Goal: Information Seeking & Learning: Compare options

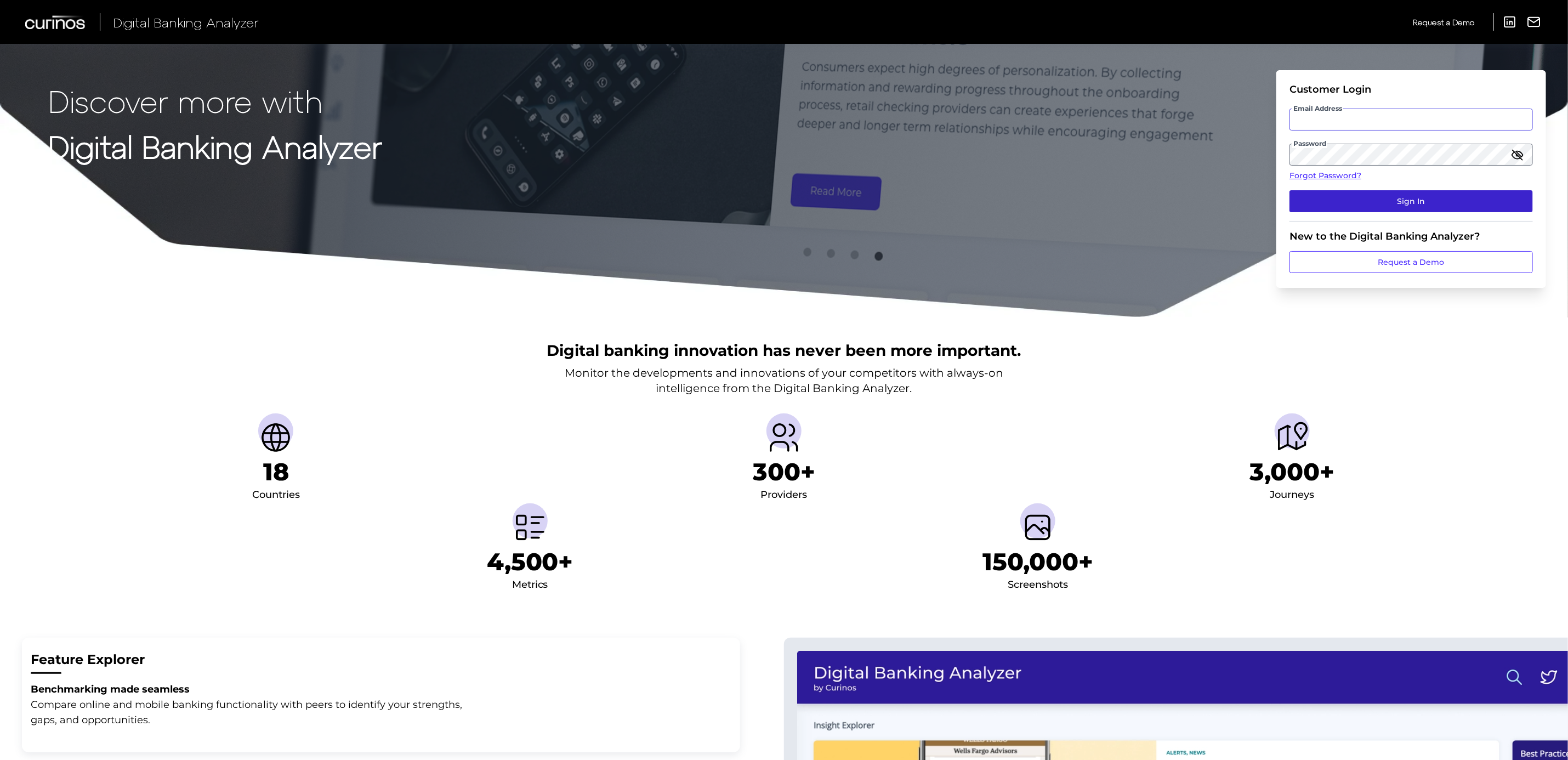
type input "[PERSON_NAME][DOMAIN_NAME][EMAIL_ADDRESS][PERSON_NAME][DOMAIN_NAME]"
click at [1400, 192] on button "Sign In" at bounding box center [1411, 201] width 243 height 22
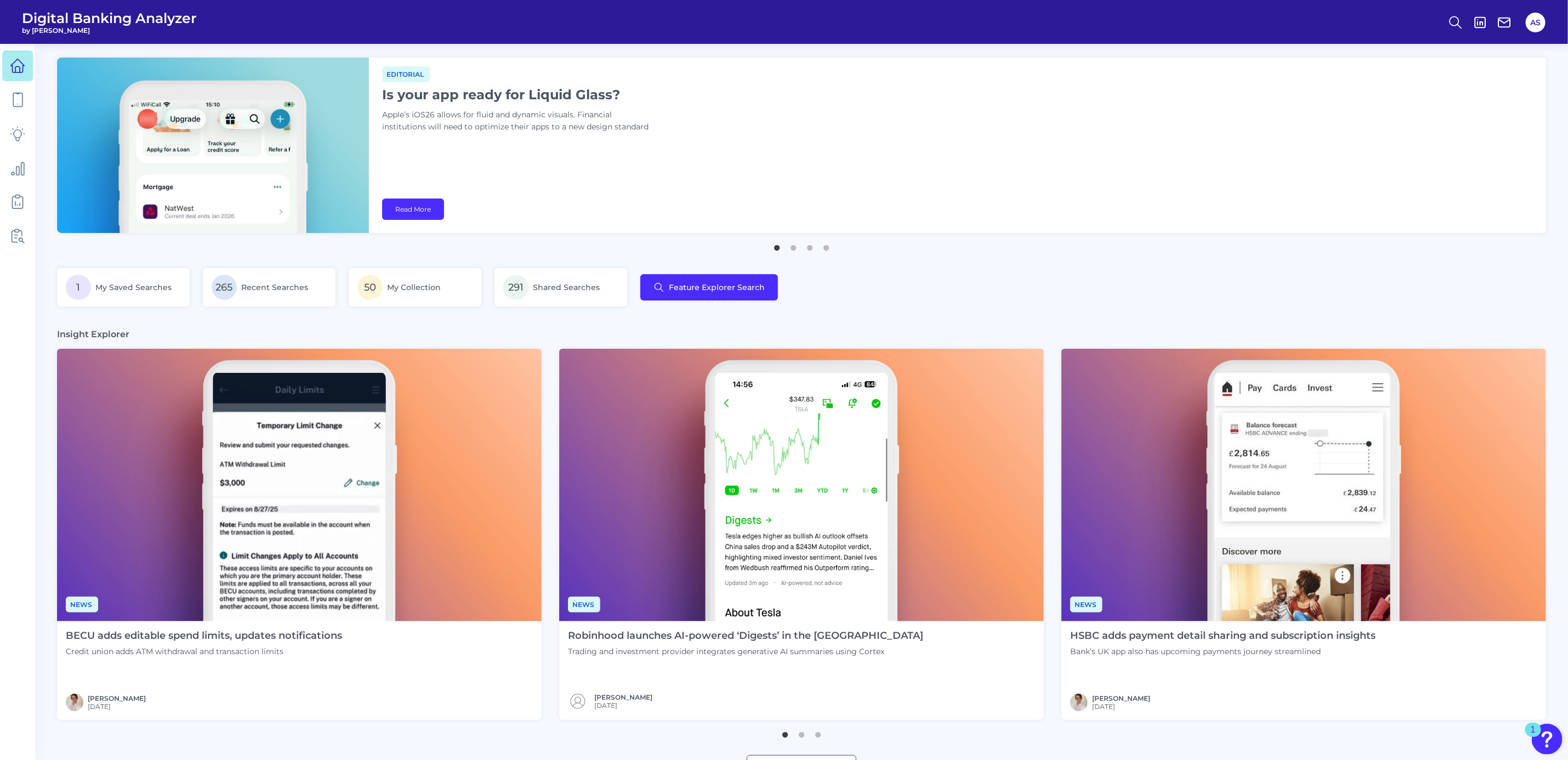
click at [1400, 192] on div "Editorial Is your app ready for Liquid Glass? Apple’s iOS26 allows for fluid an…" at bounding box center [958, 145] width 1178 height 175
click at [17, 207] on icon at bounding box center [17, 202] width 10 height 12
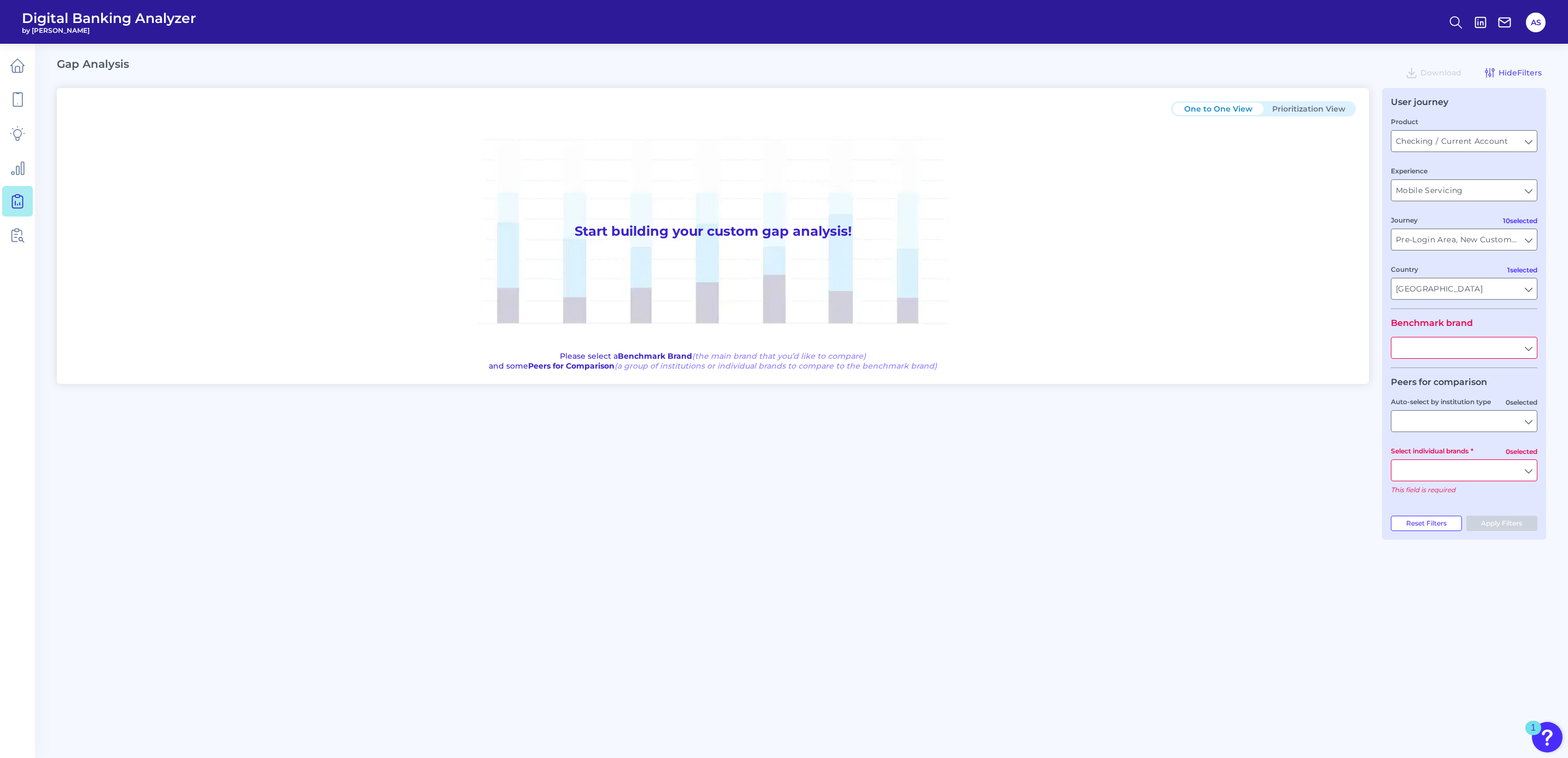
type input "All Journeys"
click at [1410, 243] on input "All Journeys" at bounding box center [1463, 240] width 146 height 21
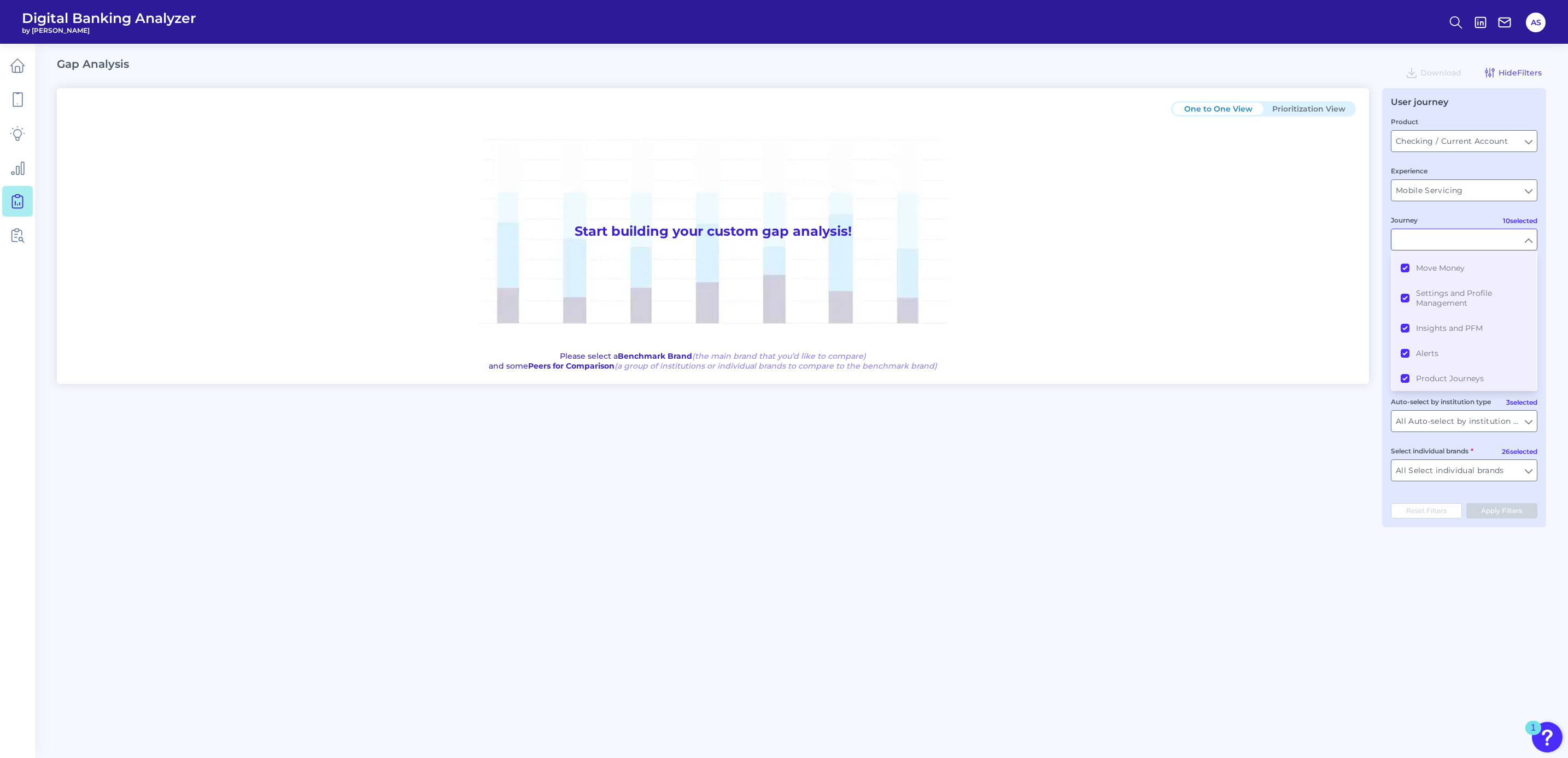
scroll to position [140, 0]
click at [1378, 238] on div "One to One View Prioritization View Start building your custom gap analysis! Pl…" at bounding box center [801, 308] width 1489 height 439
type input "All Journeys"
click at [1437, 292] on input "[GEOGRAPHIC_DATA]" at bounding box center [1463, 289] width 146 height 21
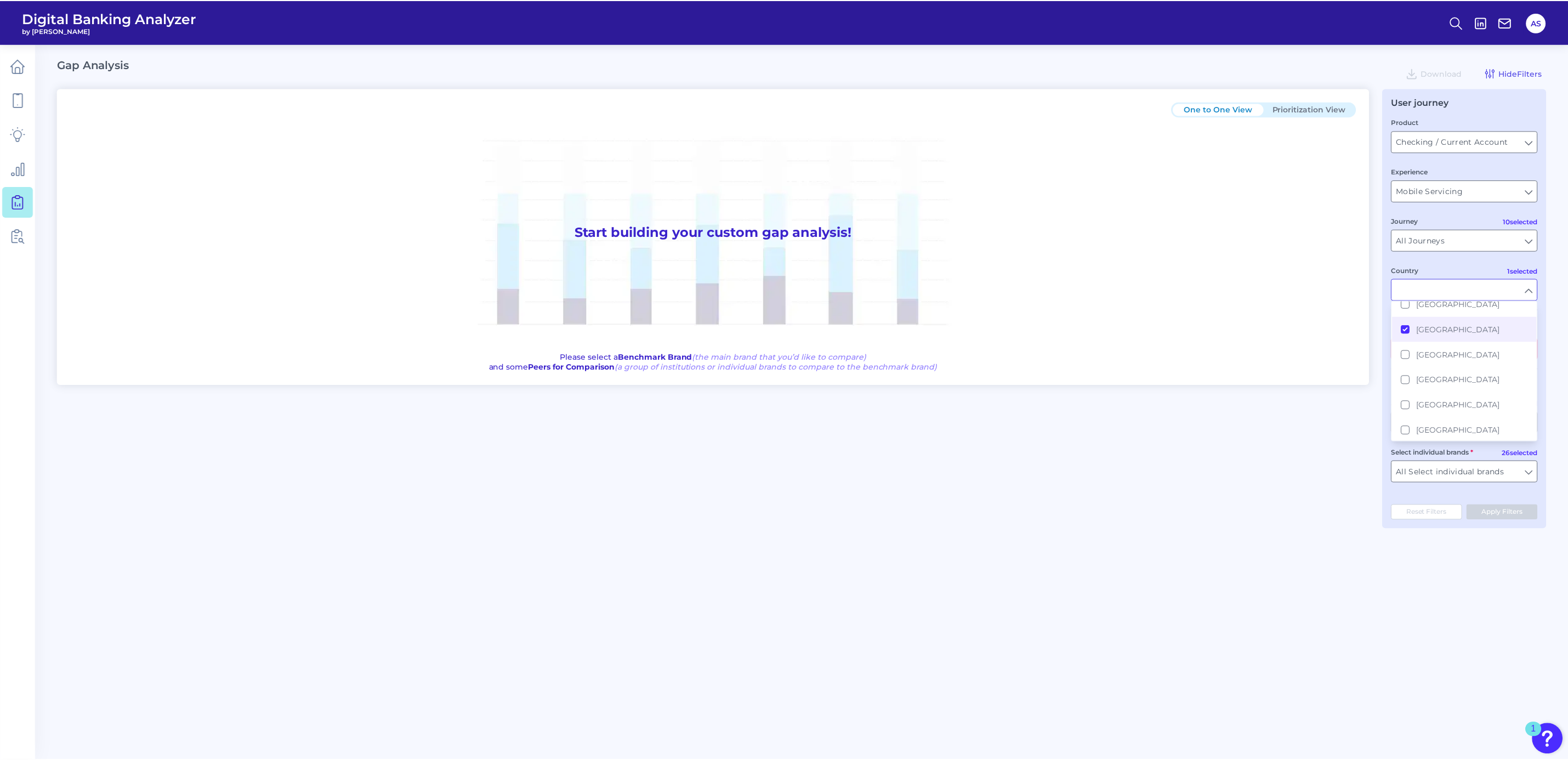
scroll to position [219, 0]
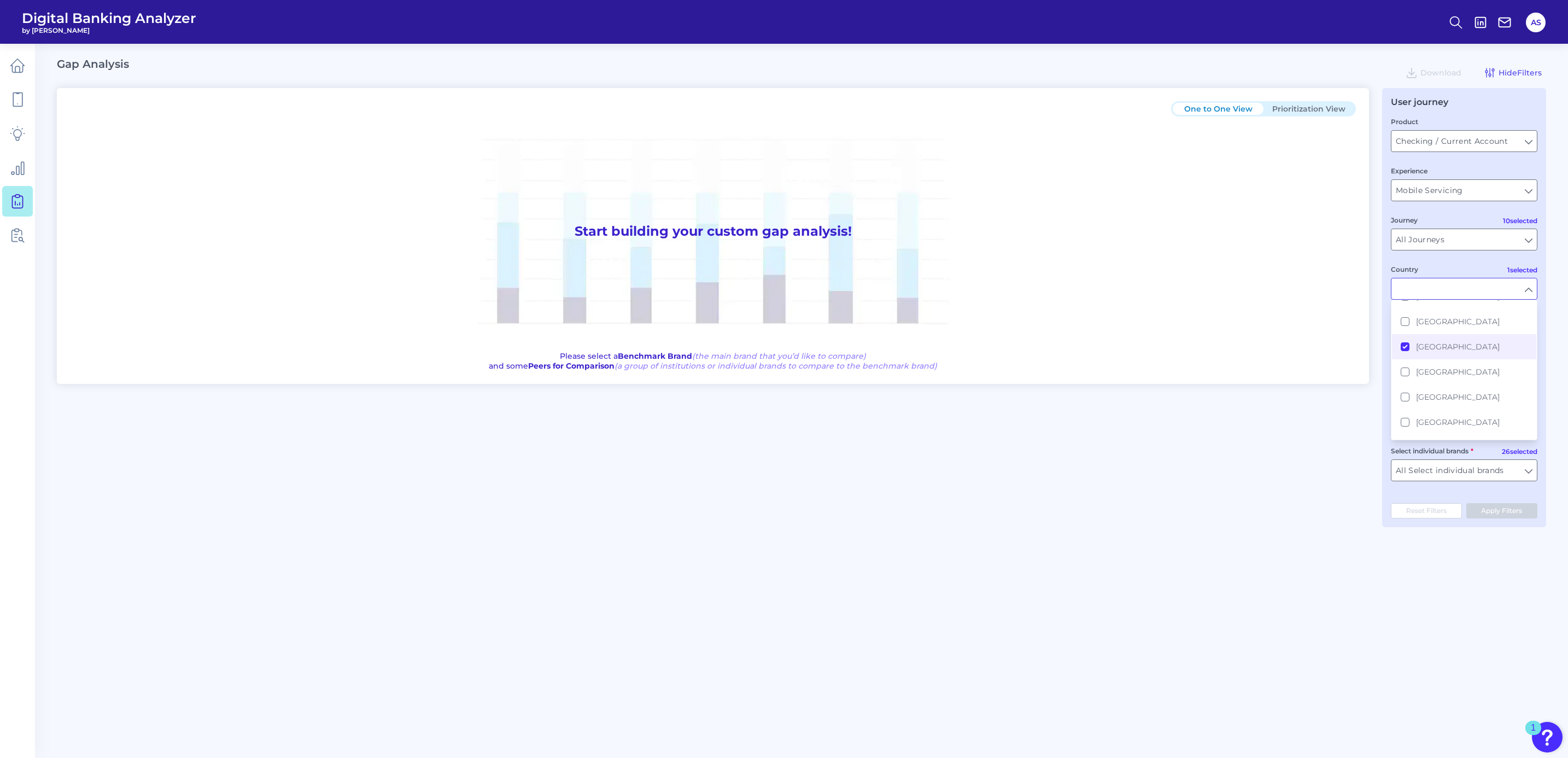
click at [1375, 300] on div "One to One View Prioritization View Start building your custom gap analysis! Pl…" at bounding box center [801, 308] width 1489 height 439
type input "[GEOGRAPHIC_DATA]"
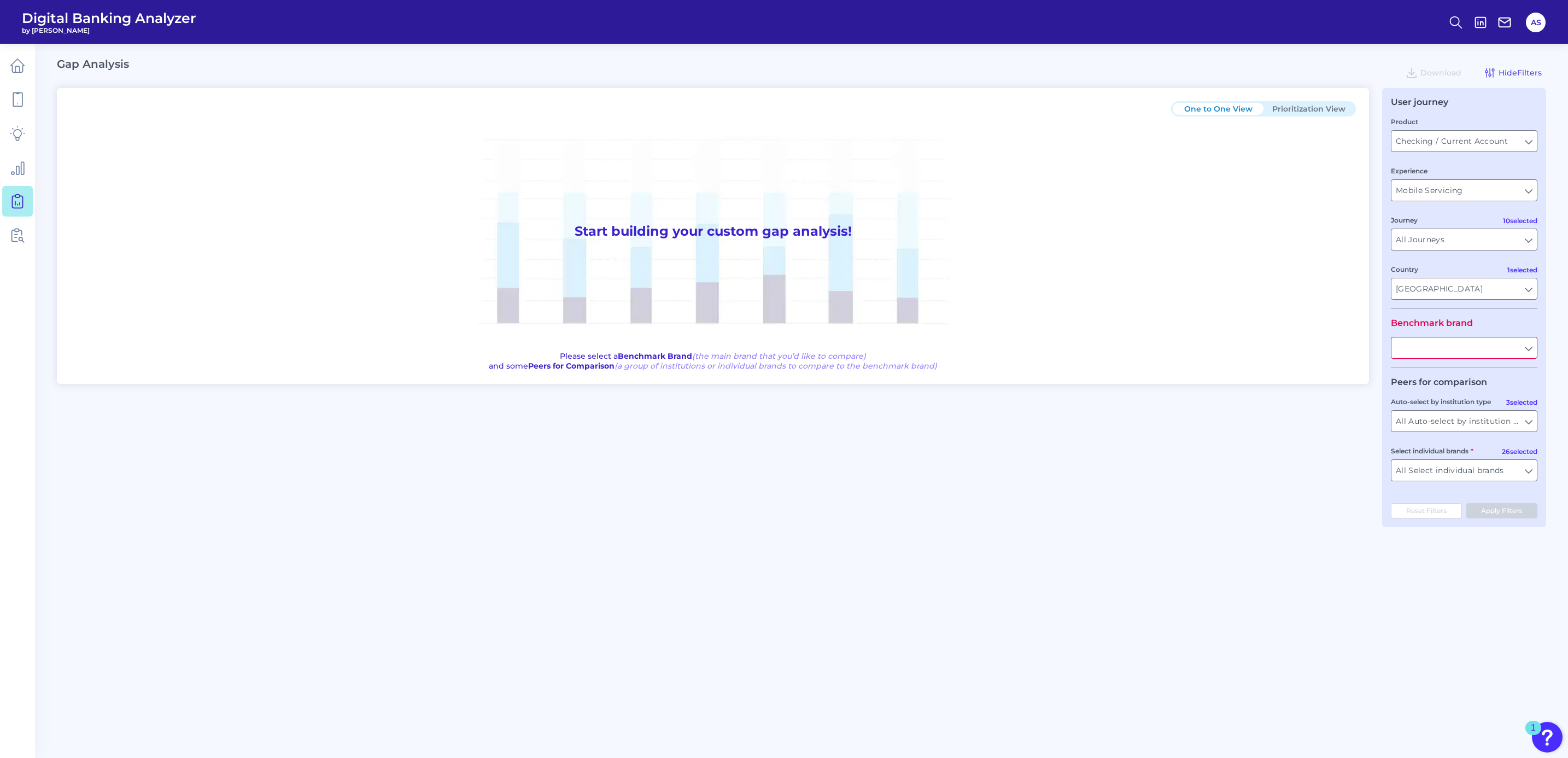
click at [1475, 345] on input "text" at bounding box center [1463, 348] width 146 height 21
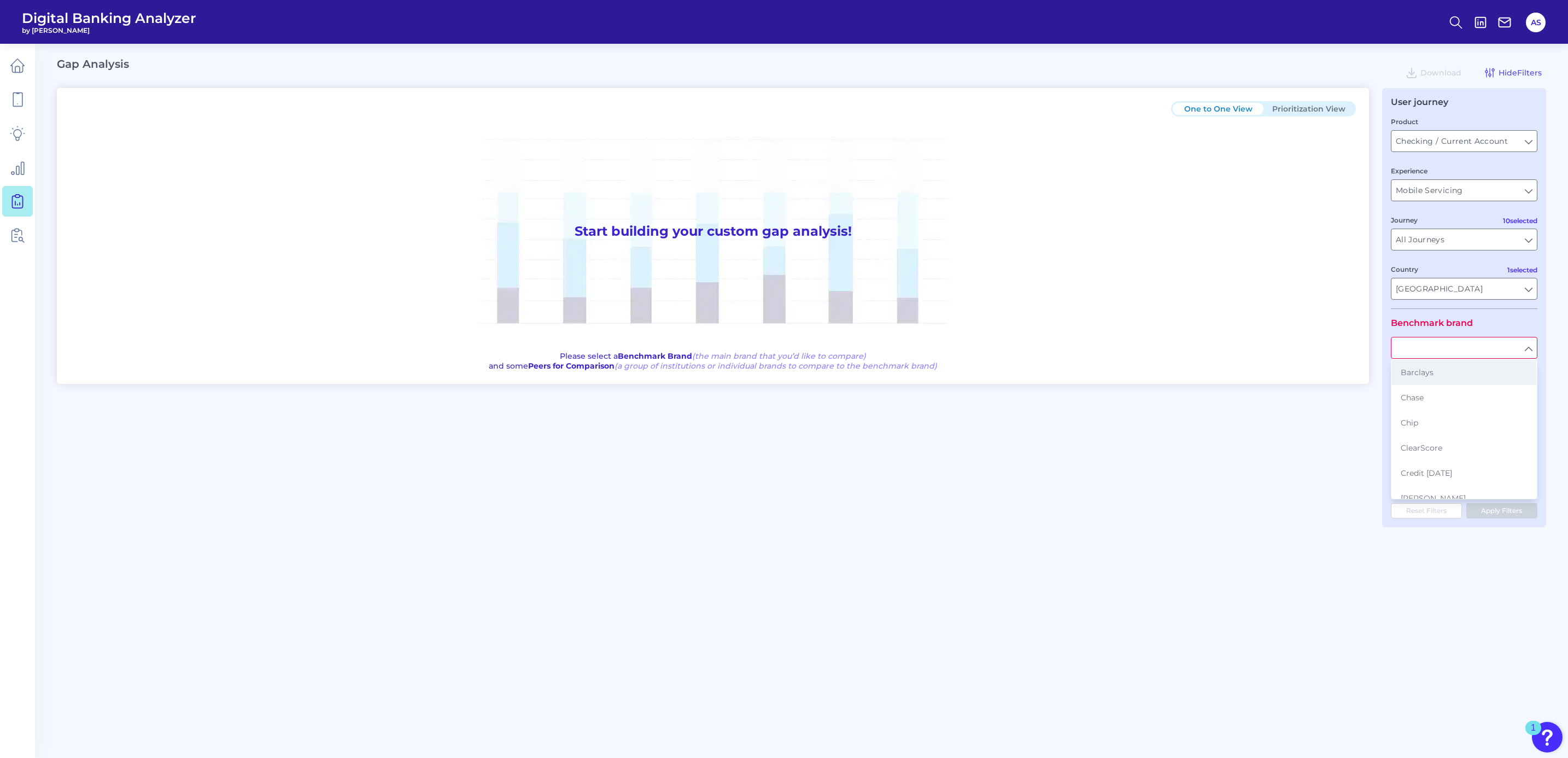
click at [1480, 368] on button "Barclays" at bounding box center [1463, 373] width 144 height 25
type input "Barclays"
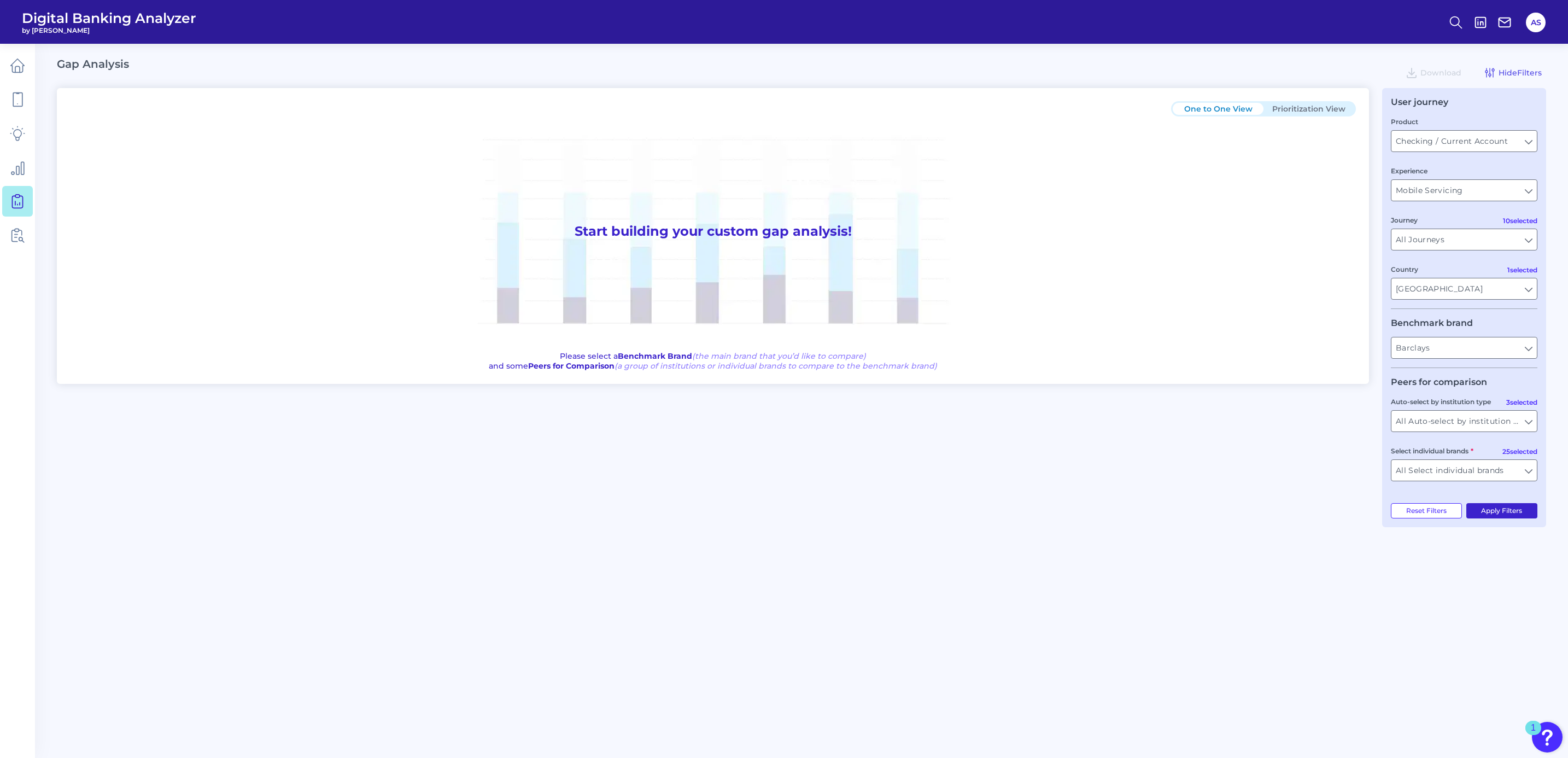
click at [1489, 510] on button "Apply Filters" at bounding box center [1502, 511] width 72 height 15
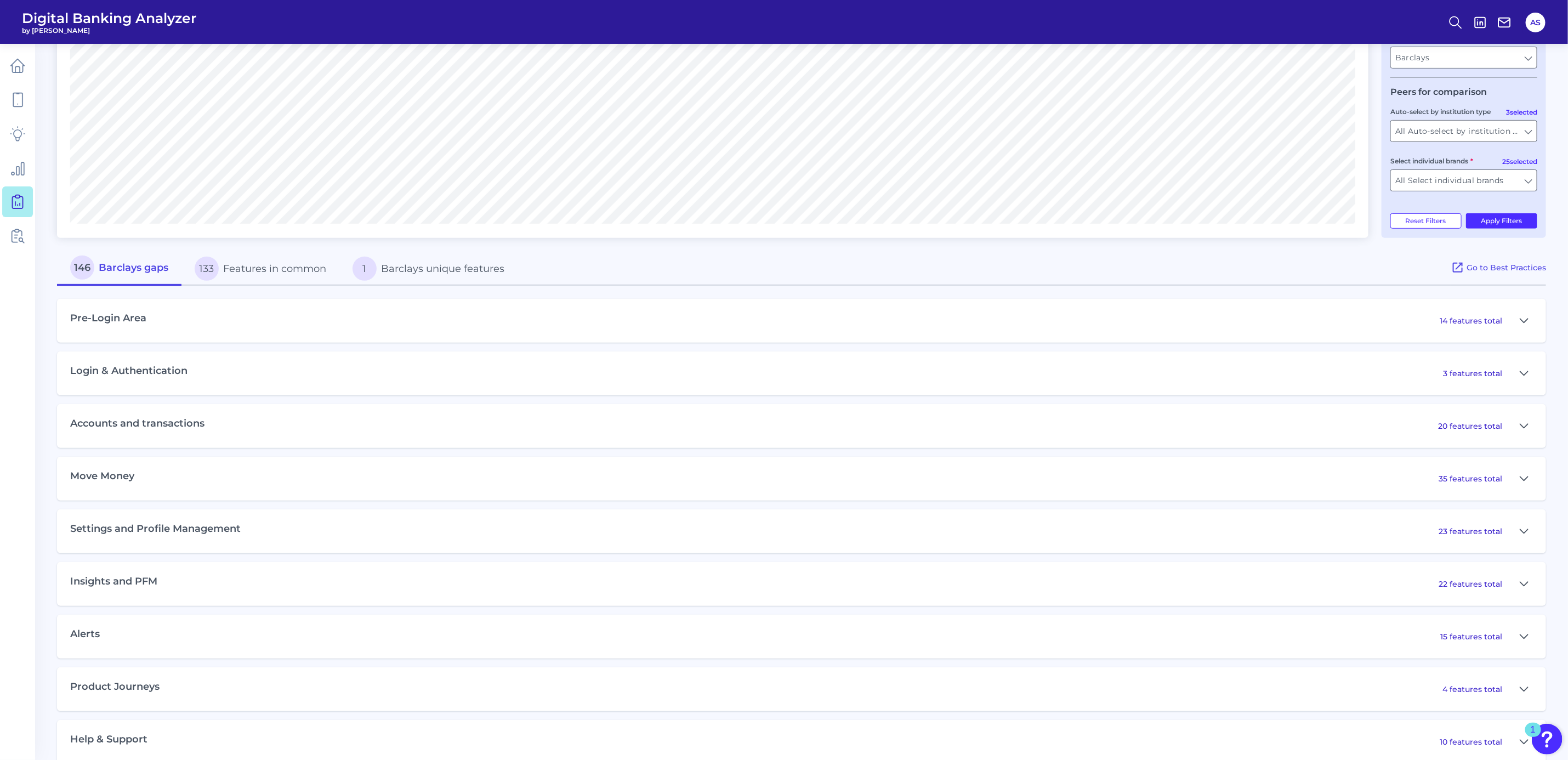
scroll to position [311, 0]
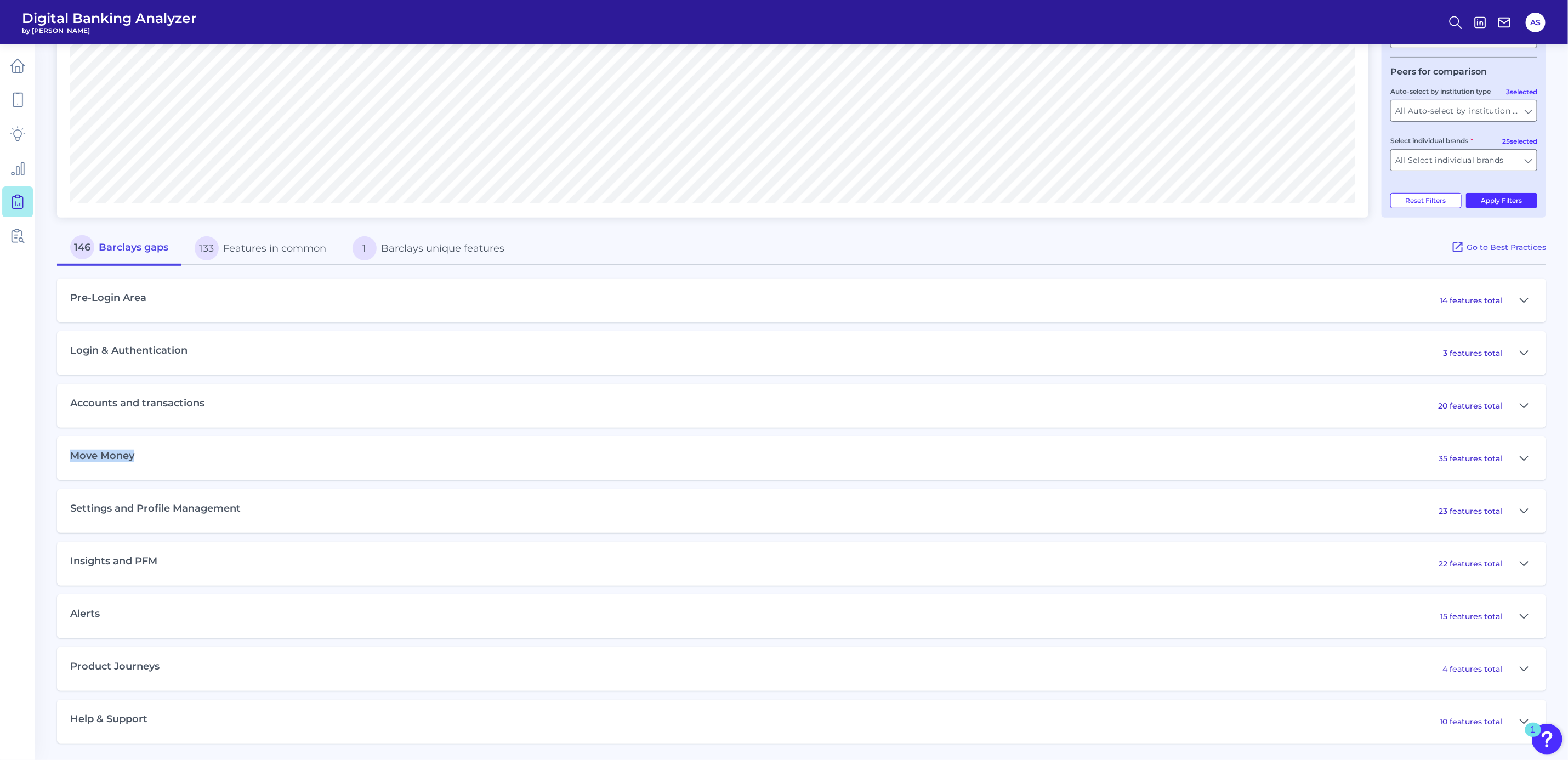
drag, startPoint x: 73, startPoint y: 455, endPoint x: 161, endPoint y: 455, distance: 88.0
click at [161, 455] on div "Move Money 35 features total" at bounding box center [801, 458] width 1489 height 44
click at [1526, 456] on icon at bounding box center [1524, 458] width 9 height 13
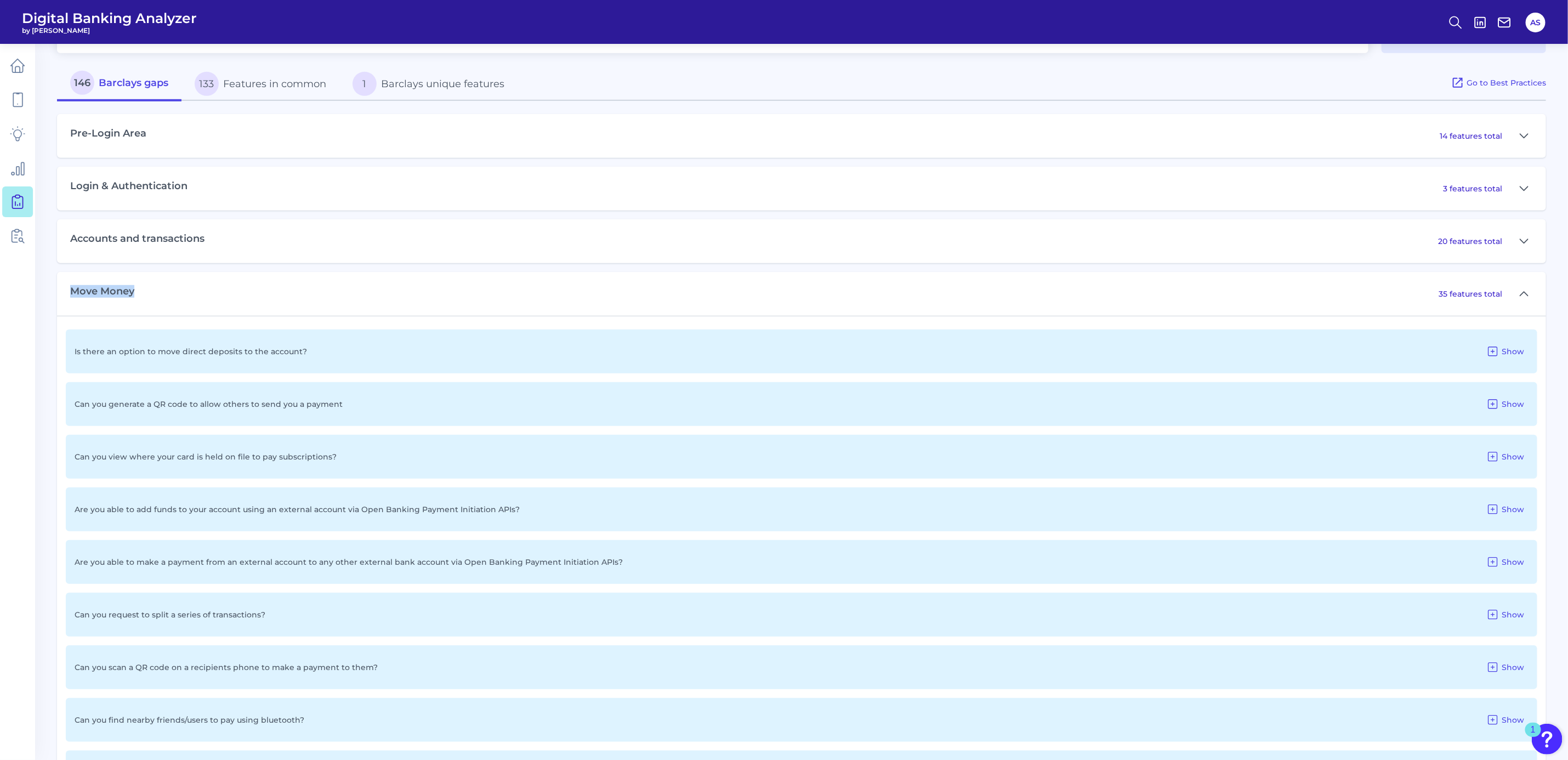
scroll to position [558, 0]
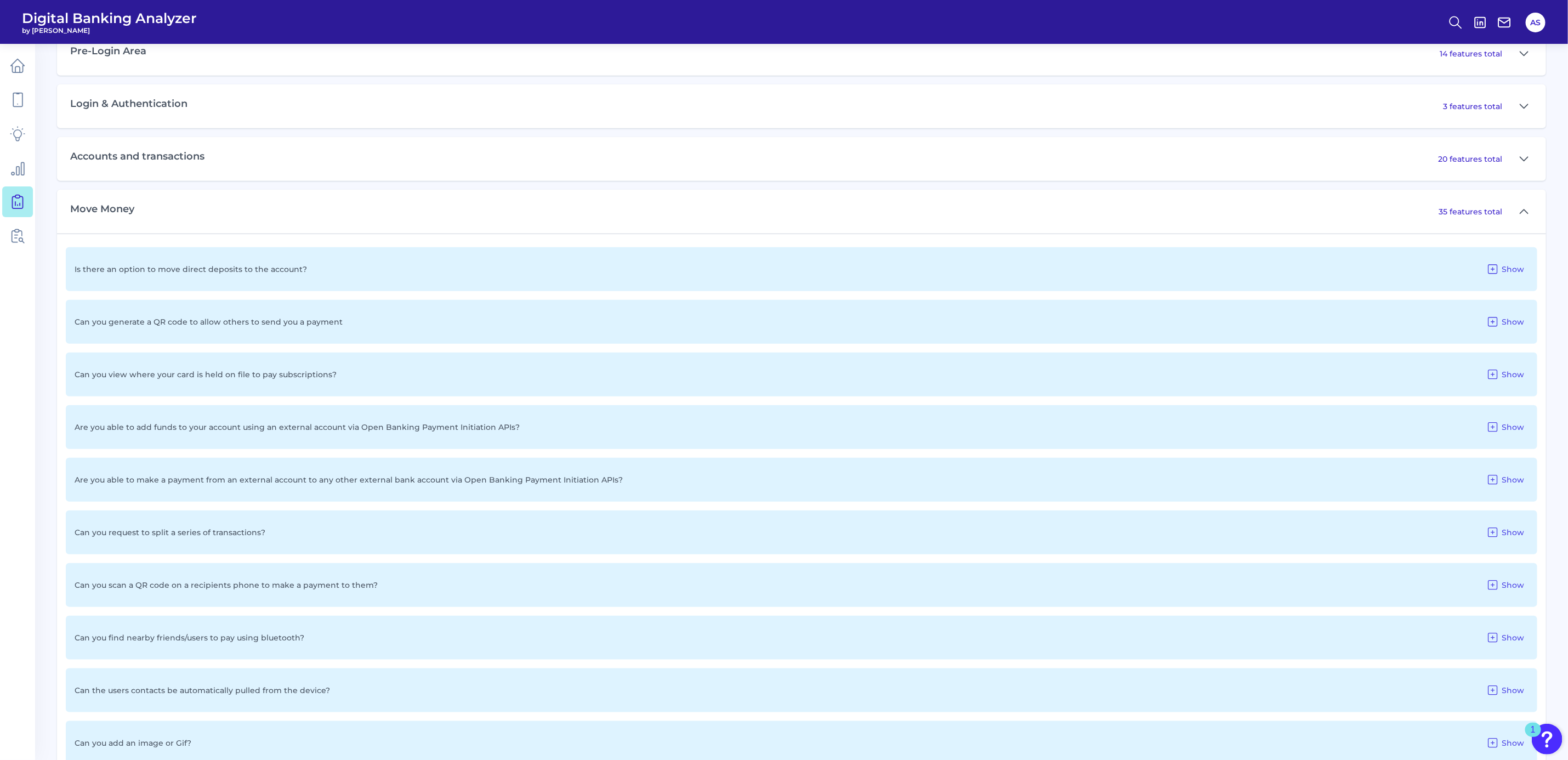
click at [288, 275] on div "Is there an option to move direct deposits to the account? Show" at bounding box center [801, 269] width 1471 height 44
drag, startPoint x: 85, startPoint y: 324, endPoint x: 276, endPoint y: 323, distance: 191.0
click at [276, 323] on p "Can you generate a QR code to allow others to send you a payment" at bounding box center [209, 321] width 268 height 10
drag, startPoint x: 276, startPoint y: 323, endPoint x: 352, endPoint y: 332, distance: 76.5
click at [352, 332] on div "Can you generate a QR code to allow others to send you a payment Show" at bounding box center [801, 321] width 1471 height 44
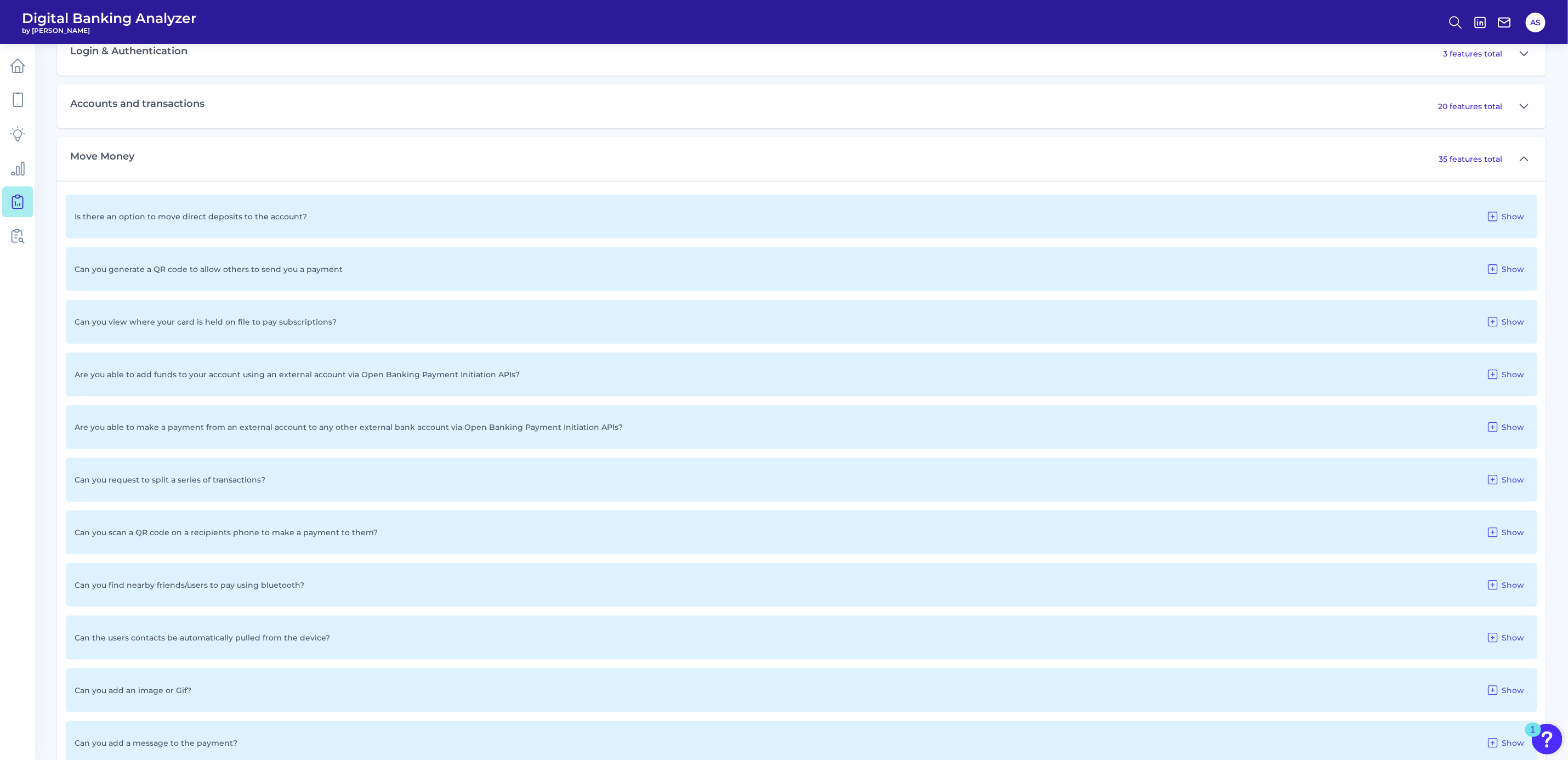
scroll to position [640, 0]
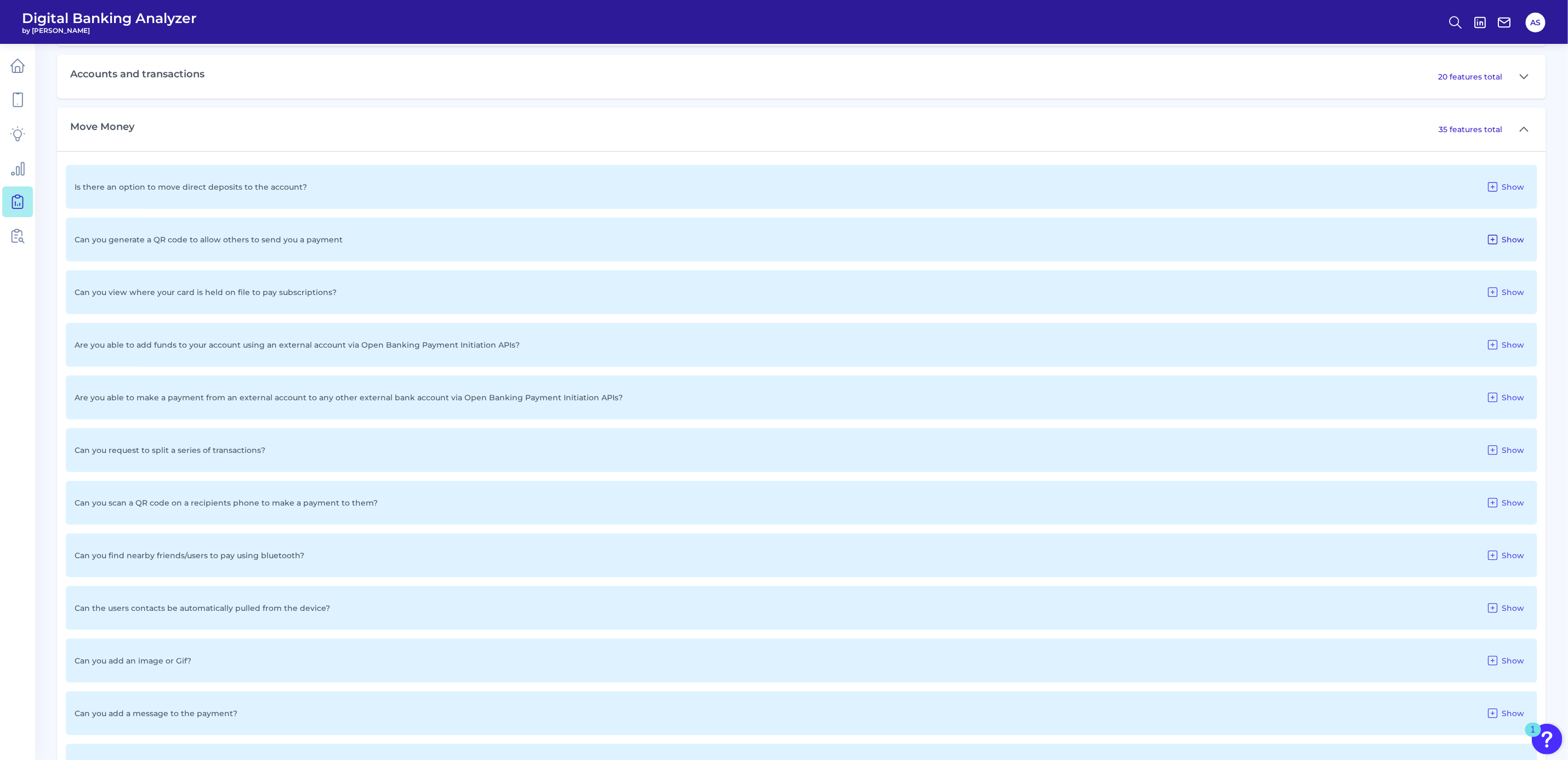
click at [1492, 240] on icon at bounding box center [1493, 240] width 13 height 13
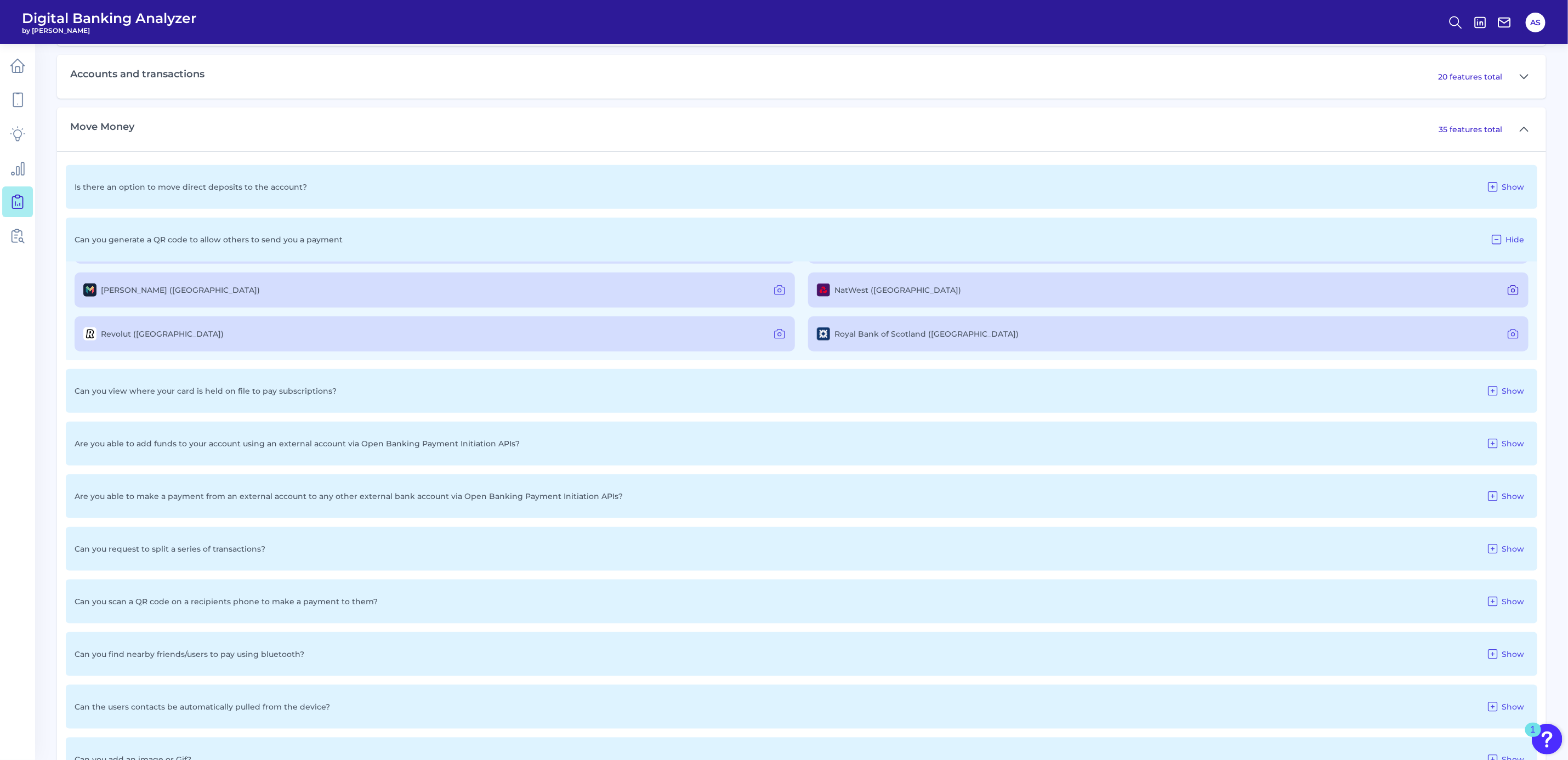
click at [1507, 287] on icon at bounding box center [1513, 291] width 13 height 13
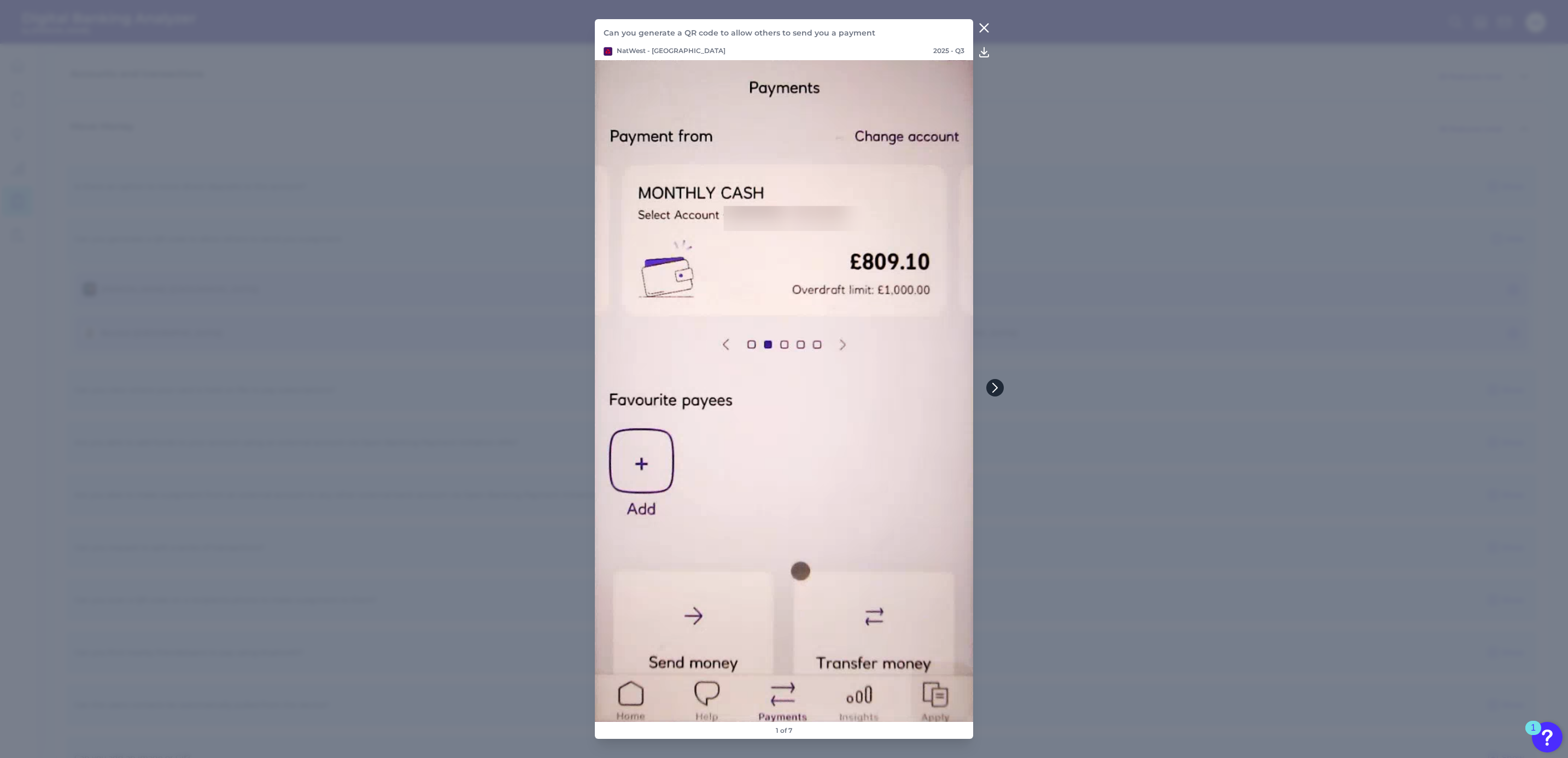
click at [999, 382] on button at bounding box center [995, 387] width 17 height 17
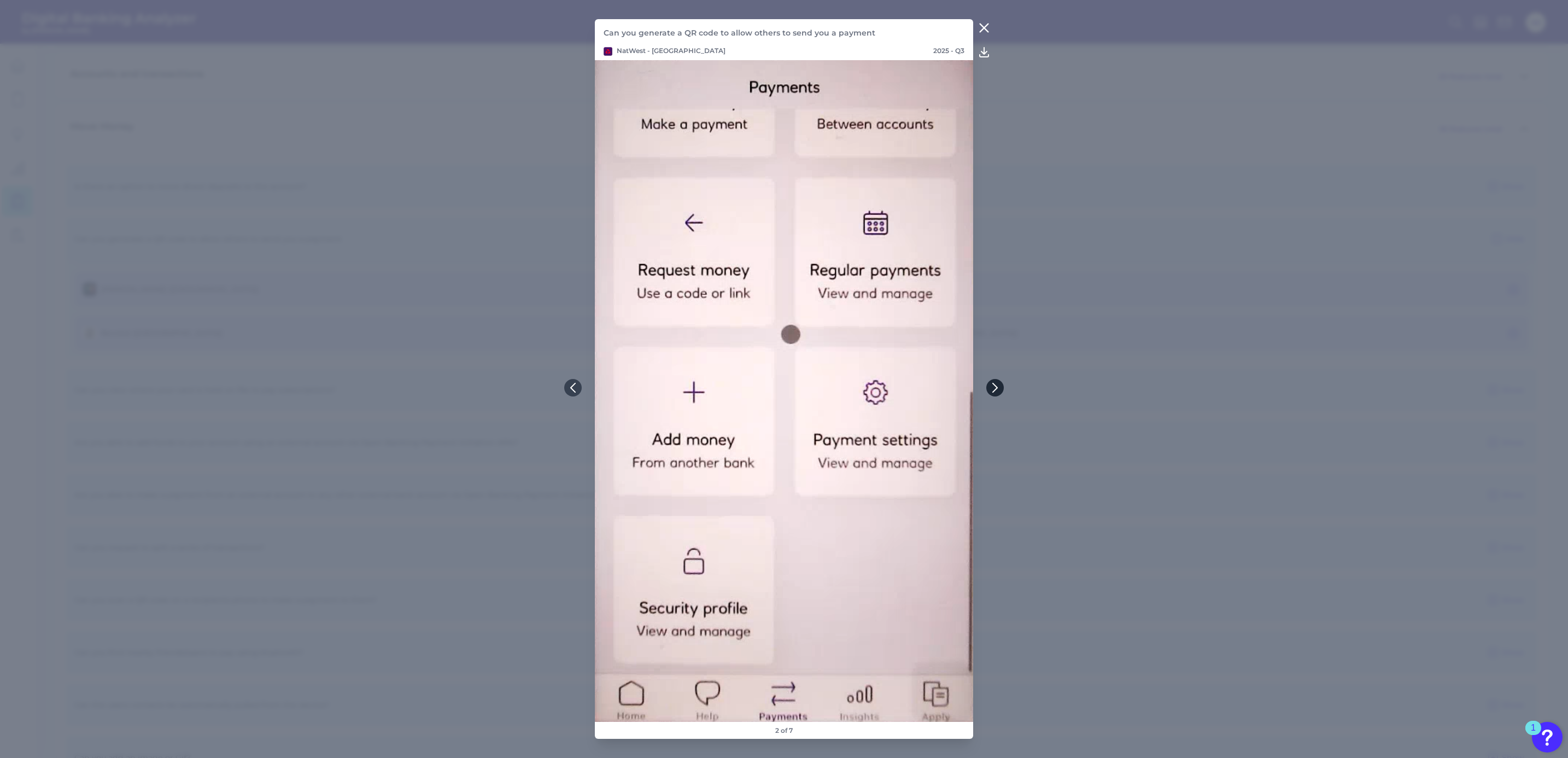
click at [993, 388] on icon at bounding box center [995, 387] width 10 height 10
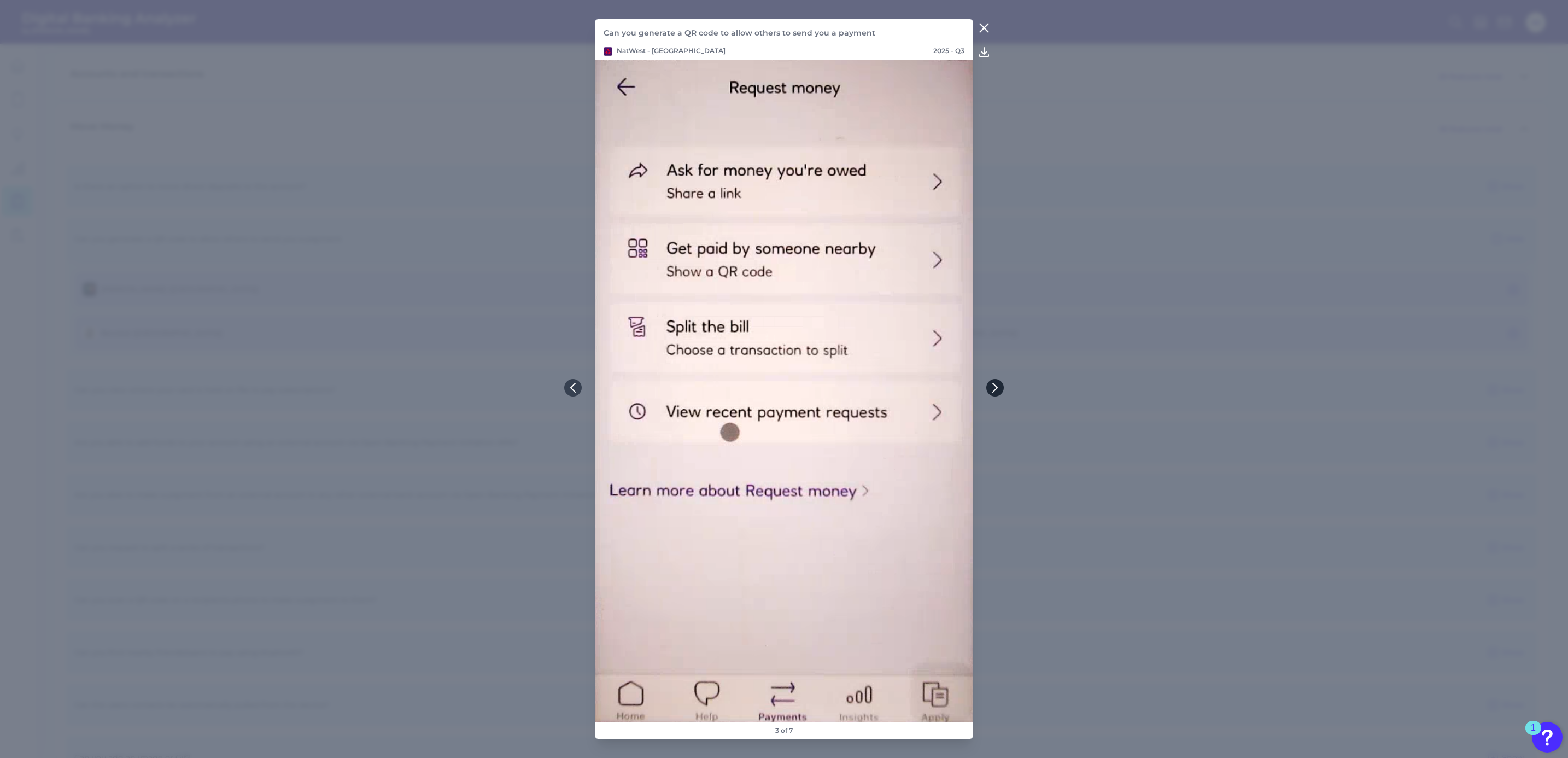
click at [993, 388] on icon at bounding box center [995, 387] width 10 height 10
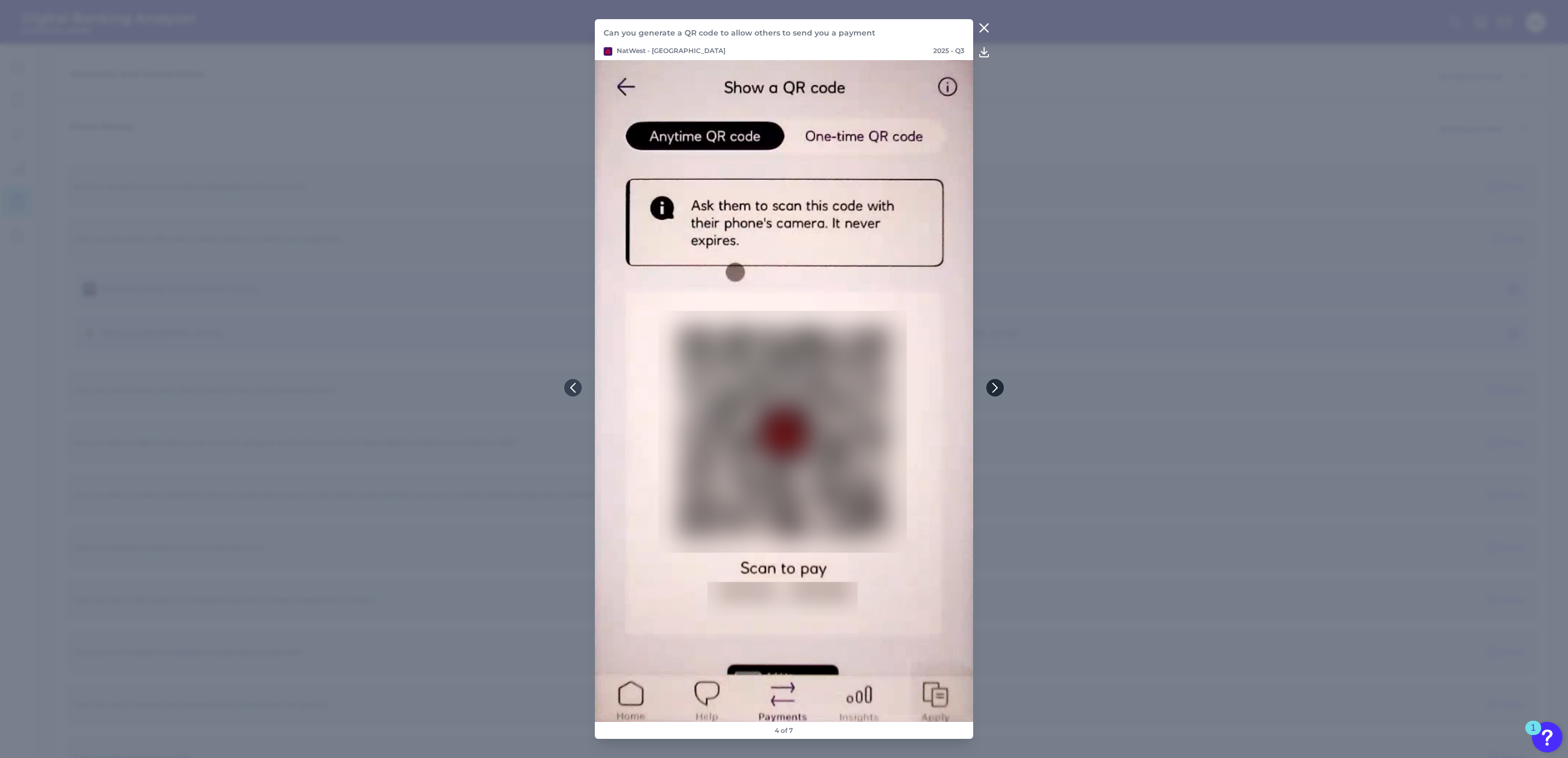
click at [989, 381] on button at bounding box center [995, 387] width 17 height 17
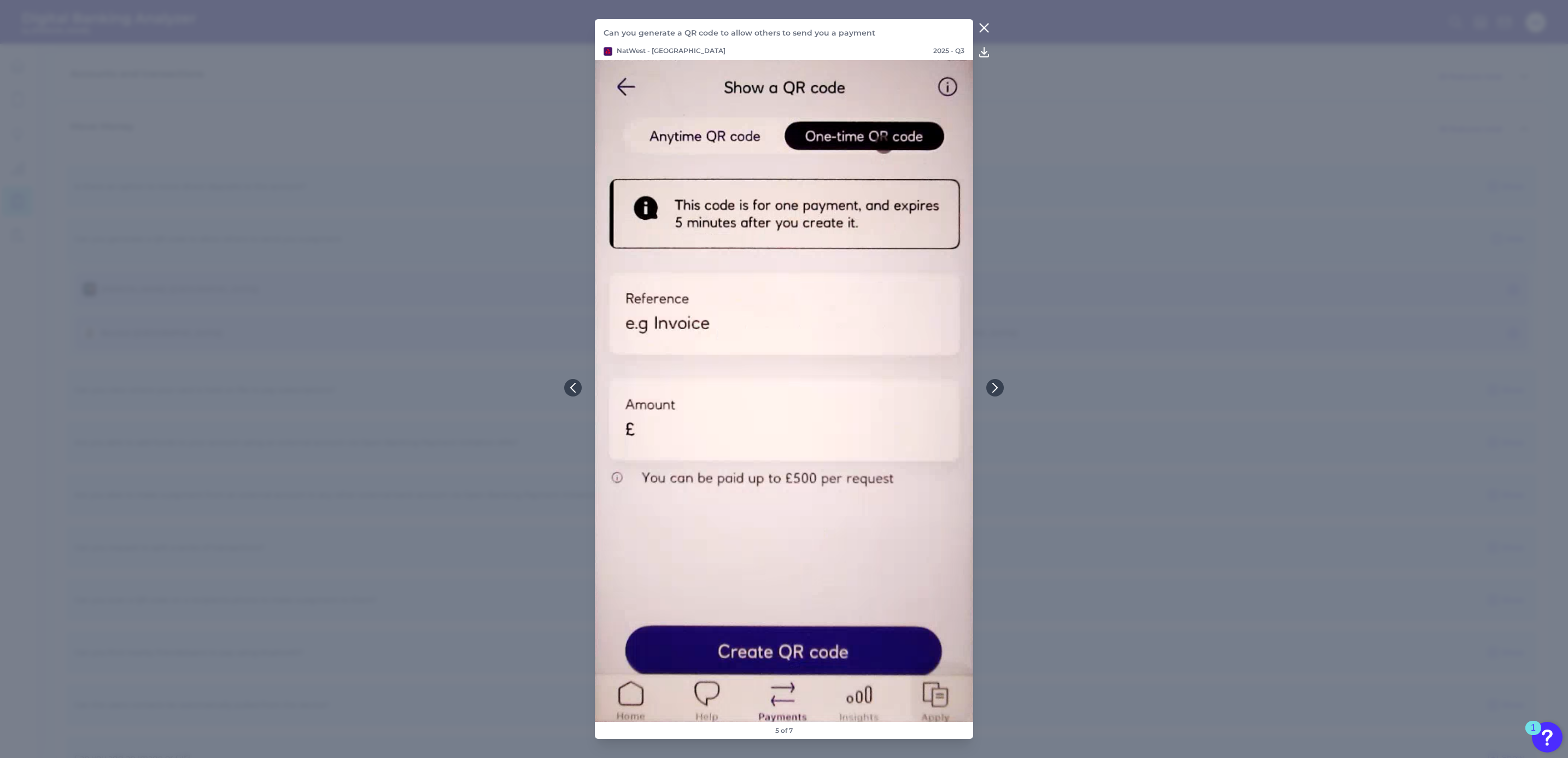
click at [983, 25] on icon at bounding box center [984, 28] width 13 height 13
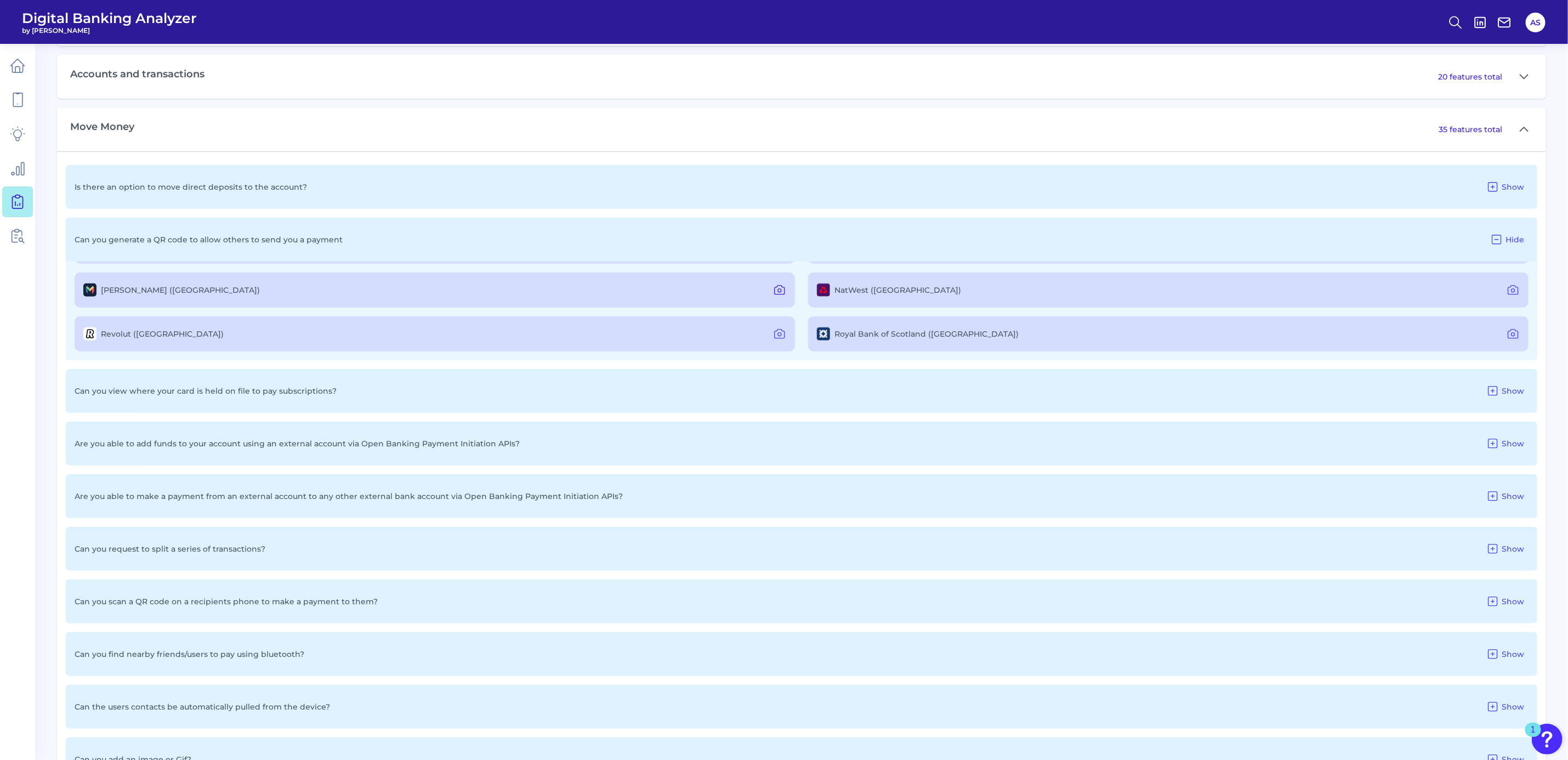
click at [782, 284] on icon at bounding box center [780, 291] width 13 height 13
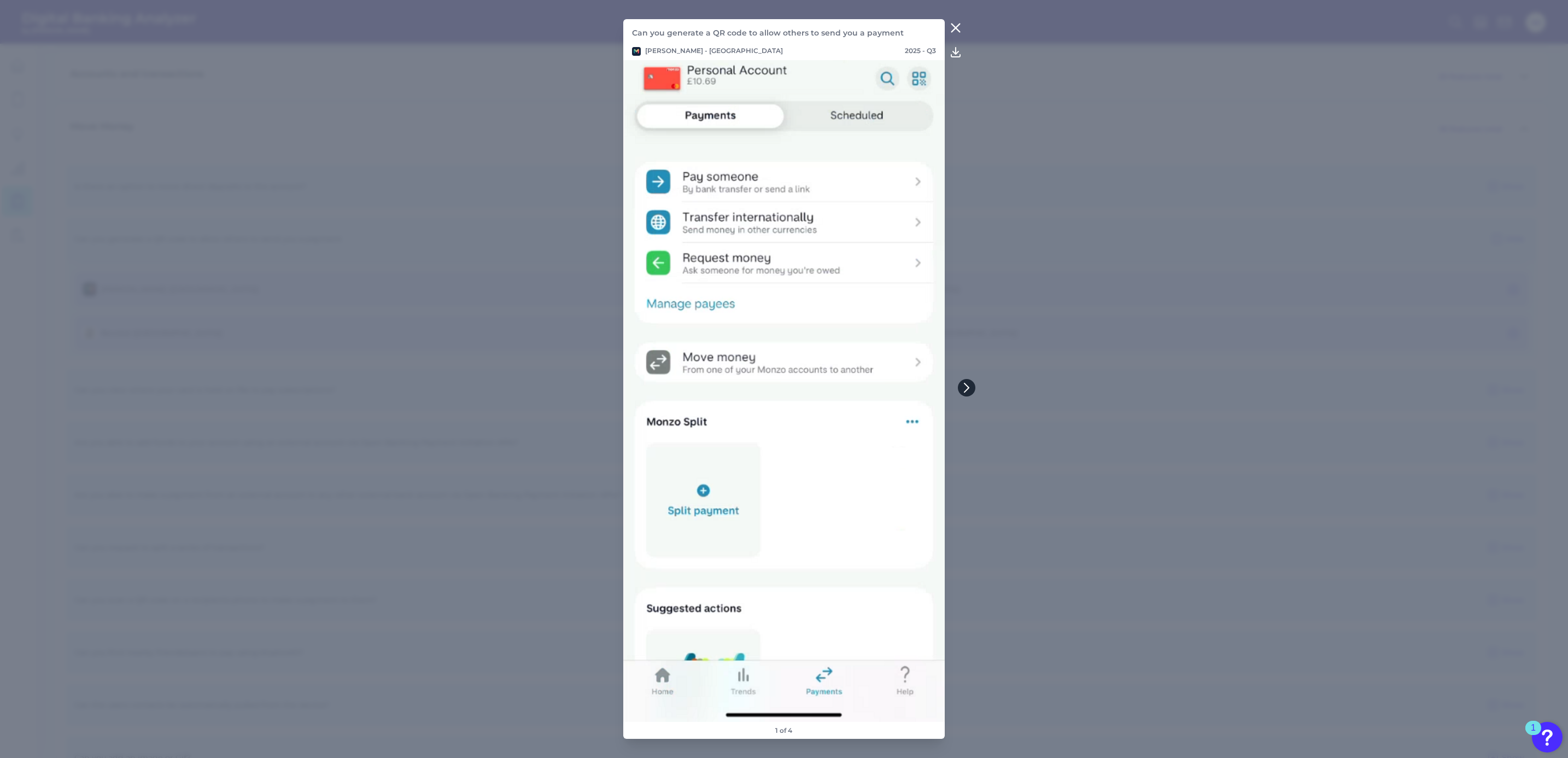
click at [969, 384] on icon at bounding box center [966, 387] width 10 height 10
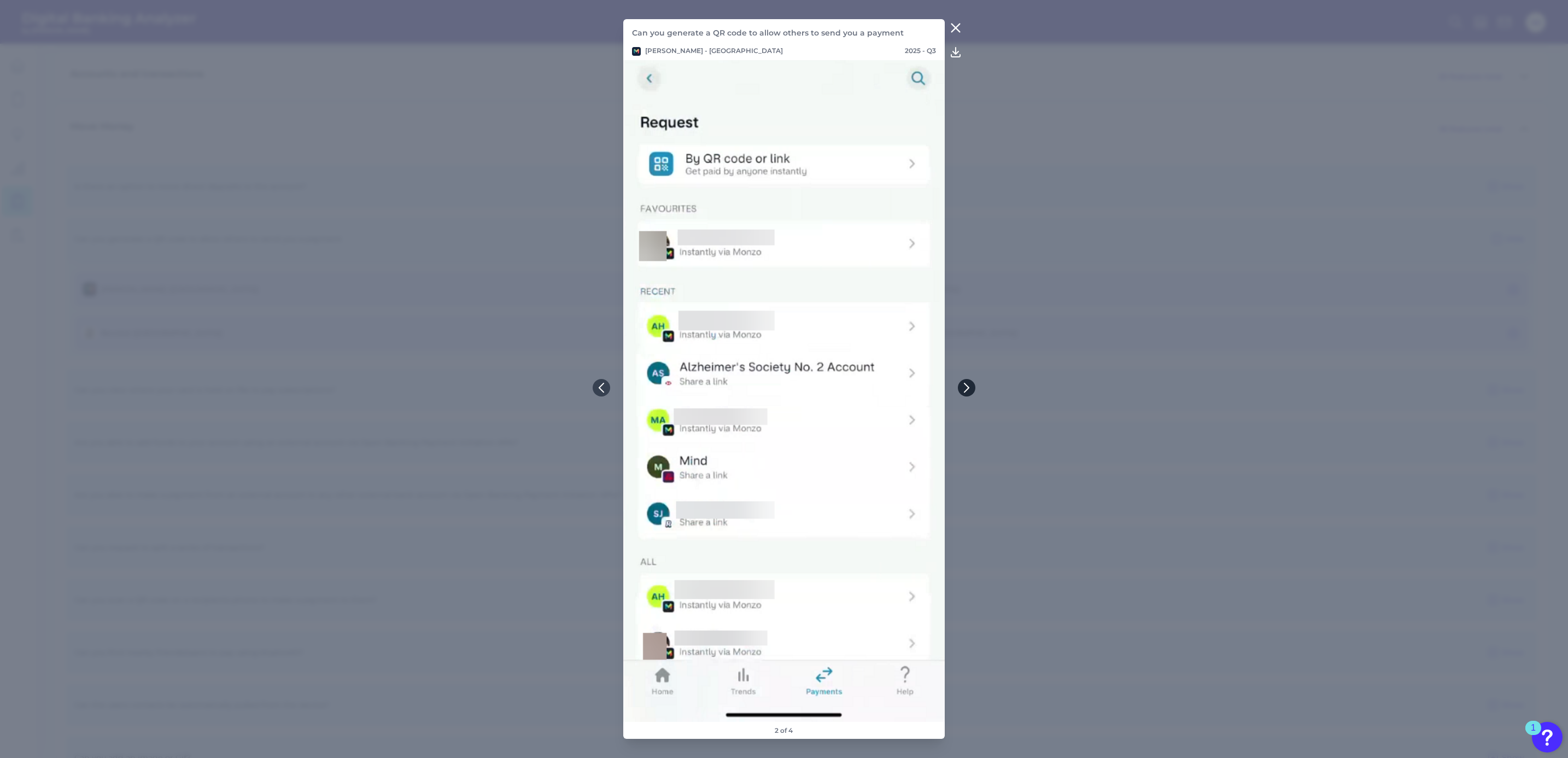
click at [969, 384] on icon at bounding box center [966, 387] width 10 height 10
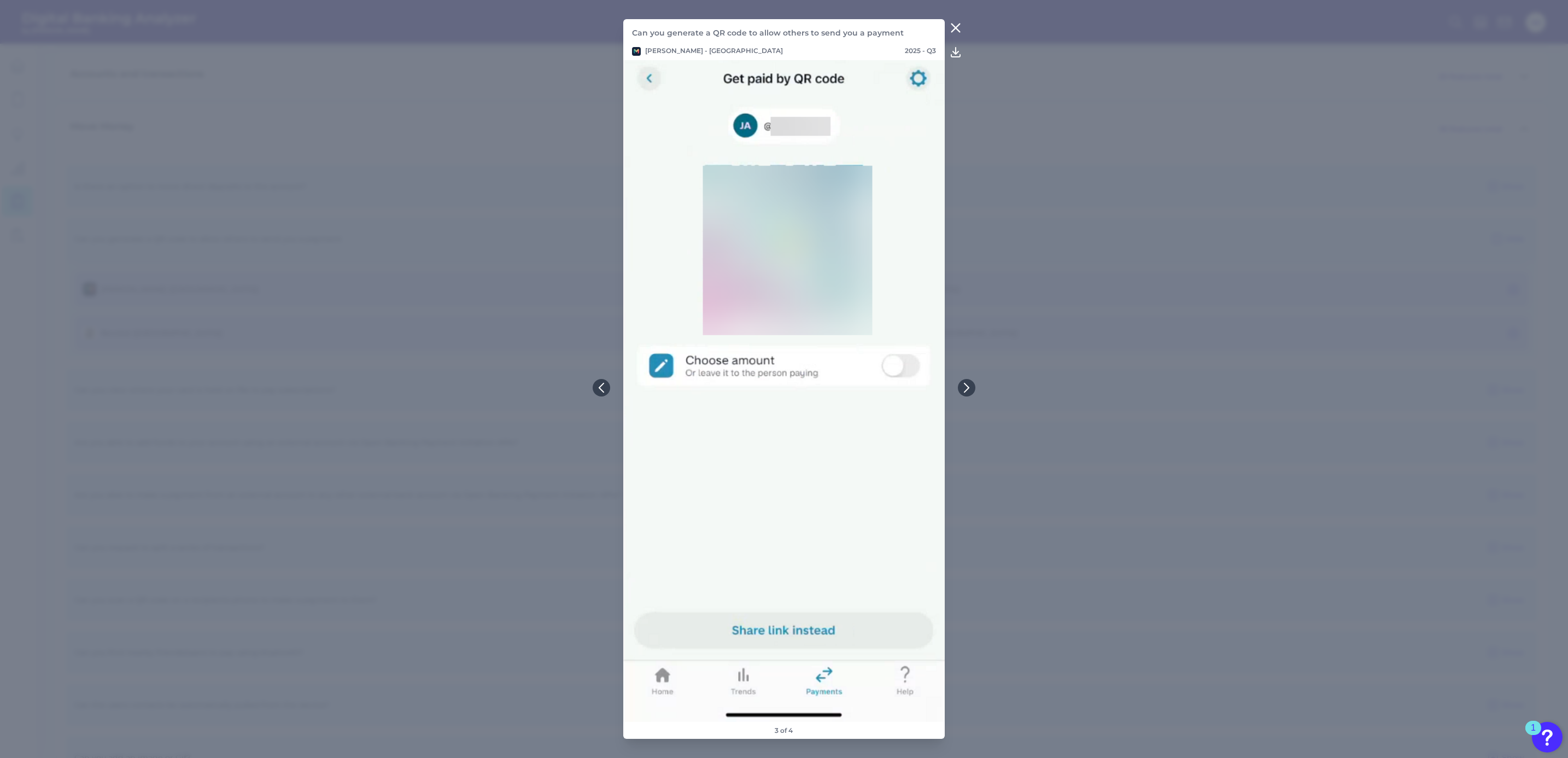
click at [953, 25] on icon at bounding box center [956, 28] width 13 height 13
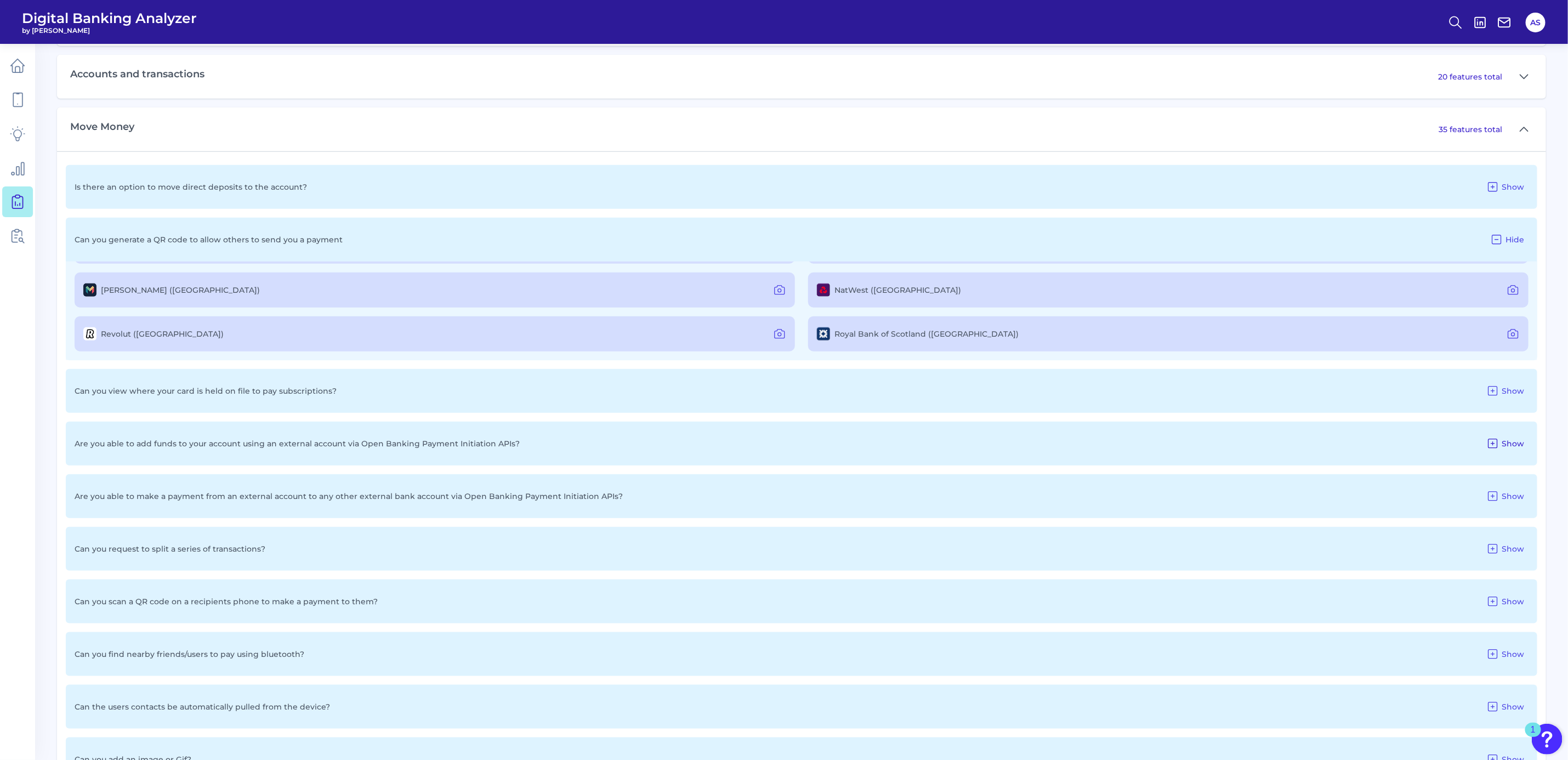
click at [1493, 444] on icon at bounding box center [1493, 444] width 13 height 13
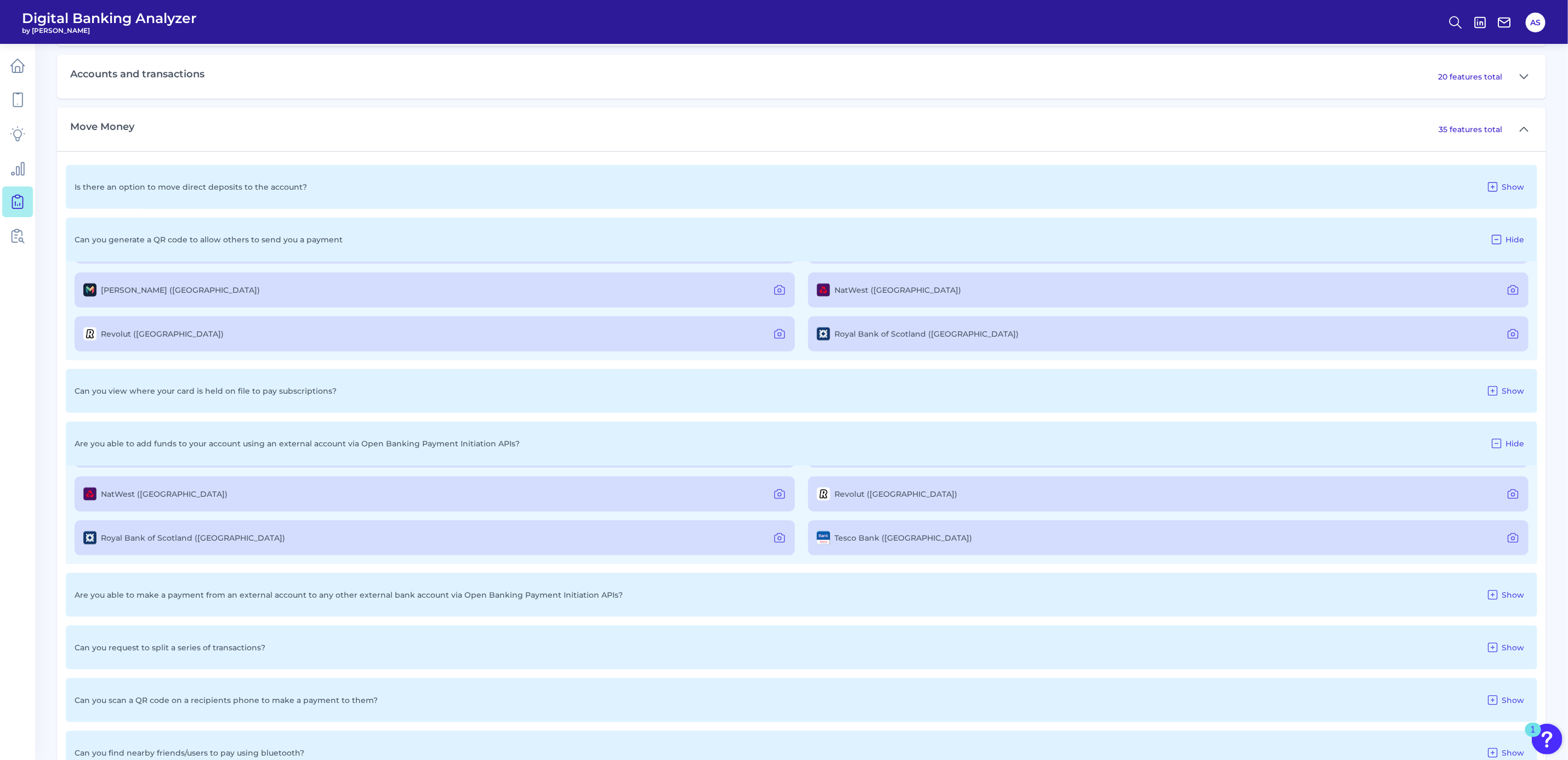
scroll to position [723, 0]
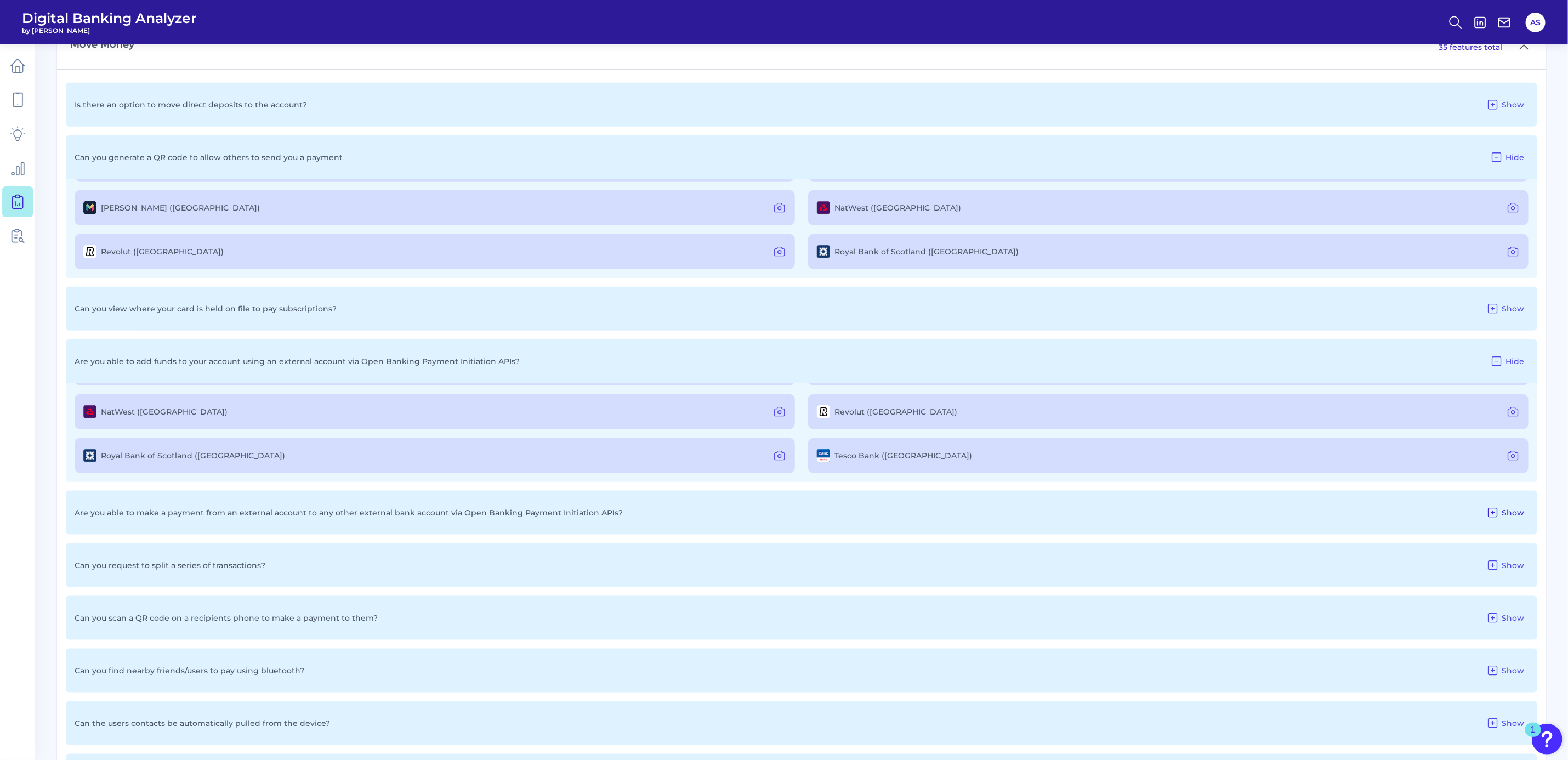
click at [1497, 514] on icon at bounding box center [1493, 513] width 13 height 13
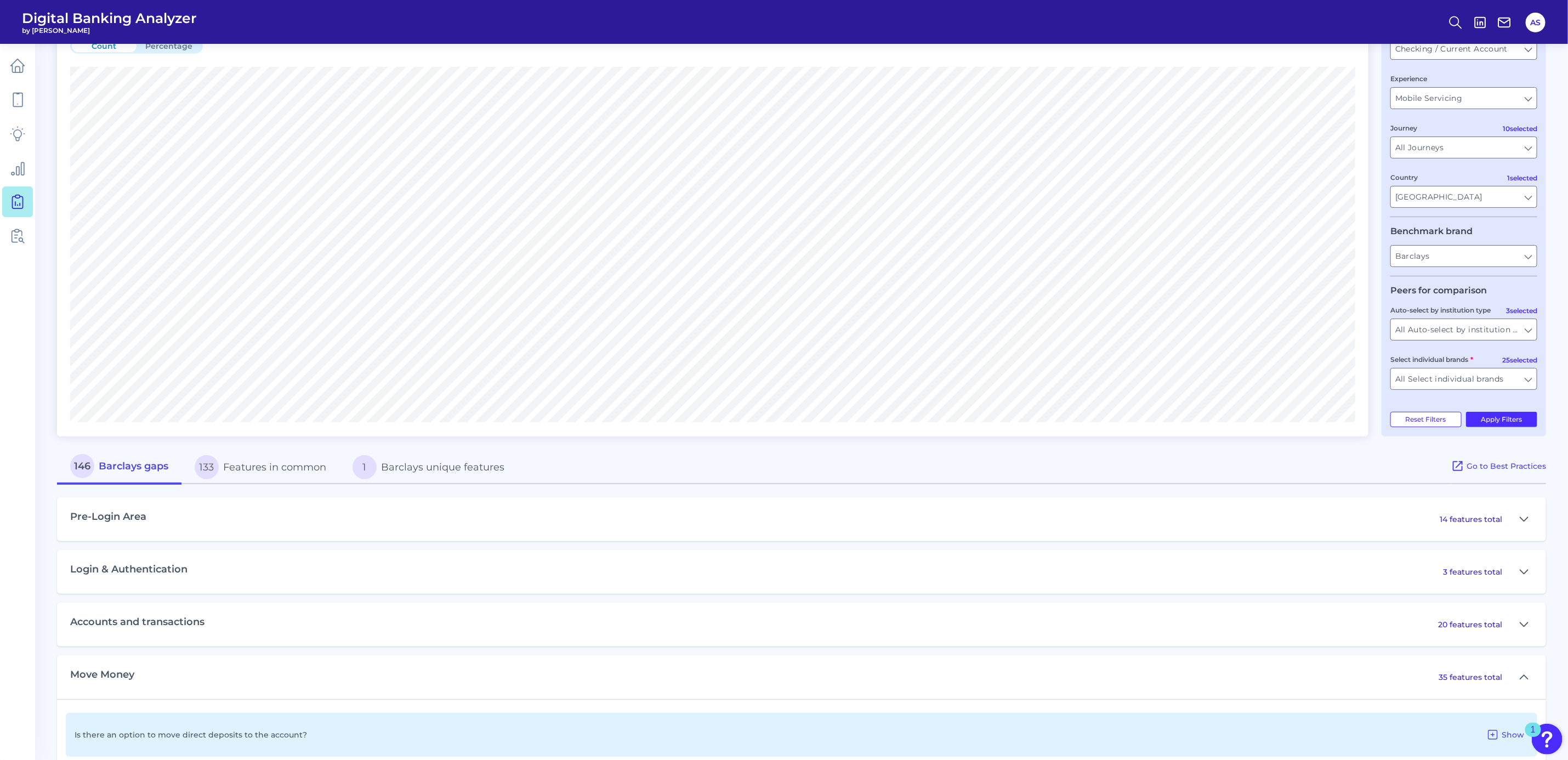
scroll to position [0, 0]
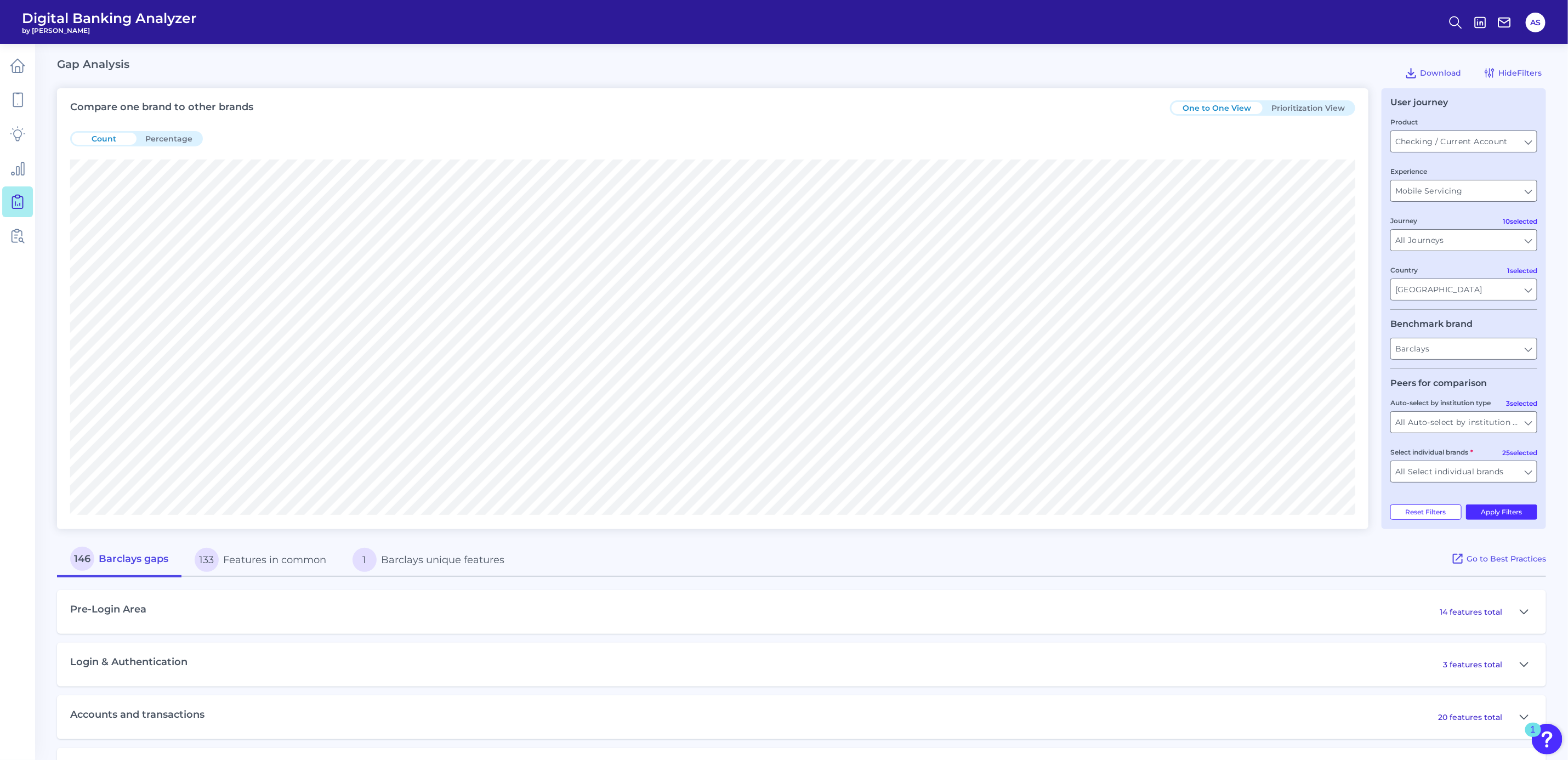
click at [1306, 107] on button "Prioritization View" at bounding box center [1308, 108] width 91 height 12
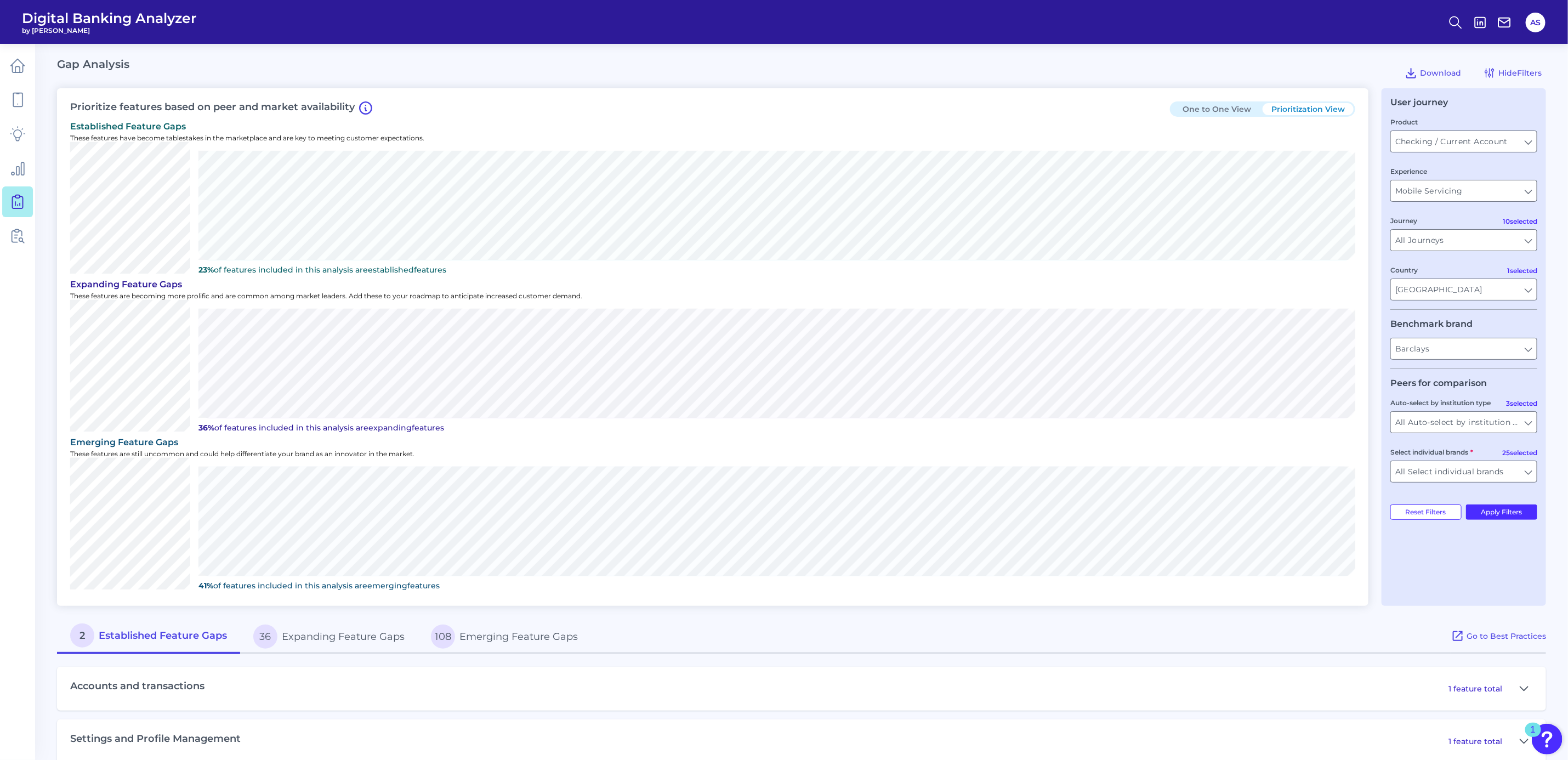
click at [1230, 103] on button "One to One View" at bounding box center [1218, 109] width 91 height 12
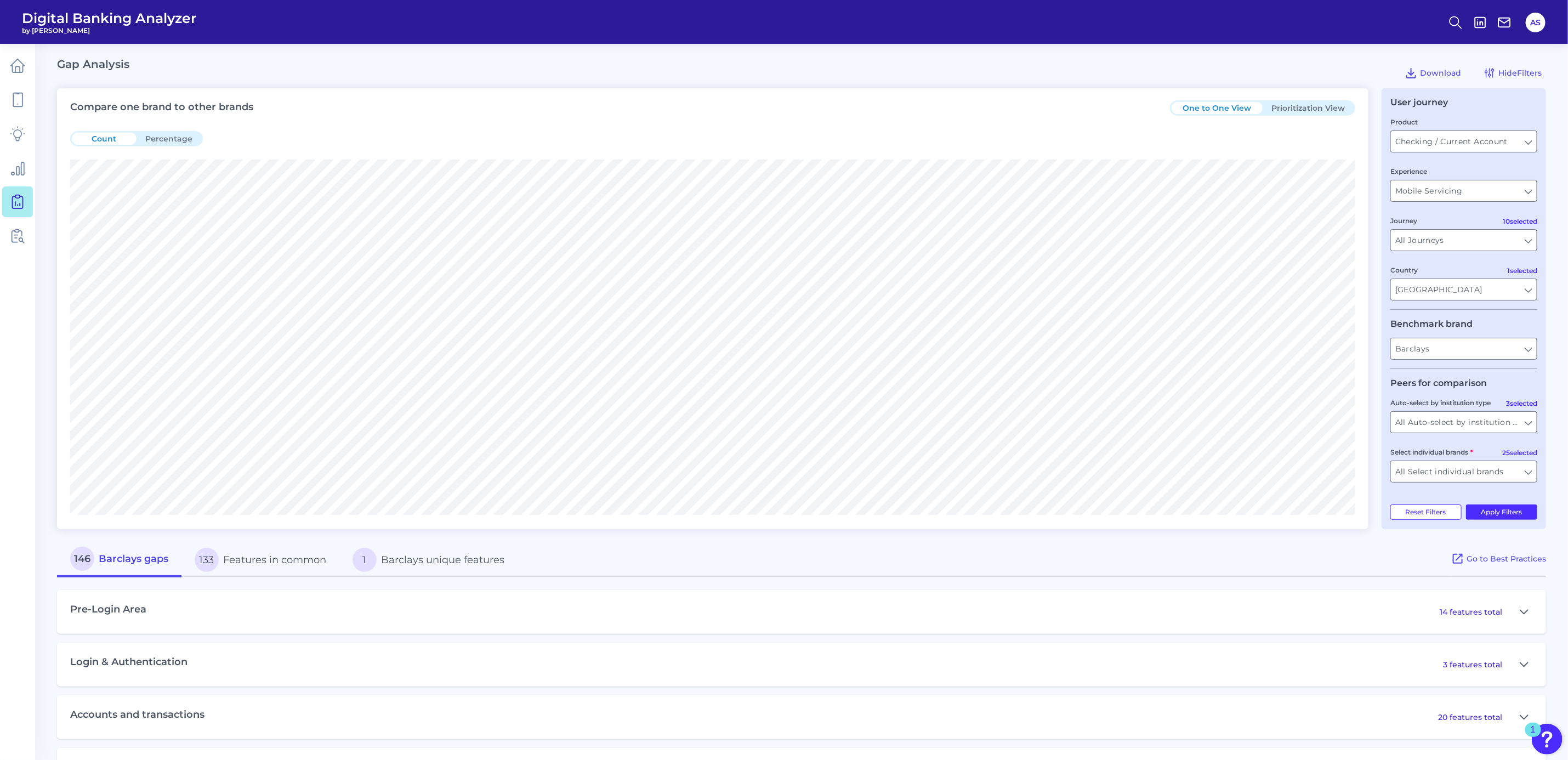
click at [1339, 107] on button "Prioritization View" at bounding box center [1308, 108] width 91 height 12
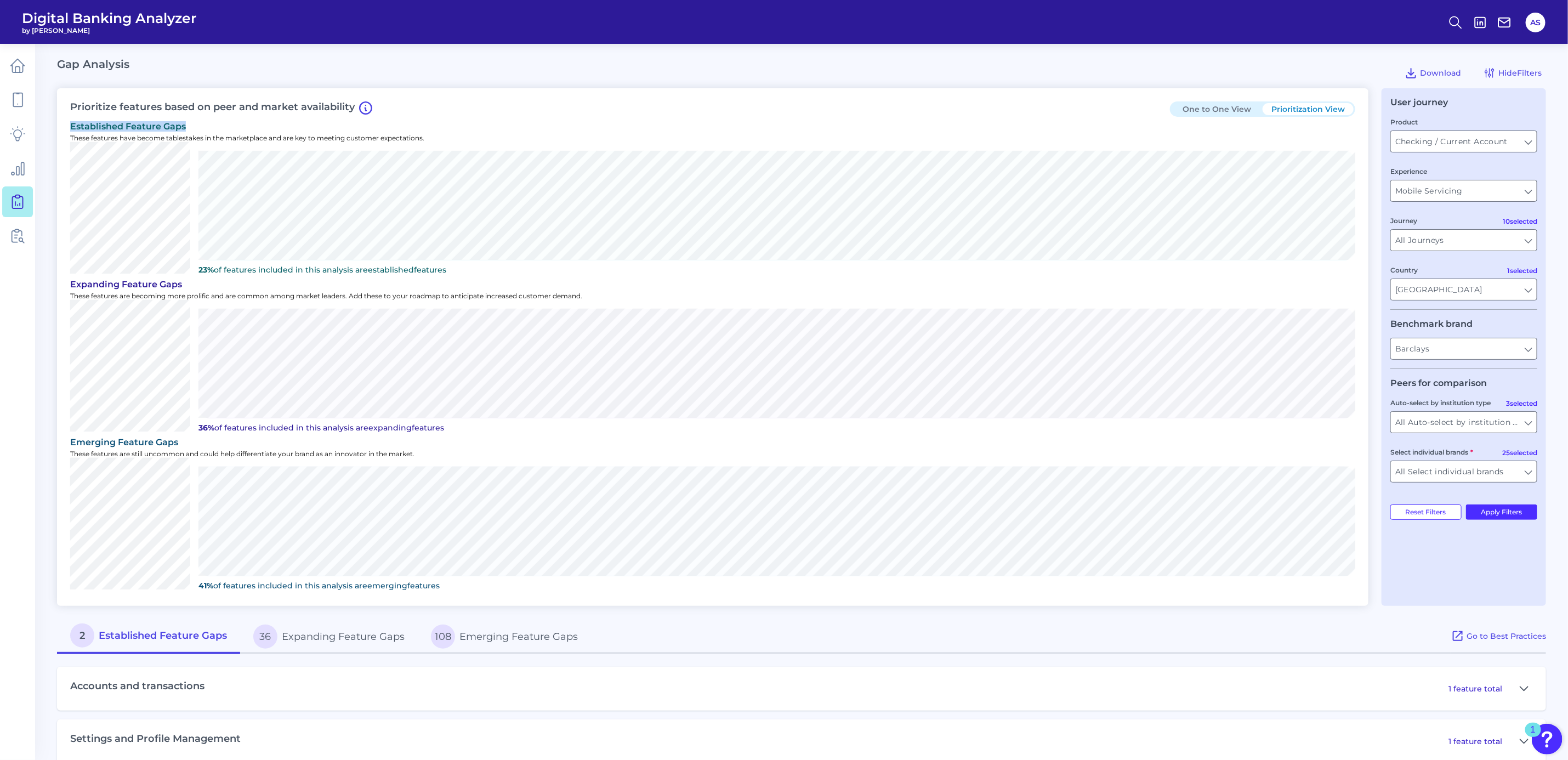
drag, startPoint x: 68, startPoint y: 124, endPoint x: 210, endPoint y: 122, distance: 142.0
click at [210, 122] on div "Prioritize features based on peer and market availability One to One View Prior…" at bounding box center [712, 347] width 1311 height 517
drag, startPoint x: 210, startPoint y: 122, endPoint x: 165, endPoint y: 136, distance: 47.1
click at [165, 136] on p "These features have become tablestakes in the marketplace and are key to meetin…" at bounding box center [713, 138] width 1285 height 8
click at [1434, 472] on input "All Select individual brands" at bounding box center [1463, 472] width 146 height 21
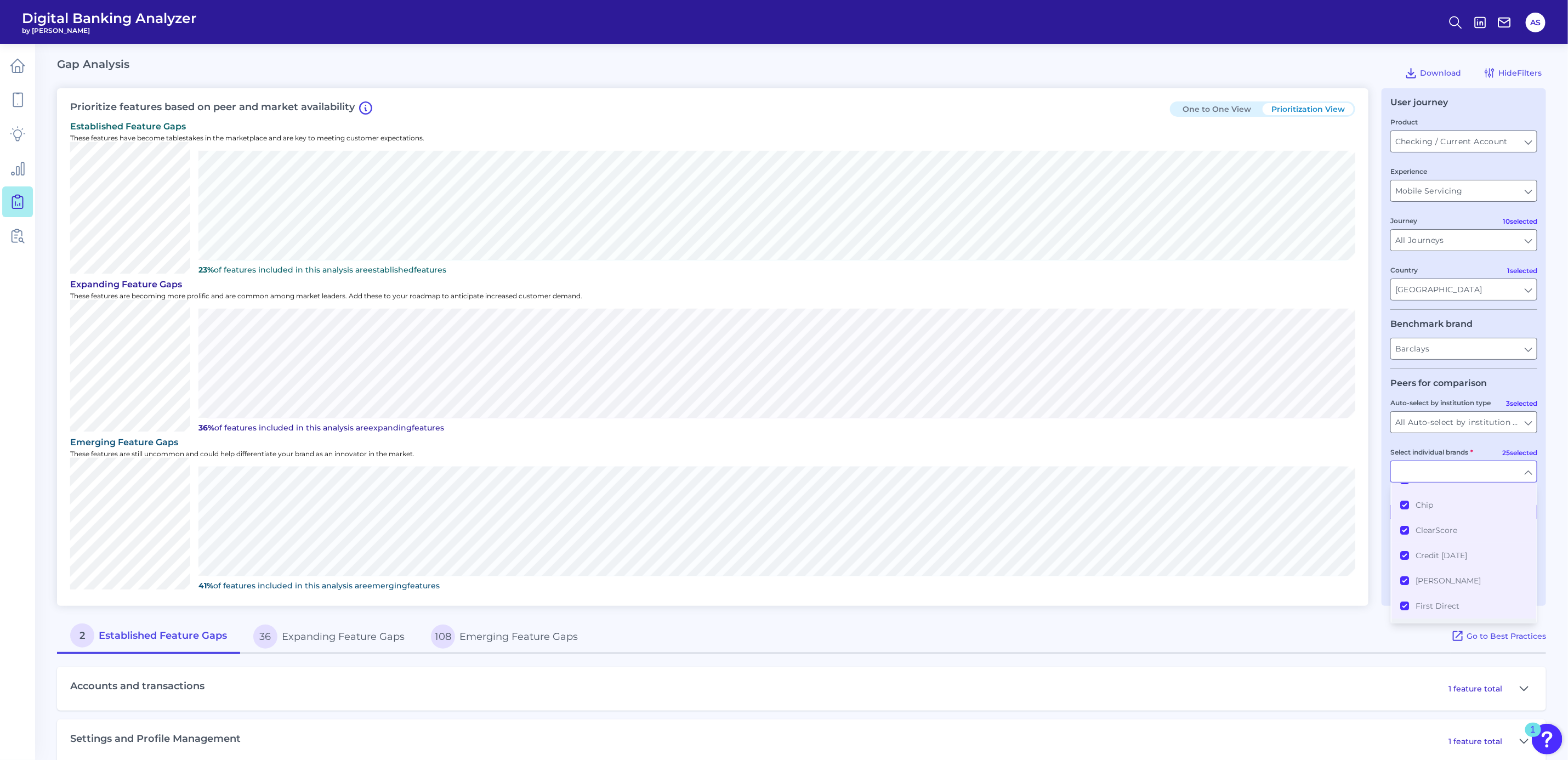
scroll to position [82, 0]
click at [624, 130] on div "established Feature Gaps" at bounding box center [713, 127] width 1285 height 10
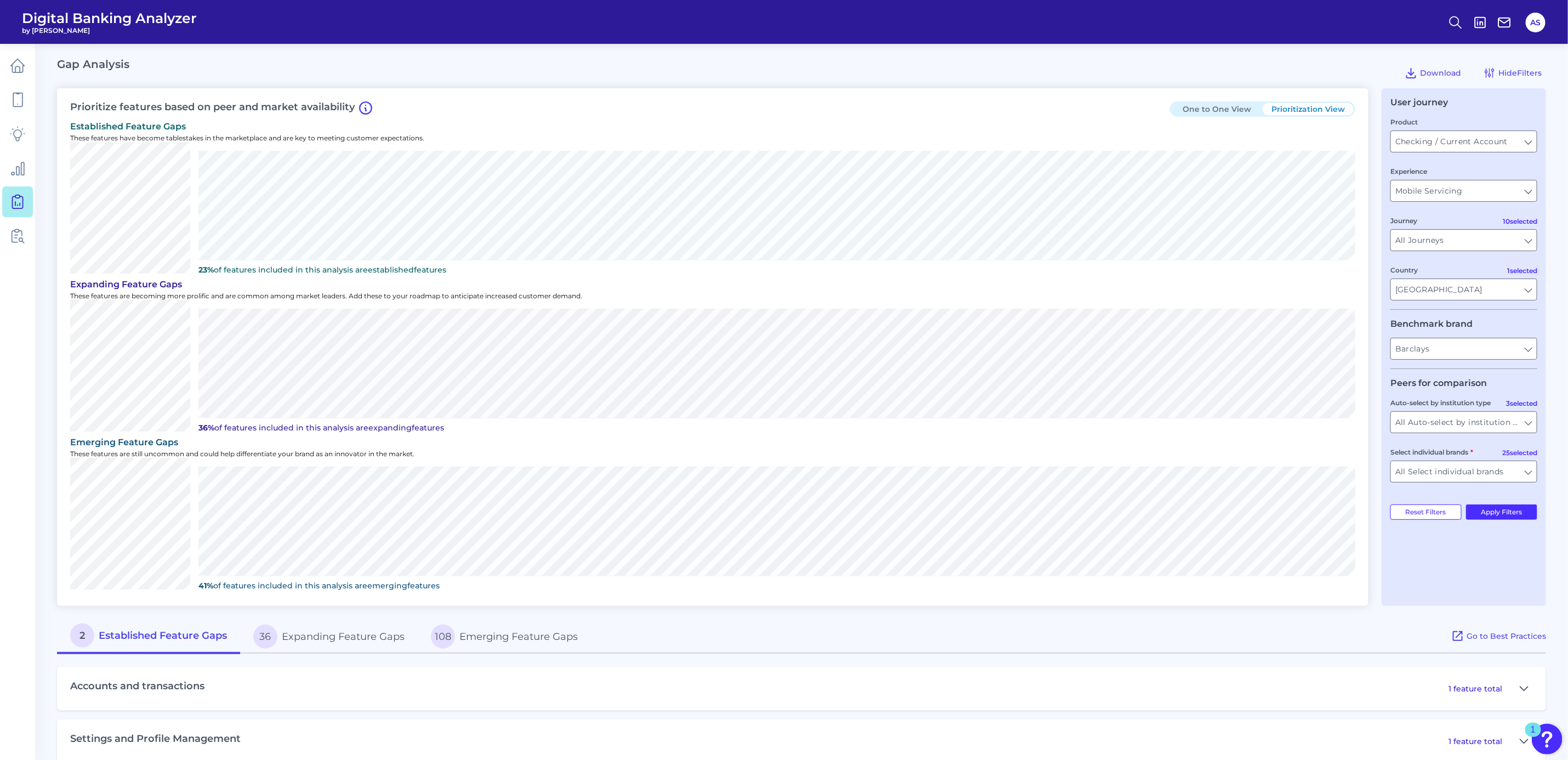
type input "All Select individual brands"
click at [536, 75] on div "Gap Analysis Download Hide Filters" at bounding box center [801, 73] width 1489 height 31
click at [285, 81] on div "Gap Analysis Download Hide Filters" at bounding box center [801, 73] width 1489 height 31
click at [10, 66] on icon at bounding box center [17, 66] width 15 height 15
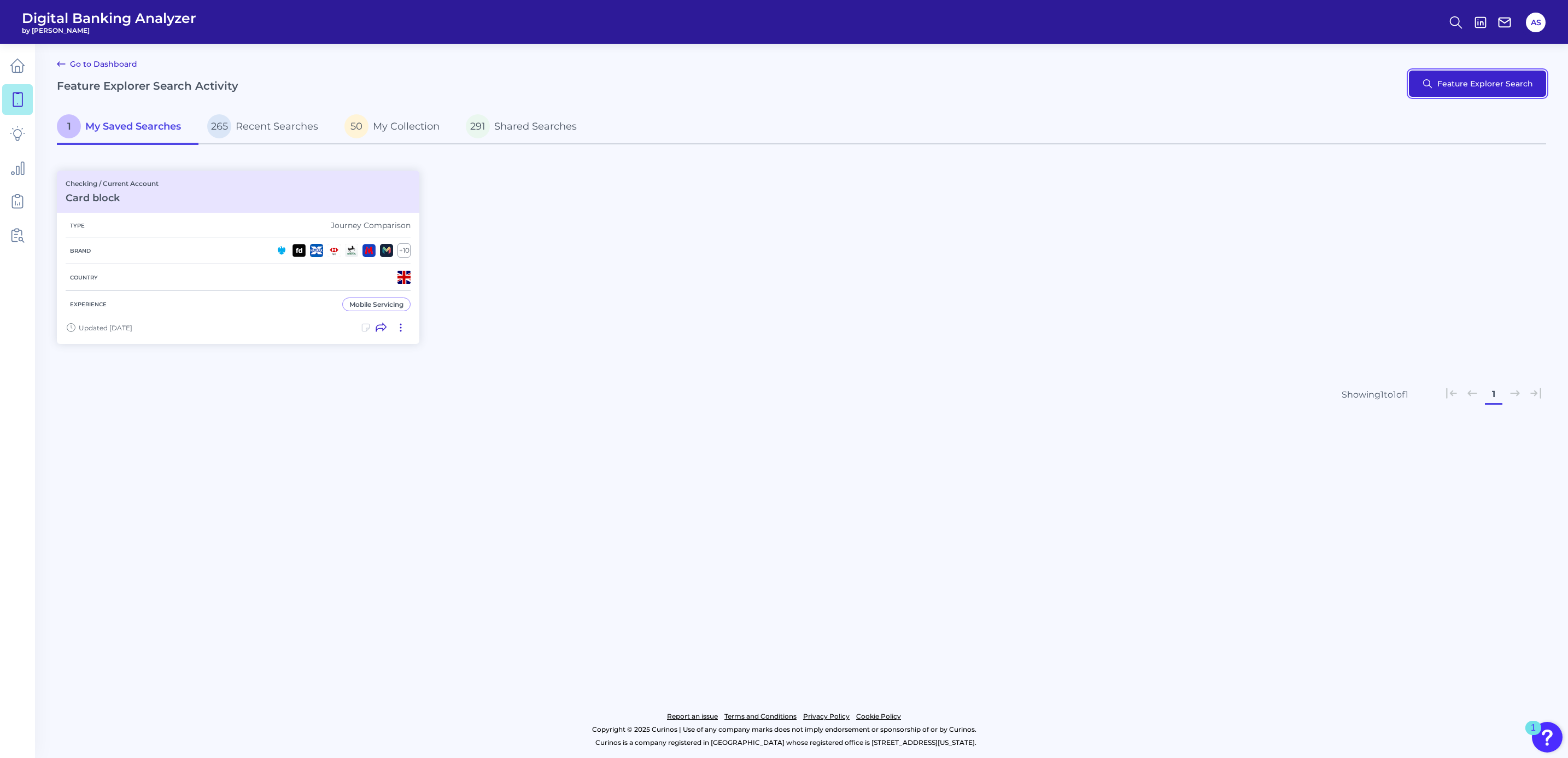
click at [1478, 81] on button "Feature Explorer Search" at bounding box center [1478, 83] width 137 height 26
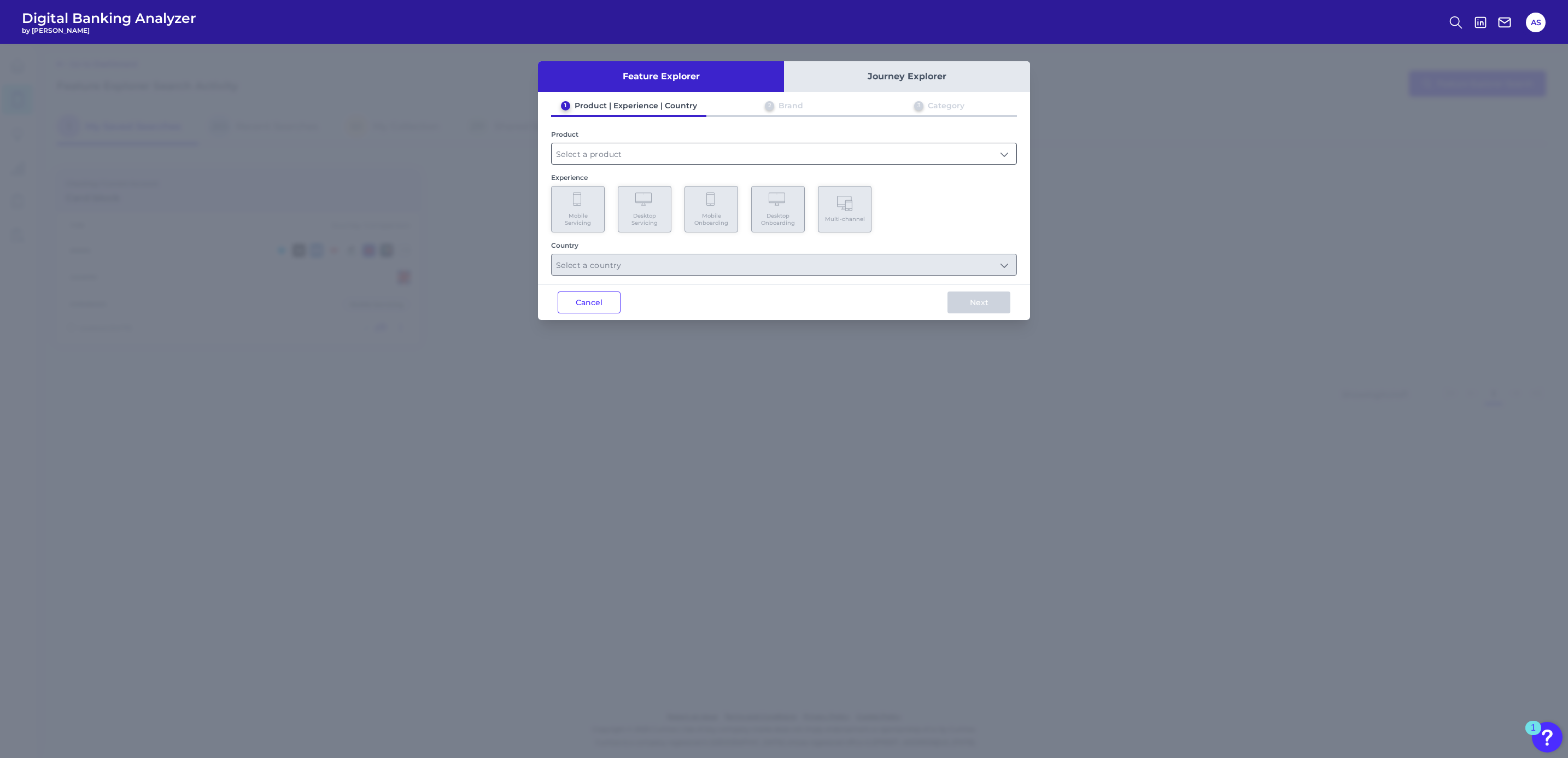
click at [571, 149] on input "text" at bounding box center [784, 154] width 464 height 21
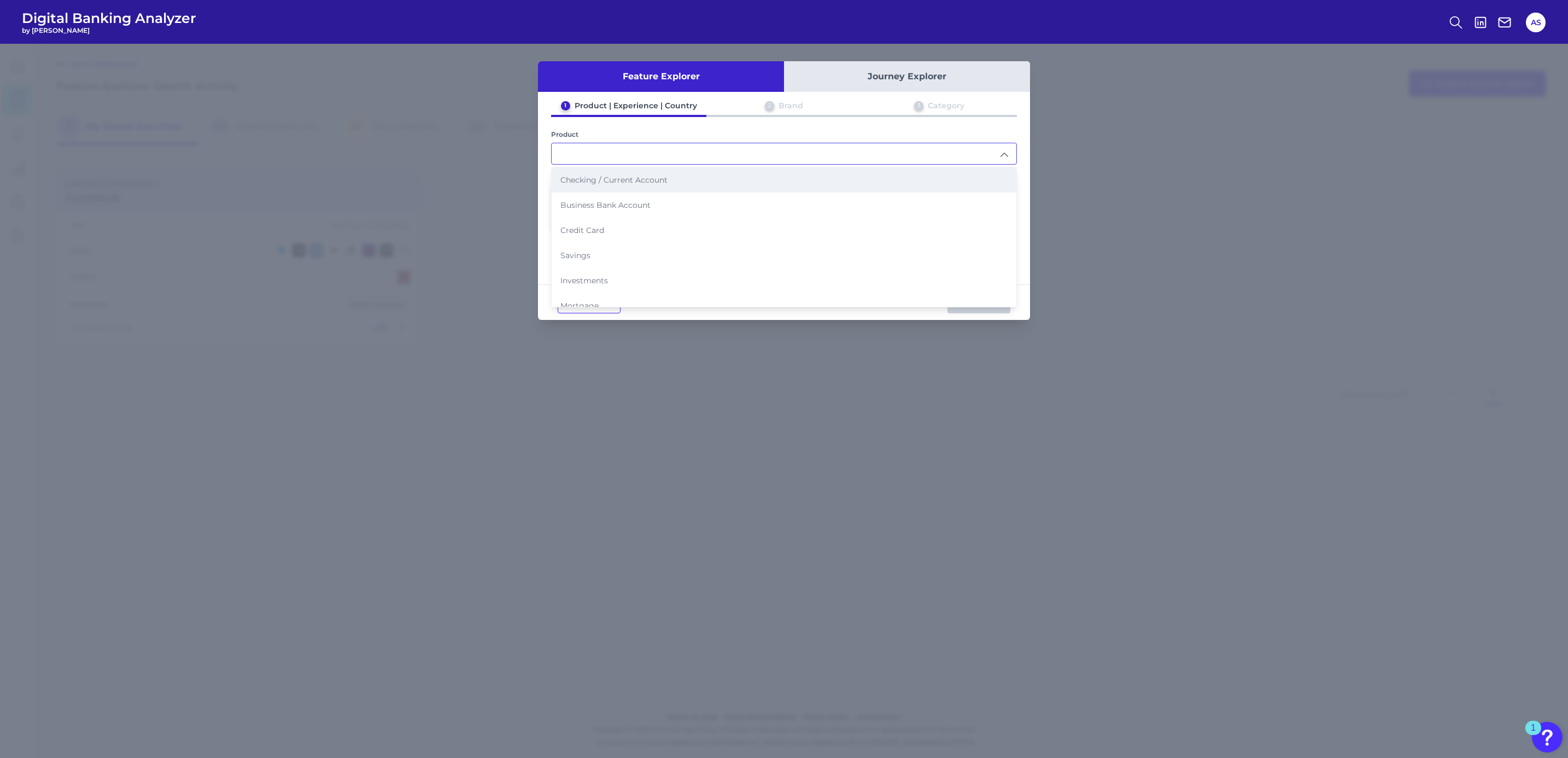
click at [603, 181] on span "Checking / Current Account" at bounding box center [613, 179] width 107 height 10
type input "Checking / Current Account"
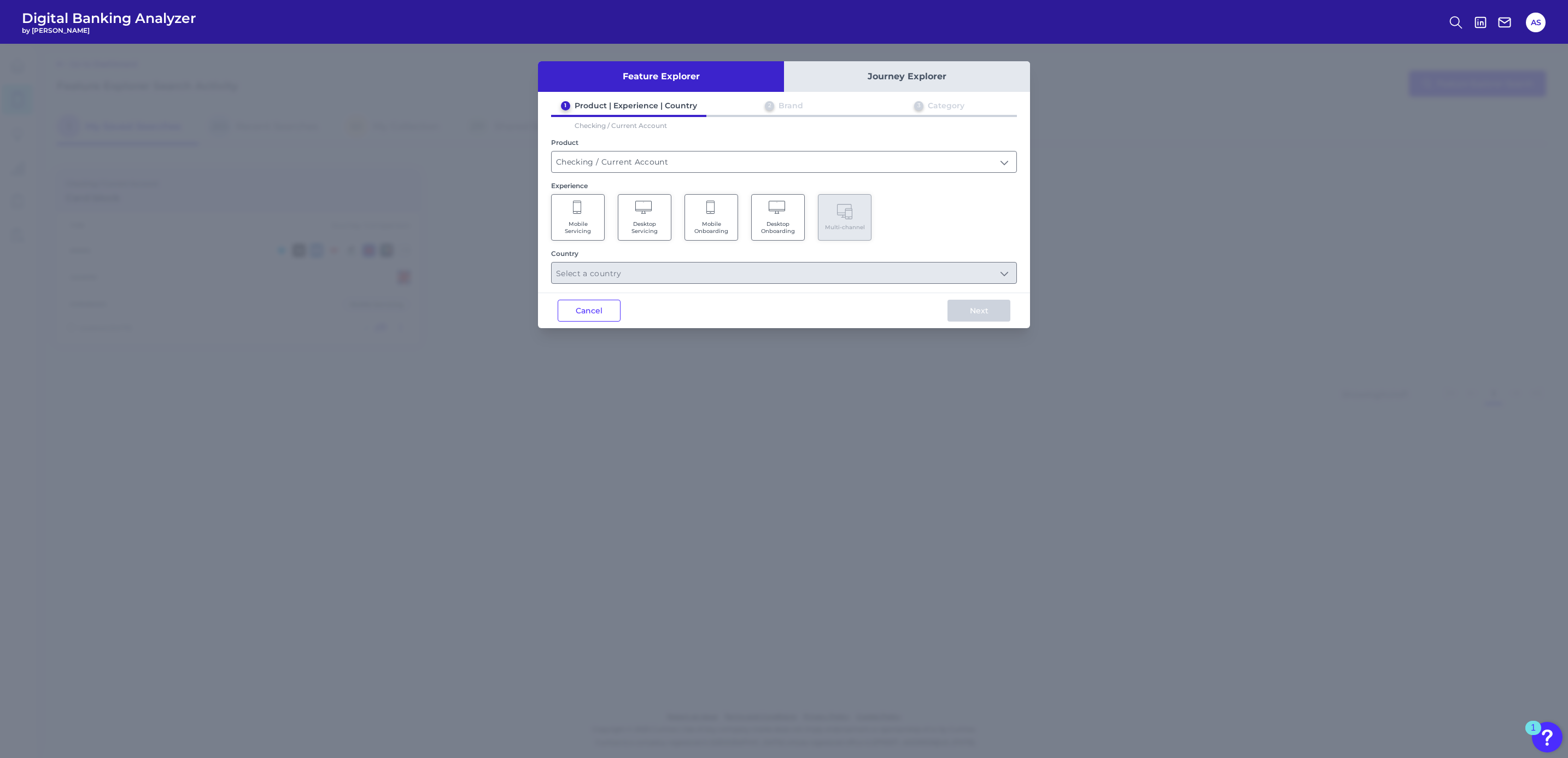
click at [584, 215] on Servicing "Mobile Servicing" at bounding box center [578, 217] width 54 height 46
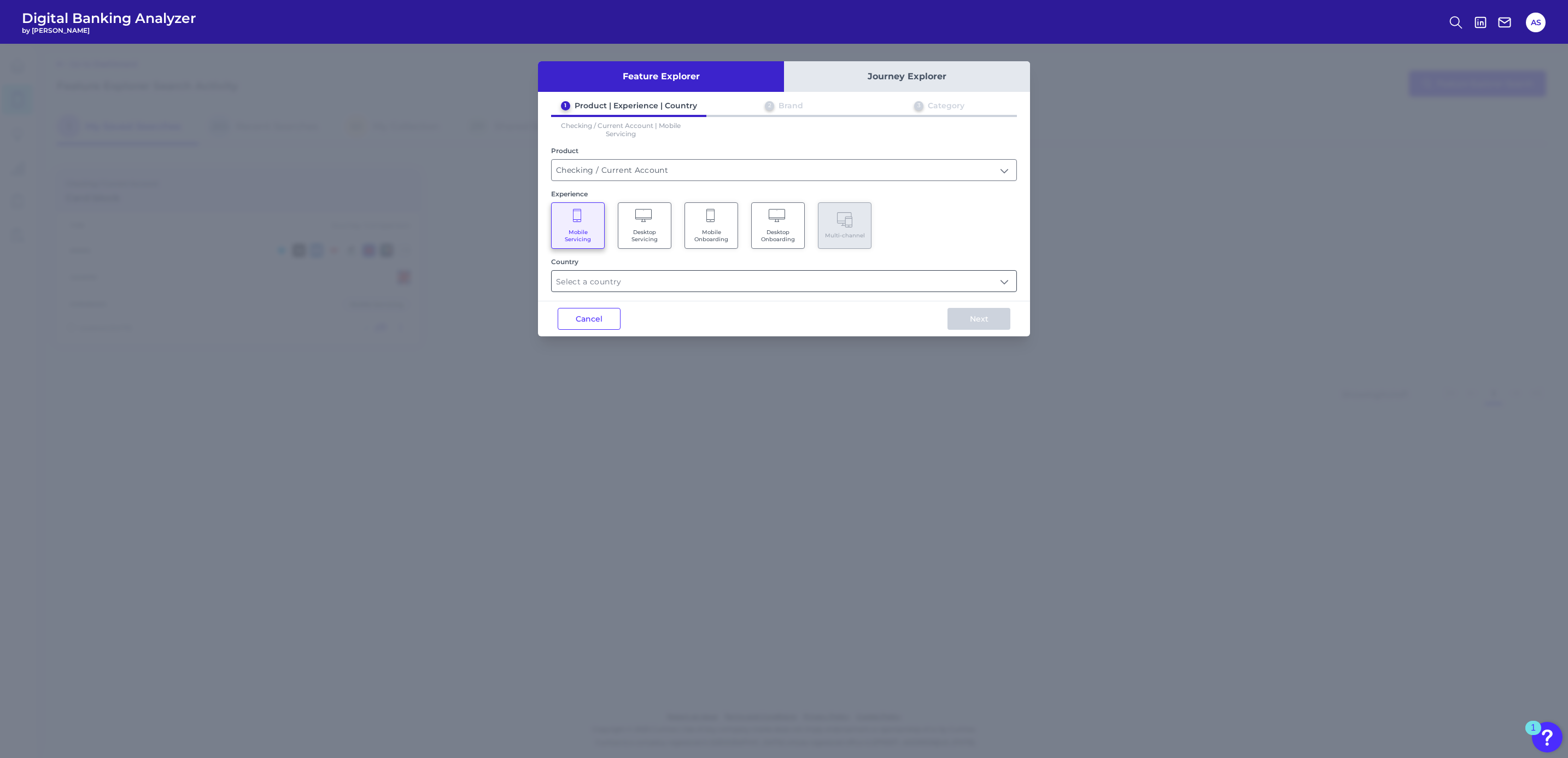
click at [720, 285] on input "text" at bounding box center [784, 281] width 464 height 21
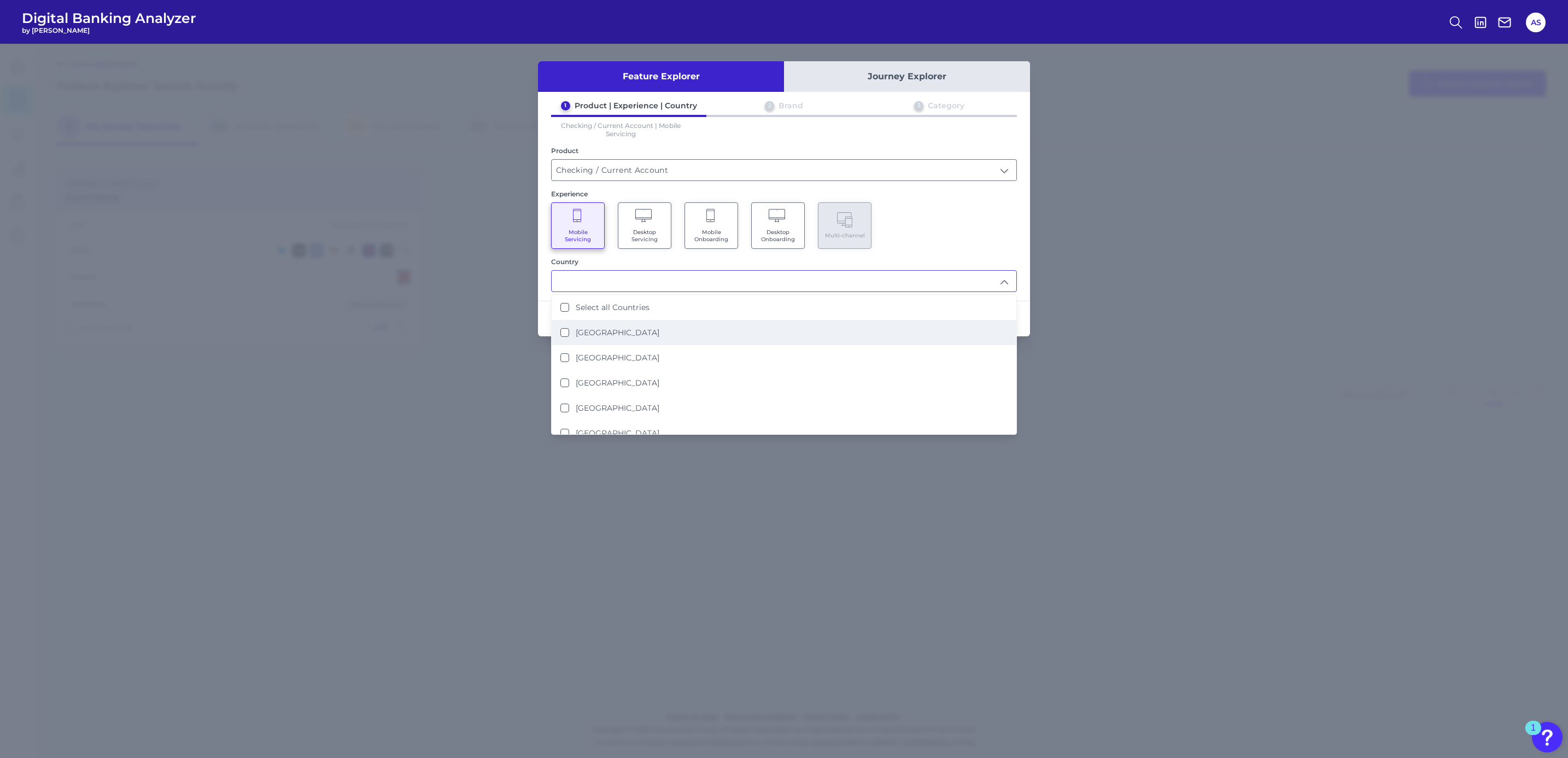
click at [635, 334] on label "[GEOGRAPHIC_DATA]" at bounding box center [617, 332] width 84 height 10
type input "[GEOGRAPHIC_DATA]"
drag, startPoint x: 945, startPoint y: 211, endPoint x: 959, endPoint y: 256, distance: 47.1
click at [945, 211] on div "Mobile Servicing Desktop Servicing Mobile Onboarding Desktop Onboarding Multi-c…" at bounding box center [784, 226] width 466 height 46
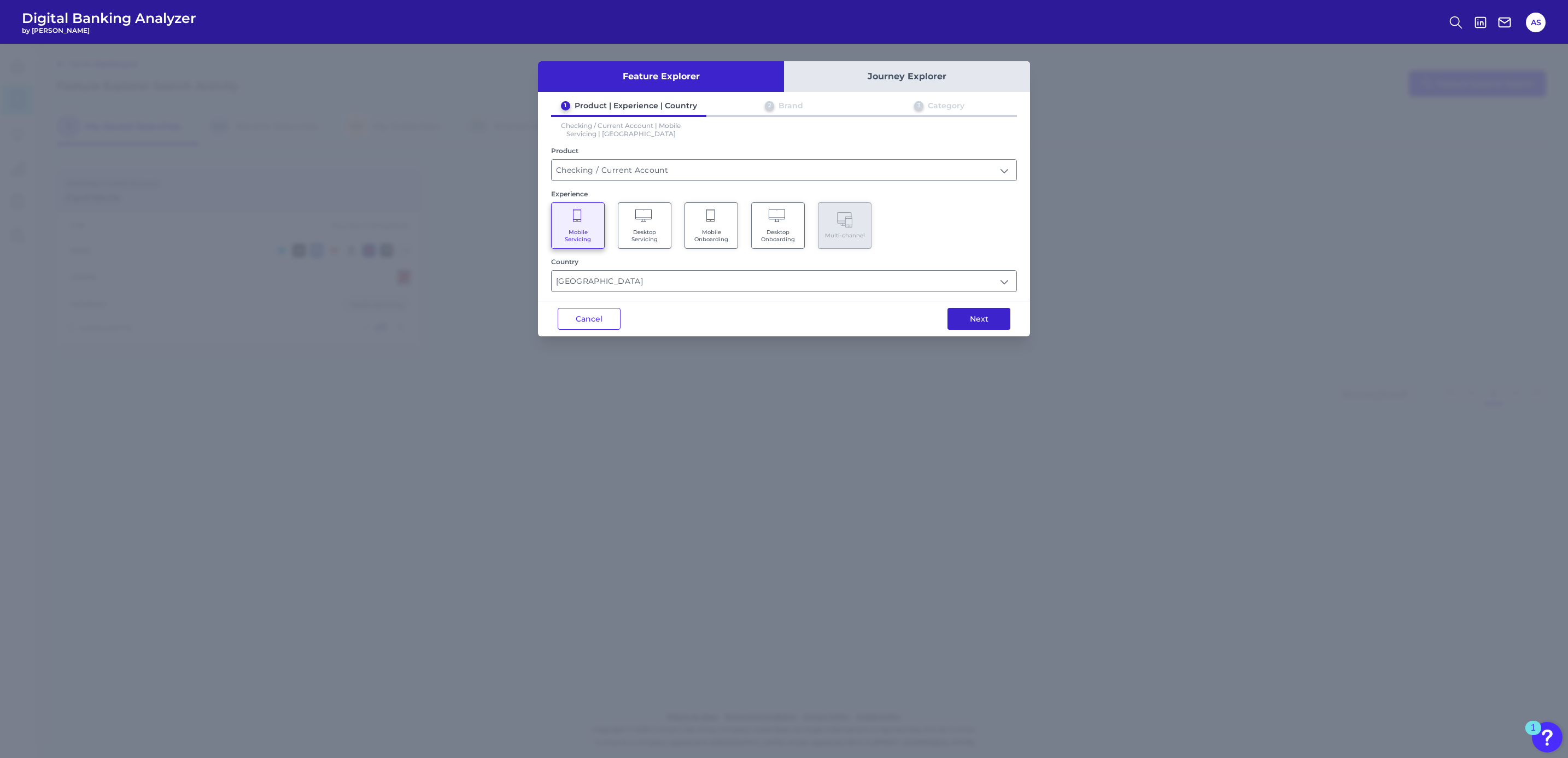
click at [961, 312] on button "Next" at bounding box center [979, 318] width 63 height 22
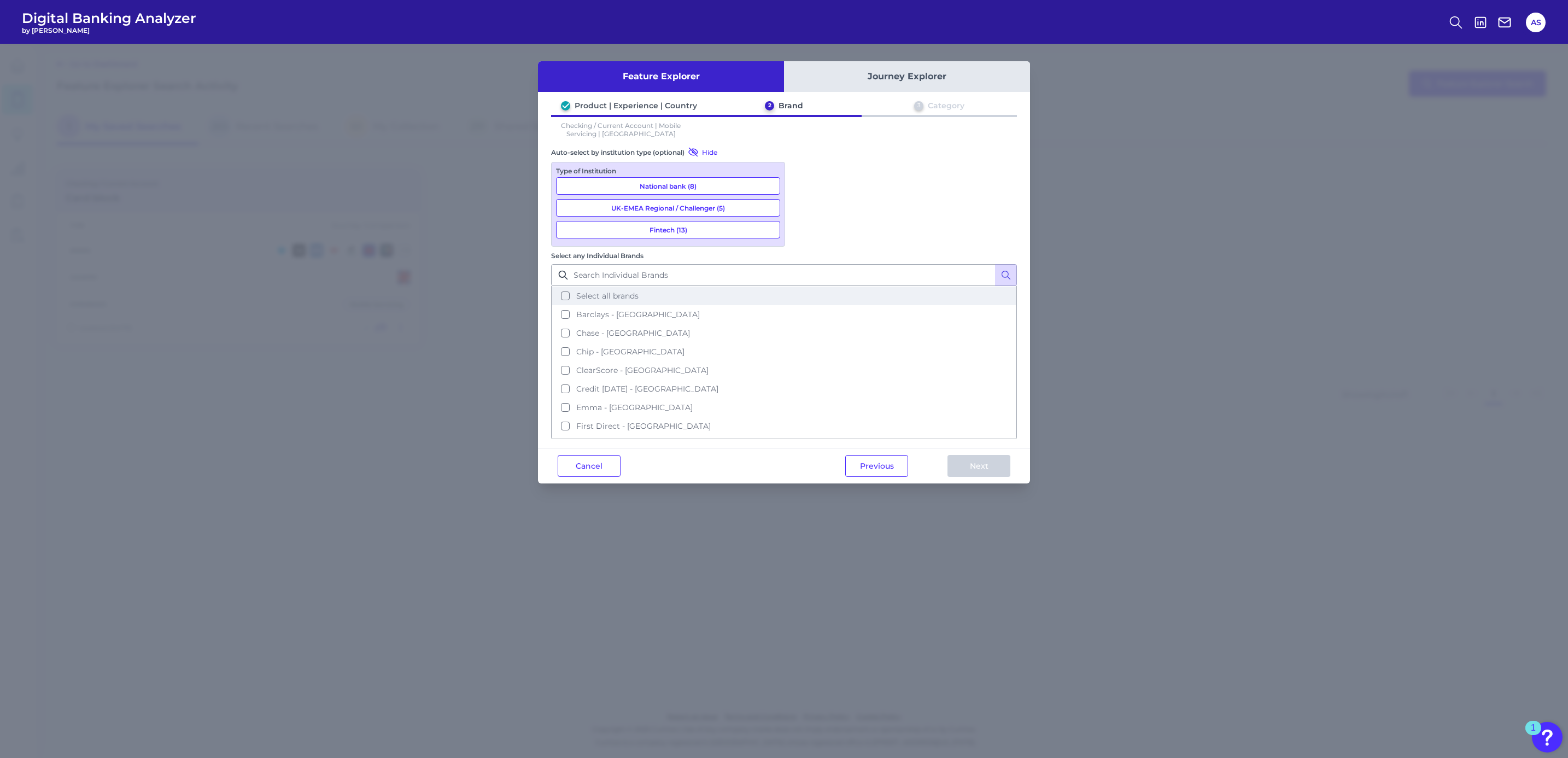
click at [638, 291] on span "Select all brands" at bounding box center [607, 295] width 62 height 10
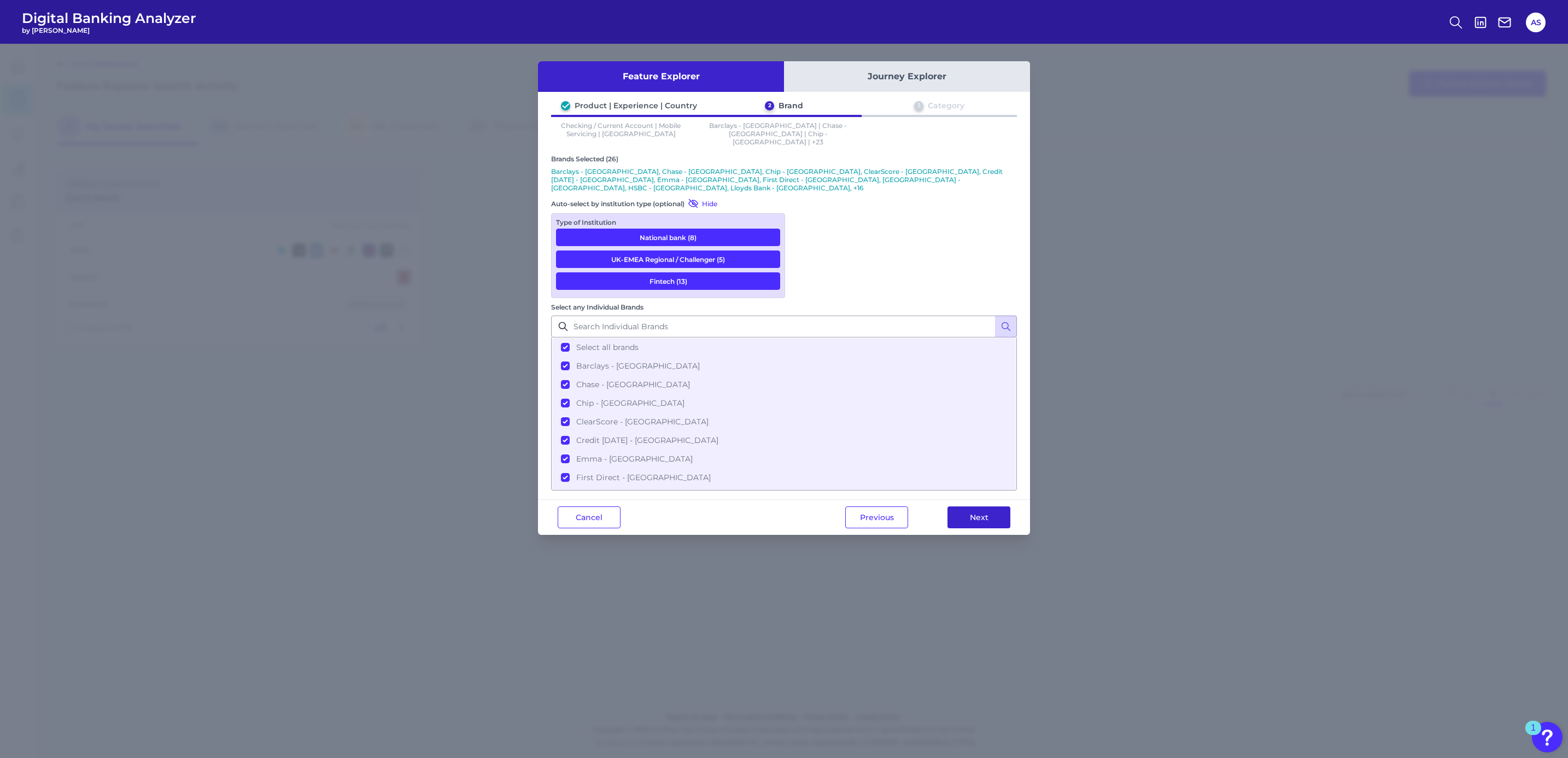
click at [976, 506] on button "Next" at bounding box center [979, 517] width 63 height 22
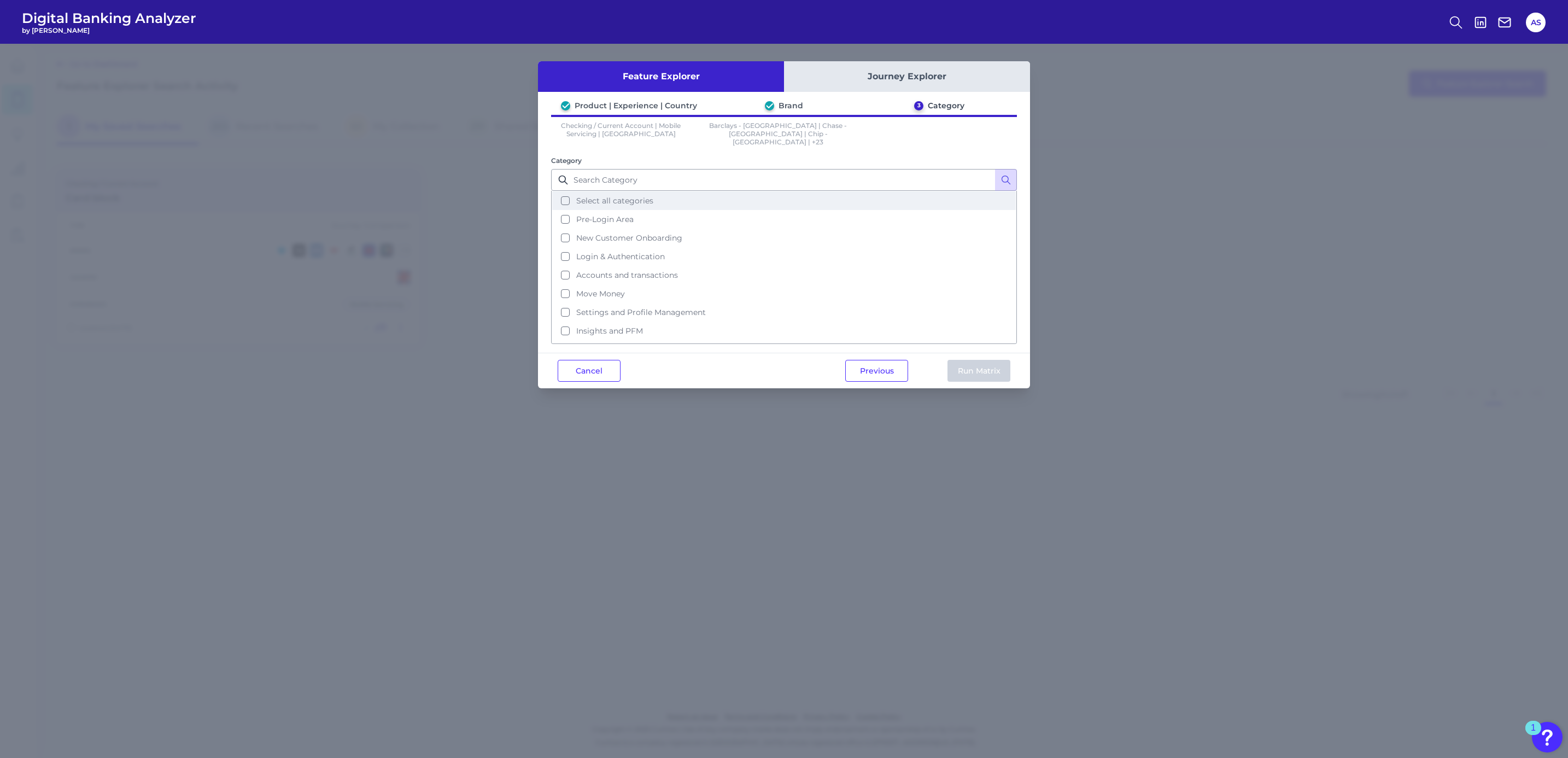
click at [638, 196] on span "Select all categories" at bounding box center [615, 200] width 77 height 10
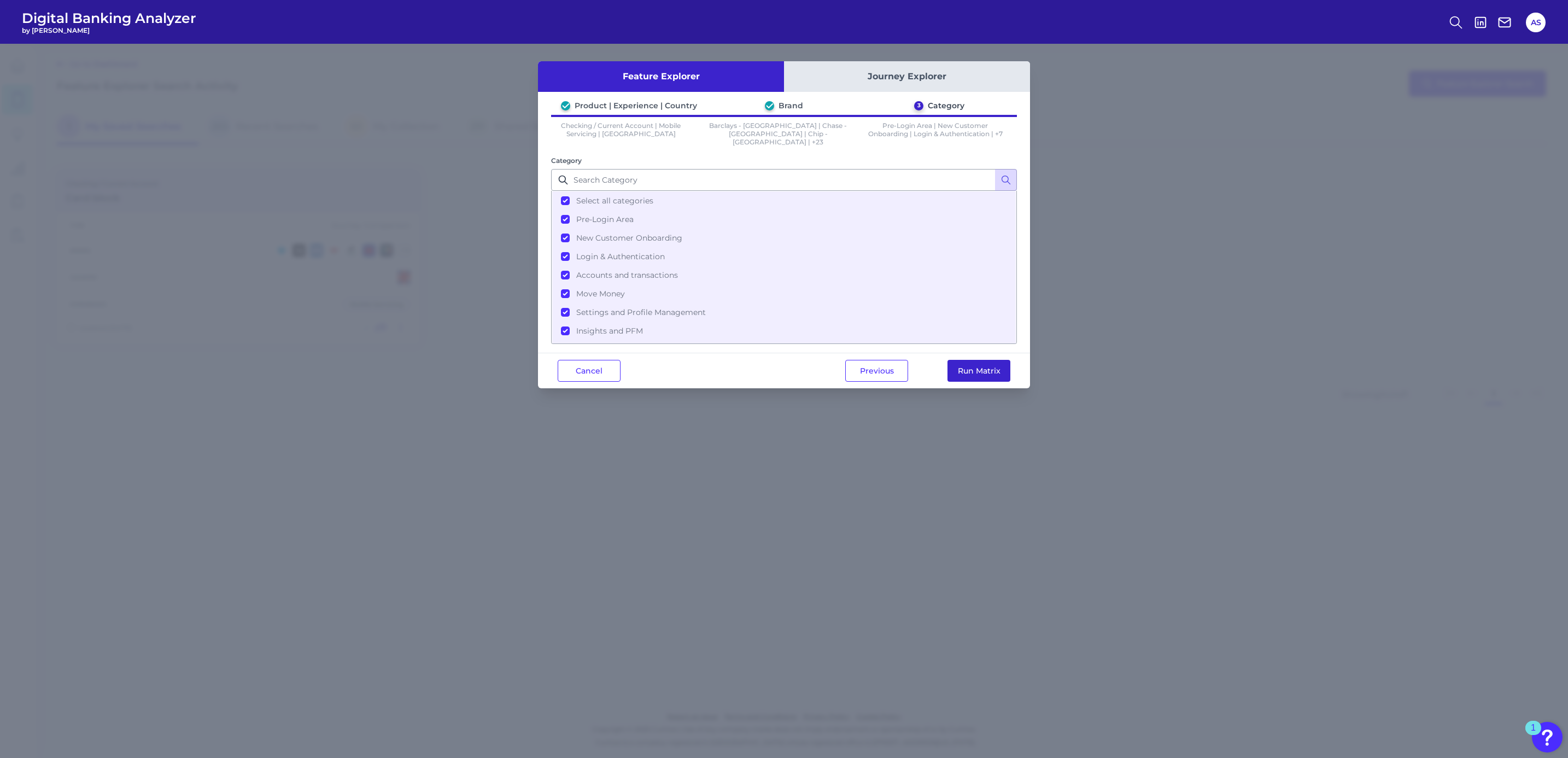
click at [969, 360] on button "Run Matrix" at bounding box center [979, 370] width 63 height 22
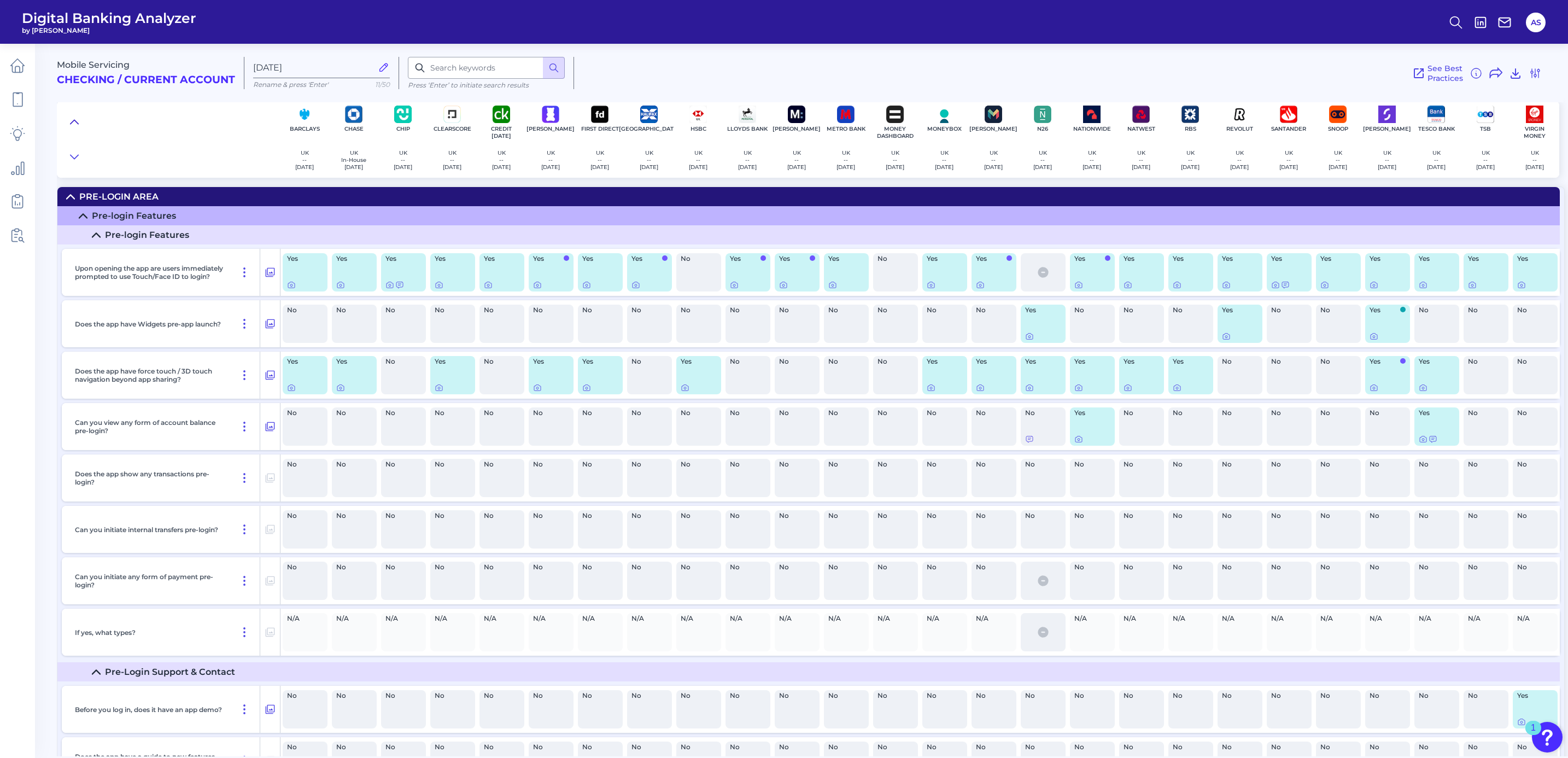
click at [71, 117] on icon at bounding box center [75, 122] width 9 height 11
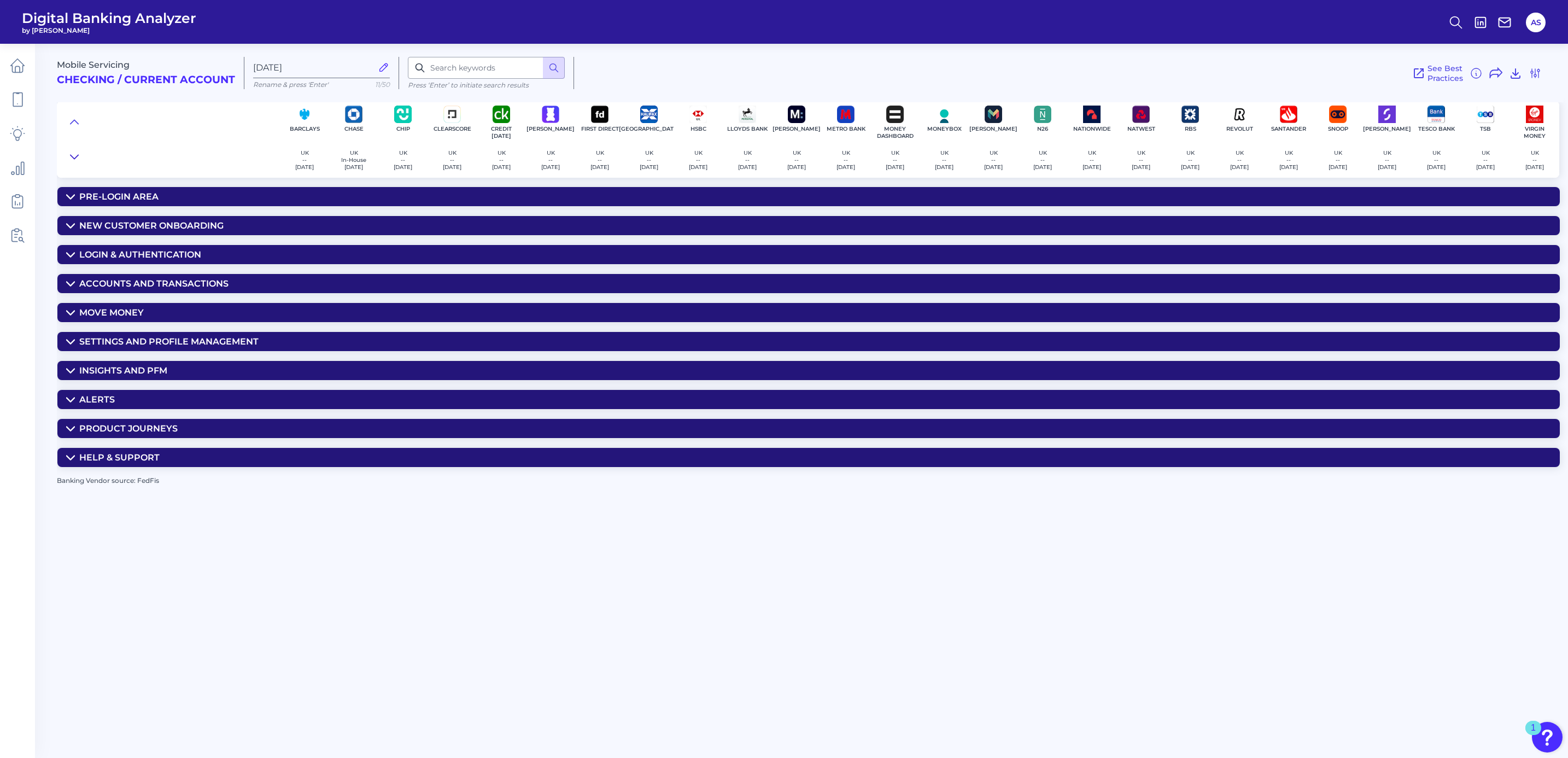
click at [72, 155] on icon at bounding box center [75, 157] width 9 height 11
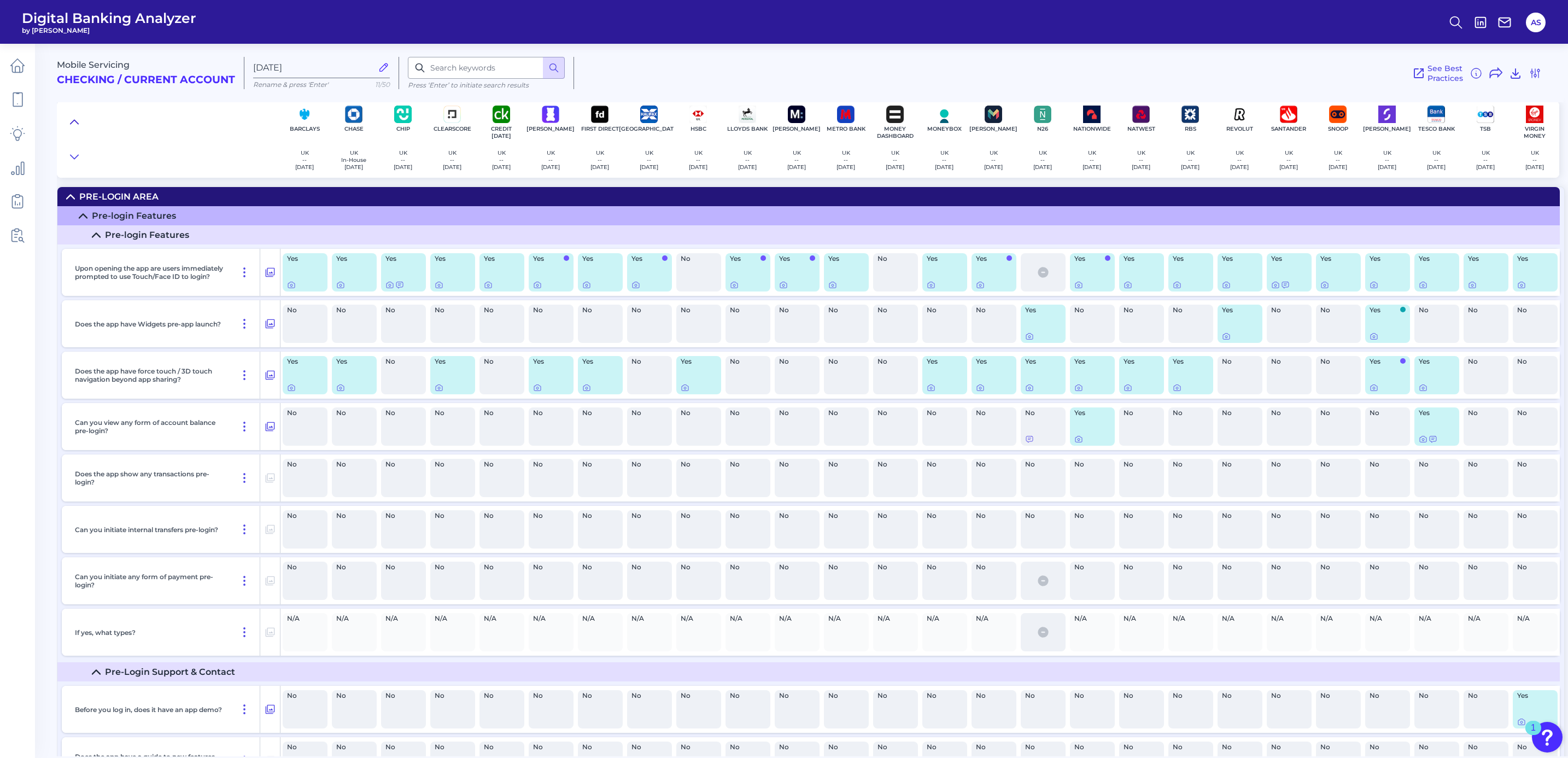
click at [78, 117] on icon at bounding box center [75, 122] width 9 height 11
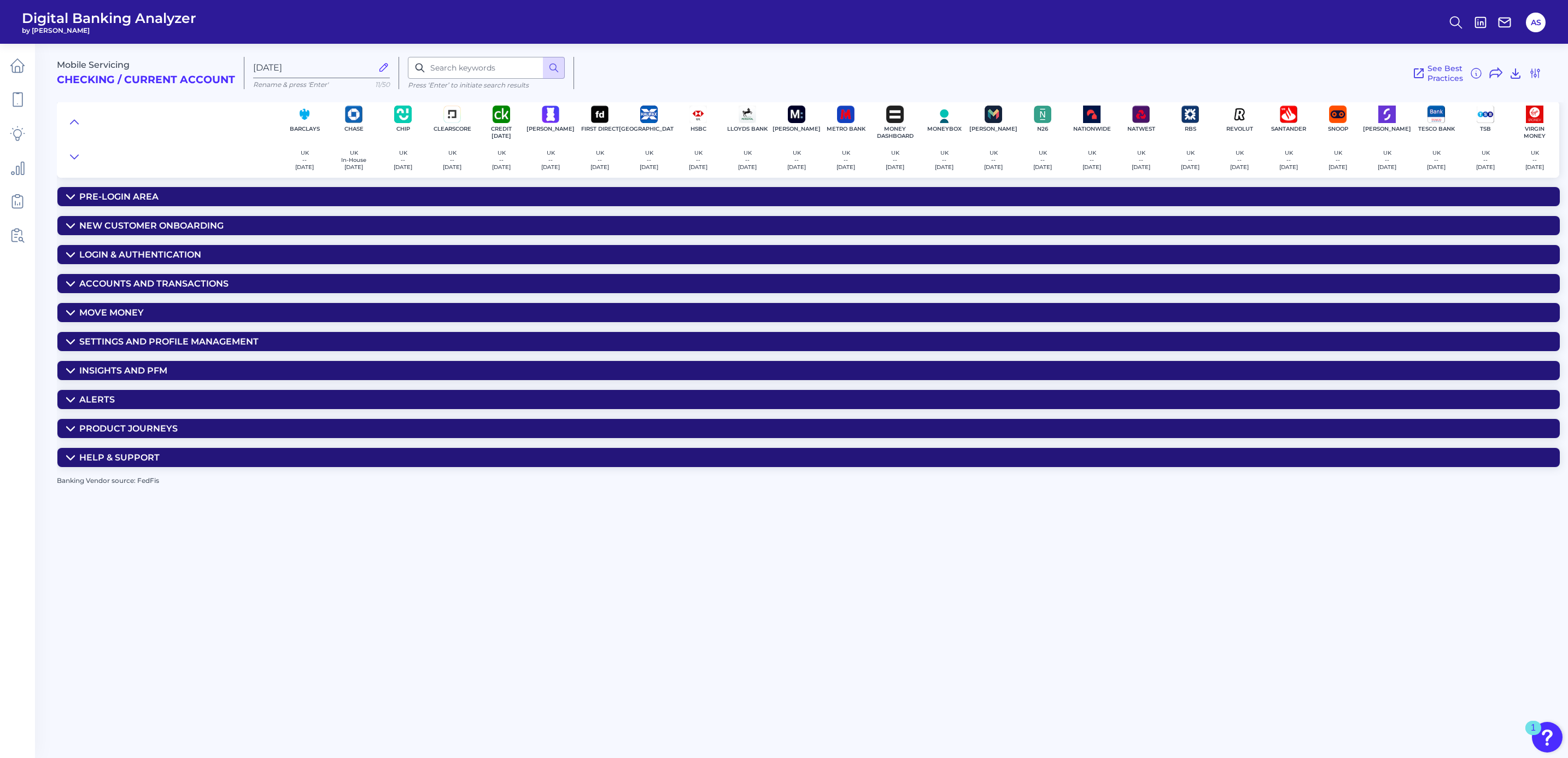
click at [70, 373] on icon at bounding box center [70, 370] width 7 height 4
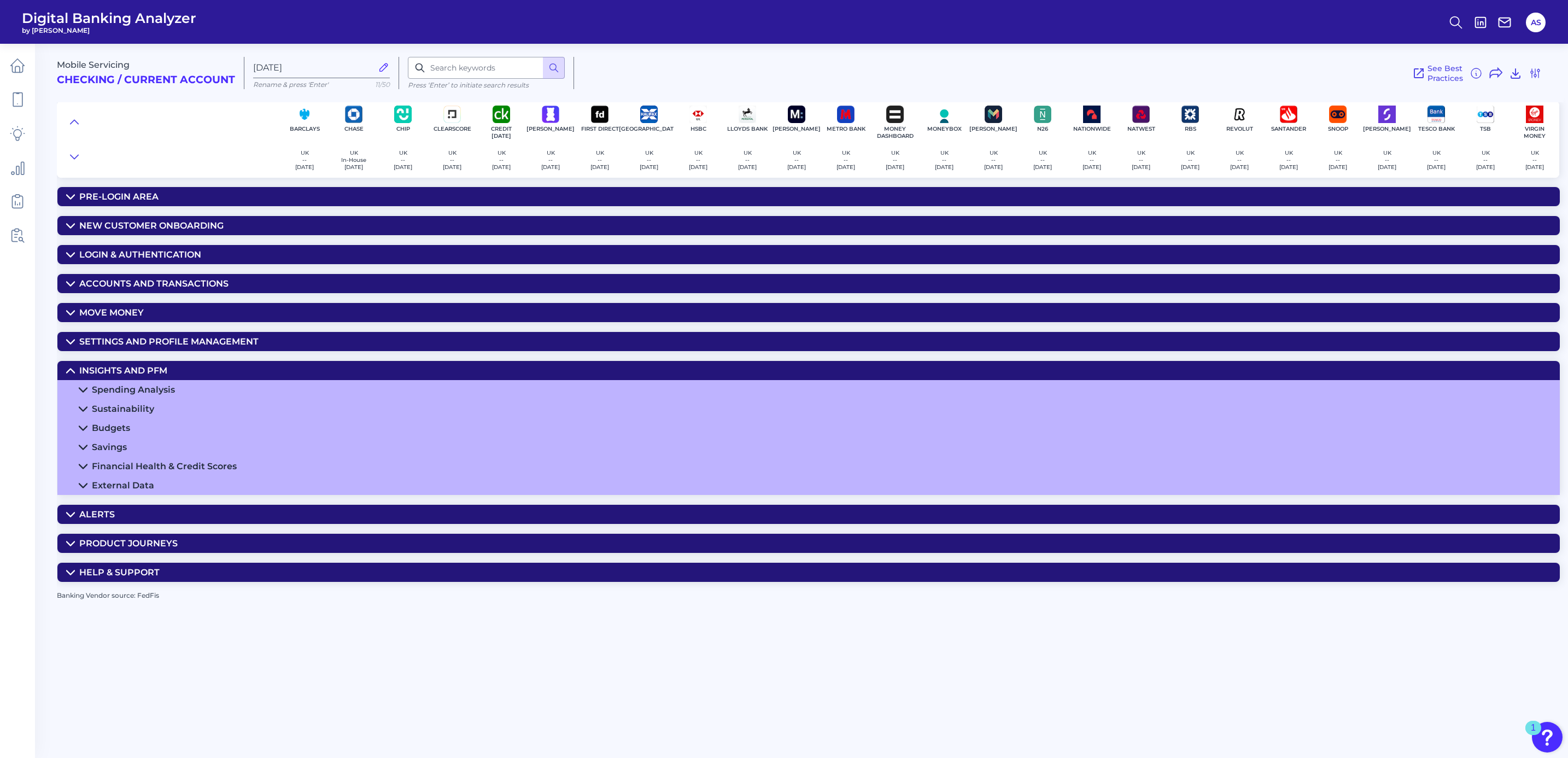
click at [81, 393] on icon at bounding box center [83, 390] width 9 height 9
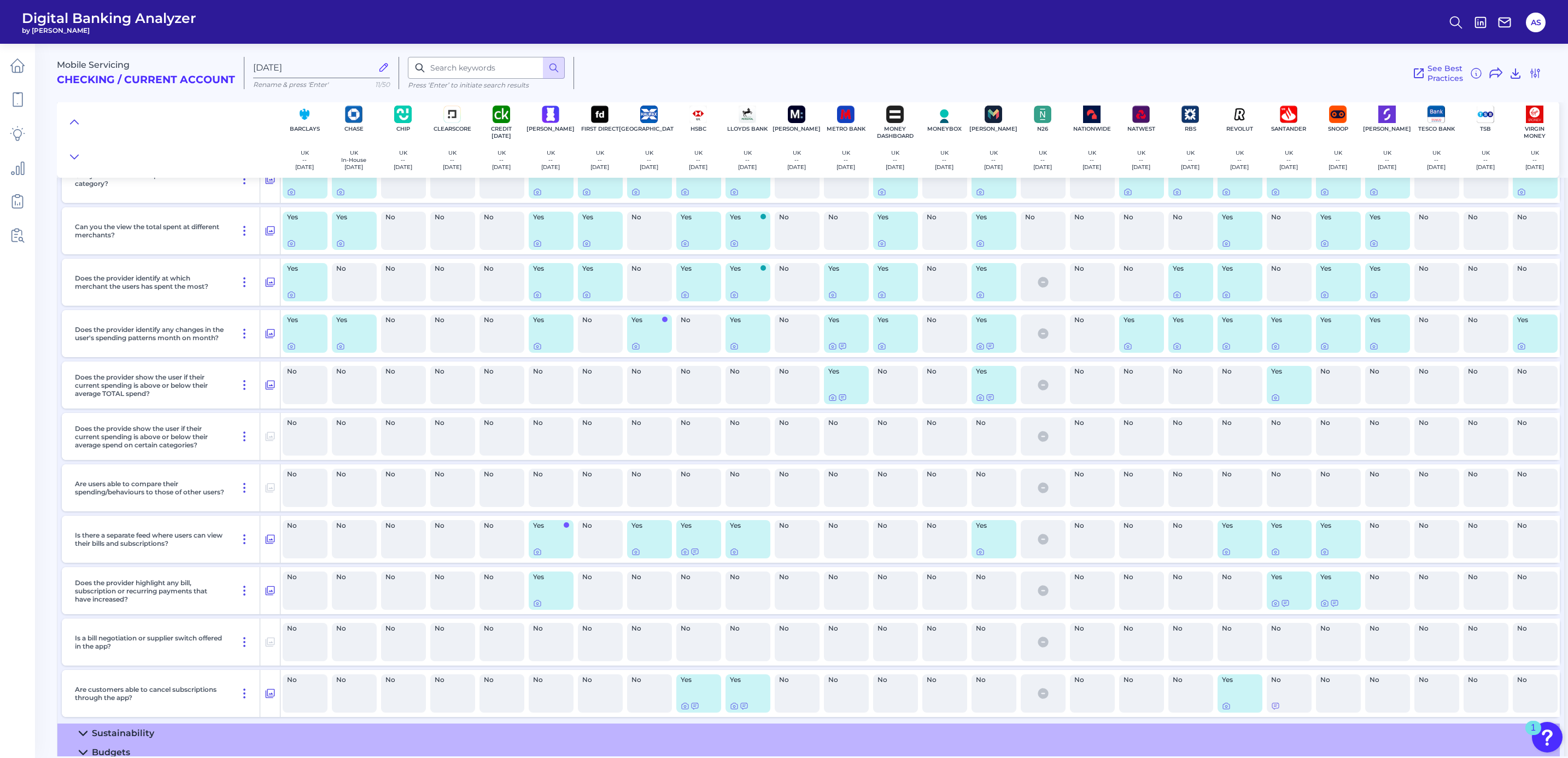
scroll to position [328, 0]
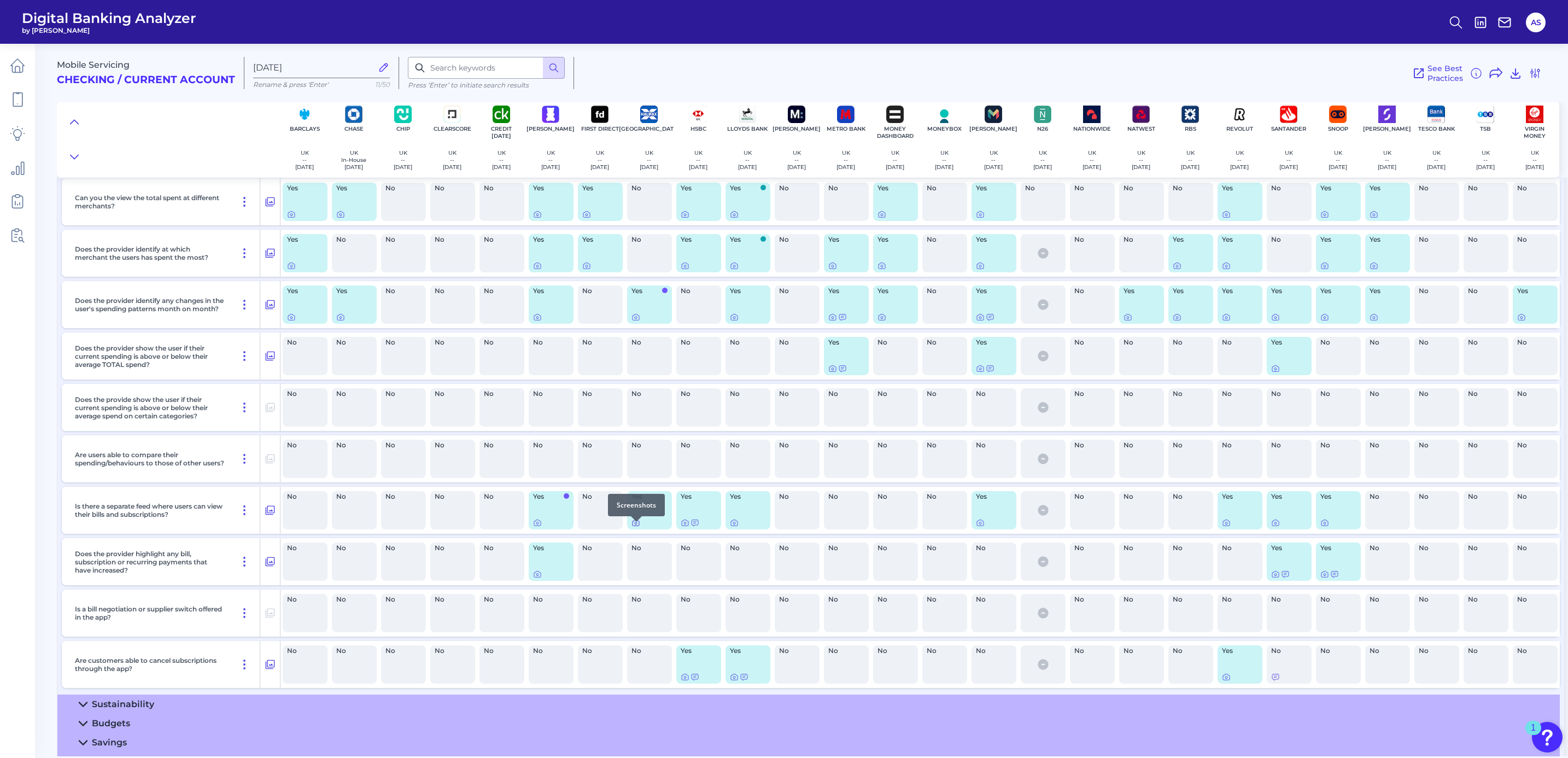
click at [636, 526] on icon at bounding box center [636, 523] width 9 height 9
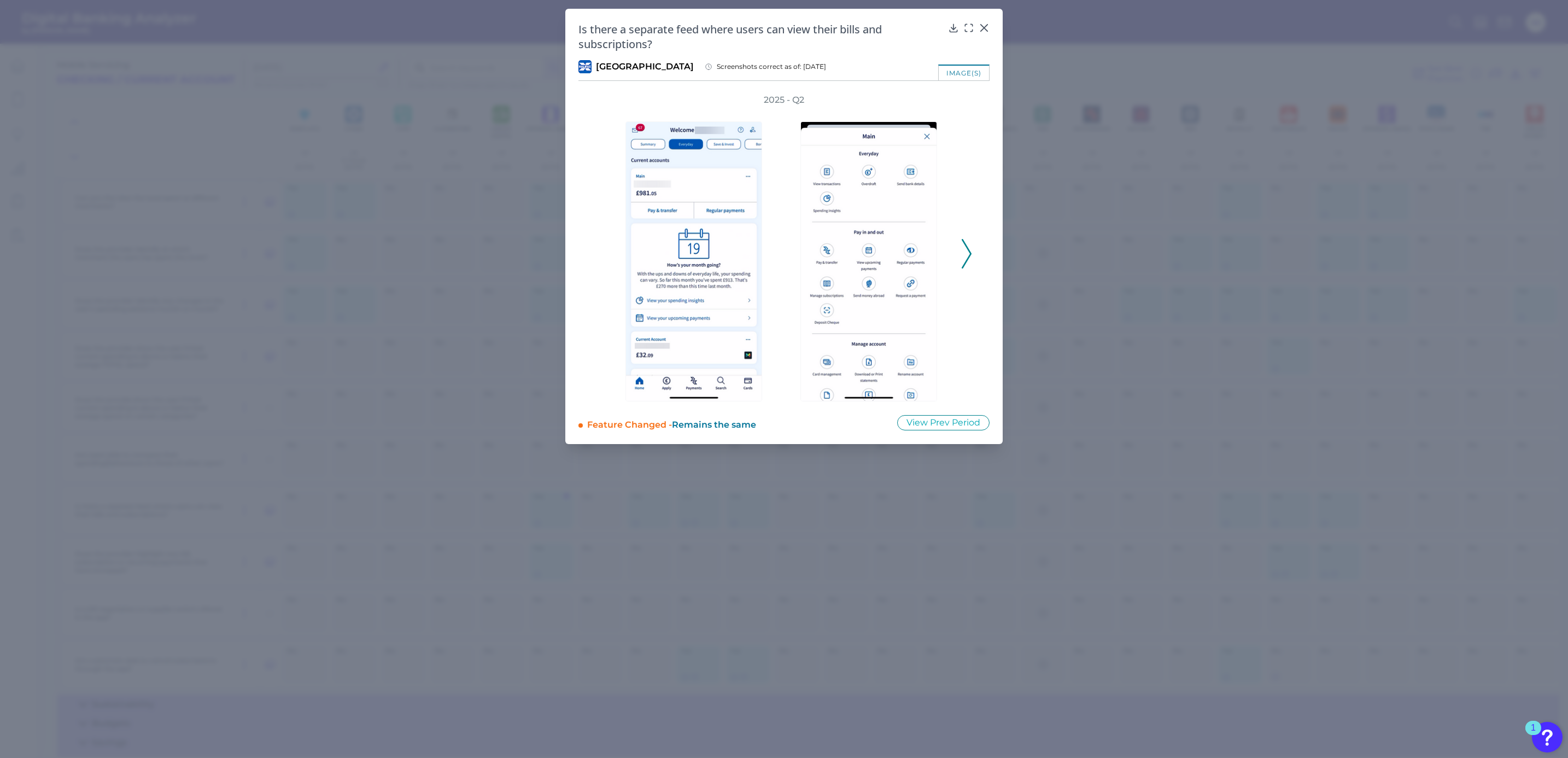
click at [968, 250] on icon at bounding box center [966, 254] width 10 height 30
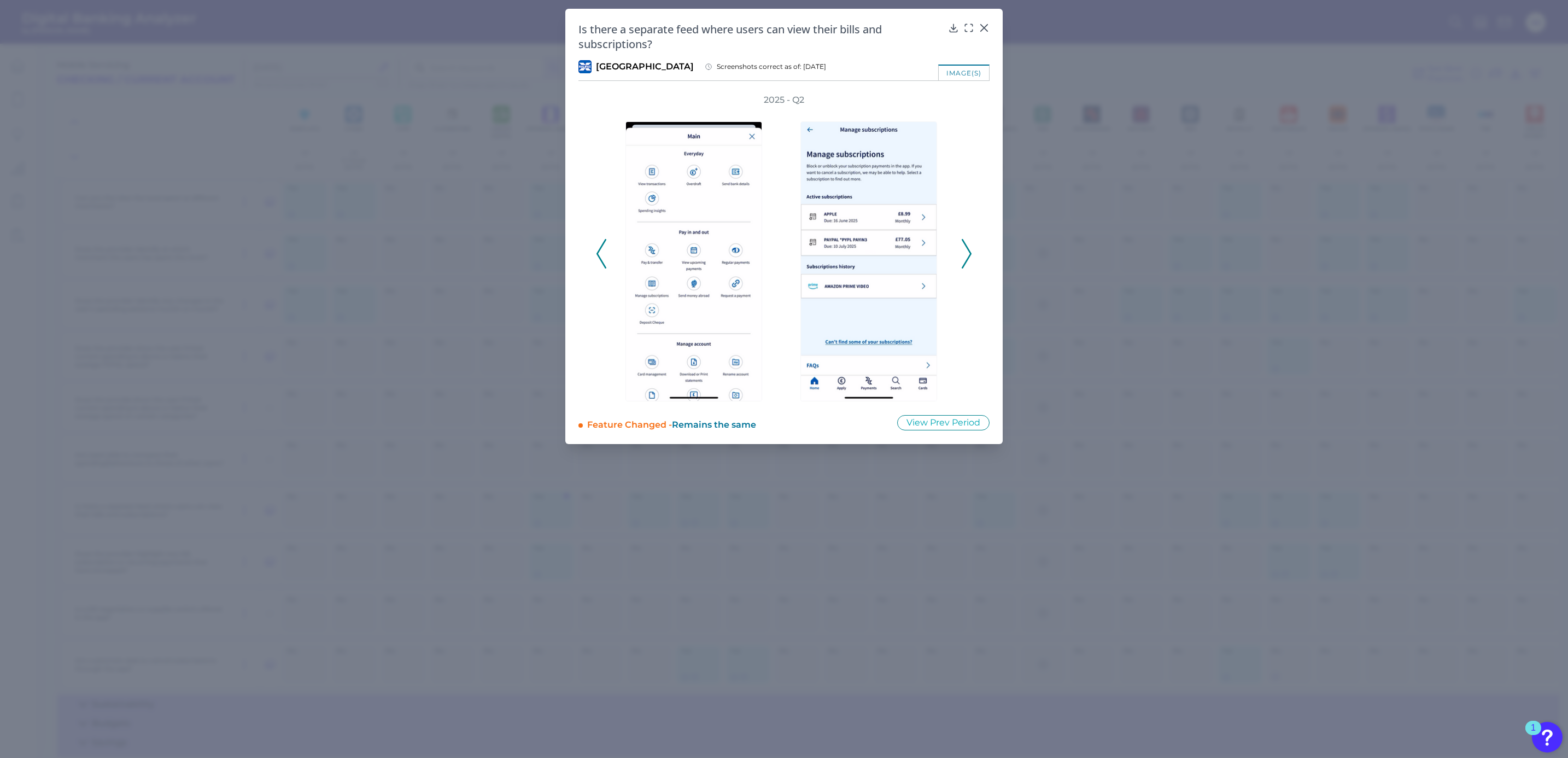
click at [968, 250] on icon at bounding box center [966, 254] width 10 height 30
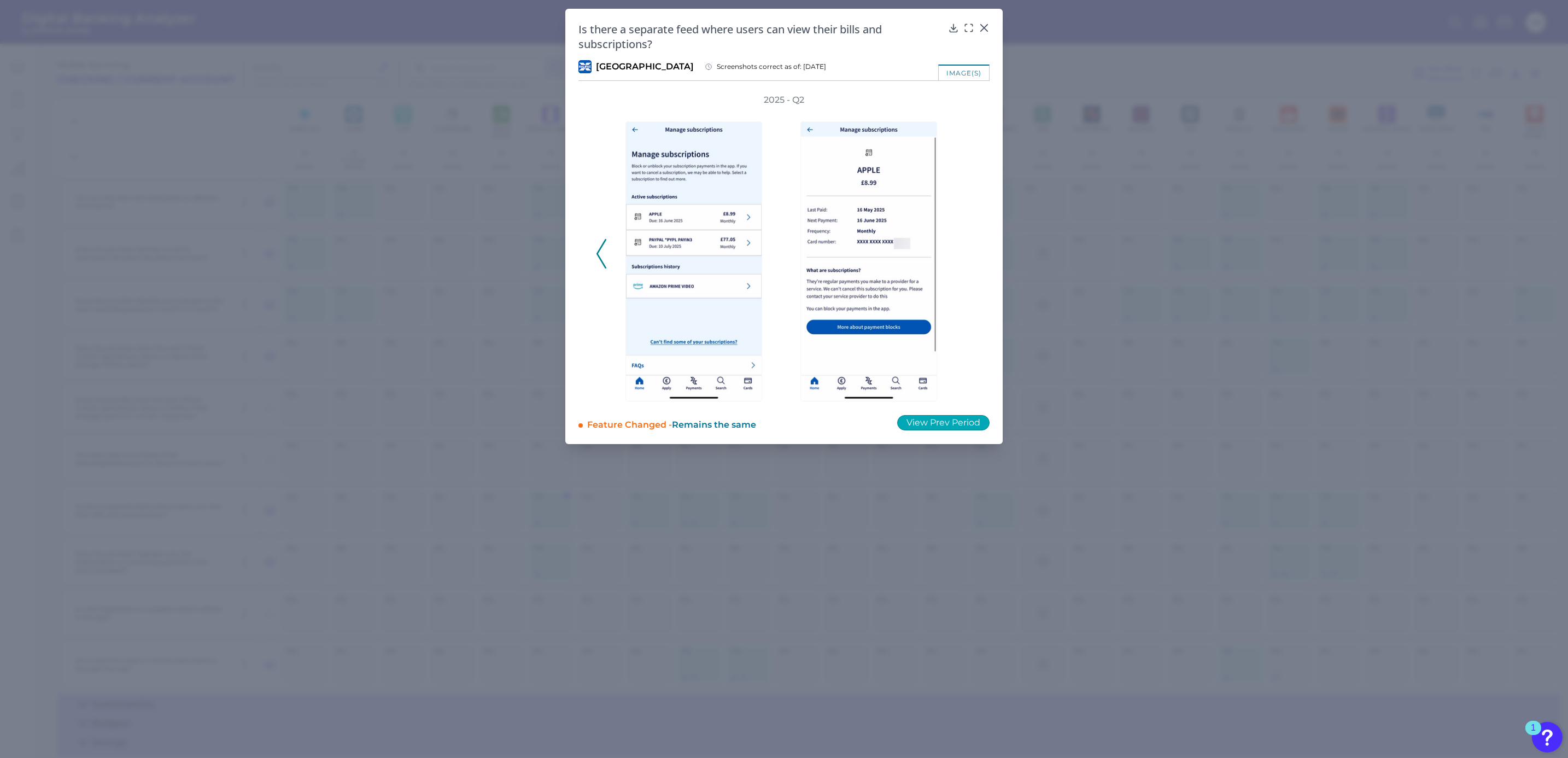
click at [958, 422] on button "View Prev Period" at bounding box center [943, 423] width 93 height 15
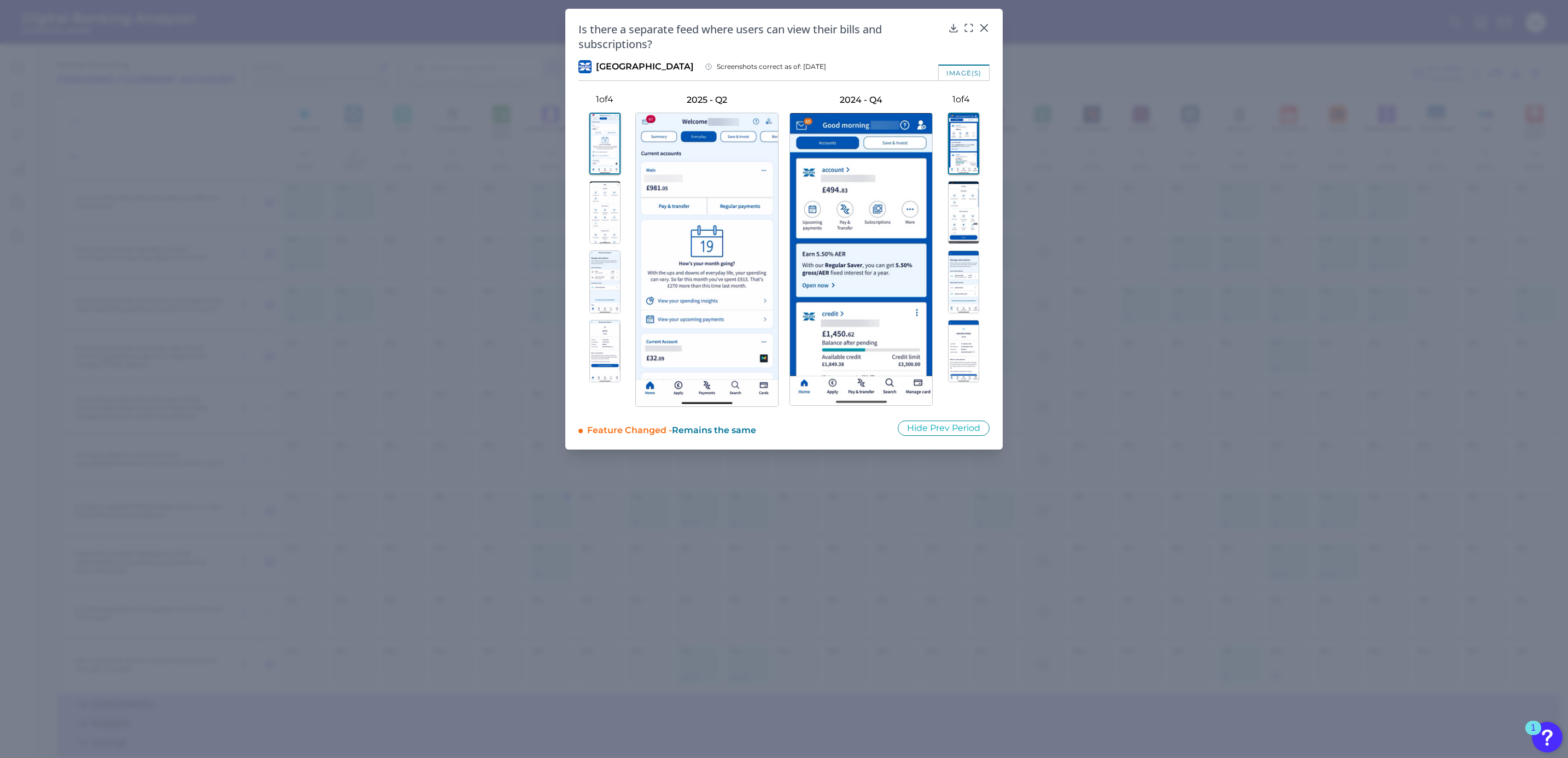
click at [612, 205] on img at bounding box center [605, 212] width 31 height 63
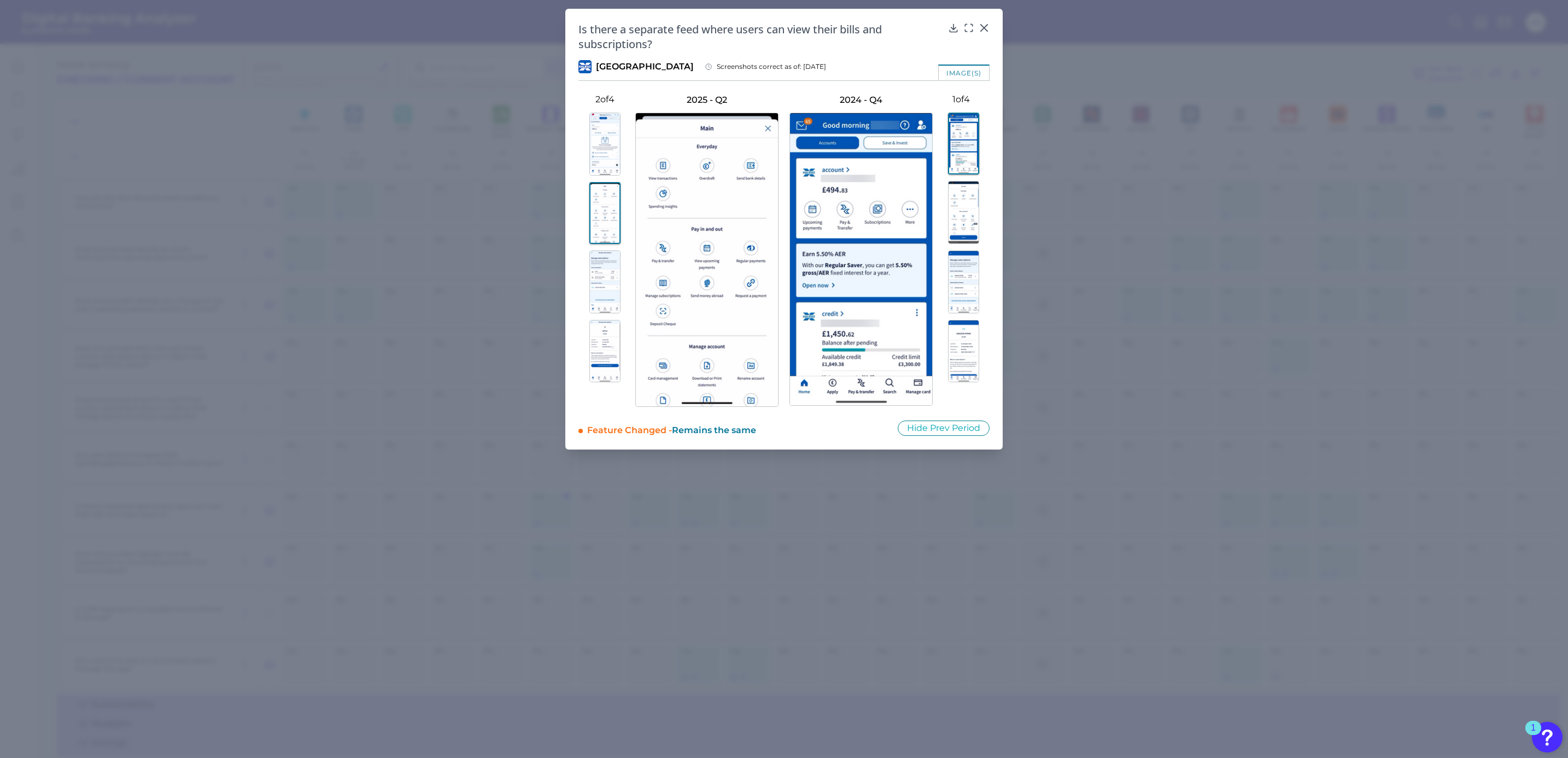
click at [966, 194] on img at bounding box center [964, 212] width 31 height 63
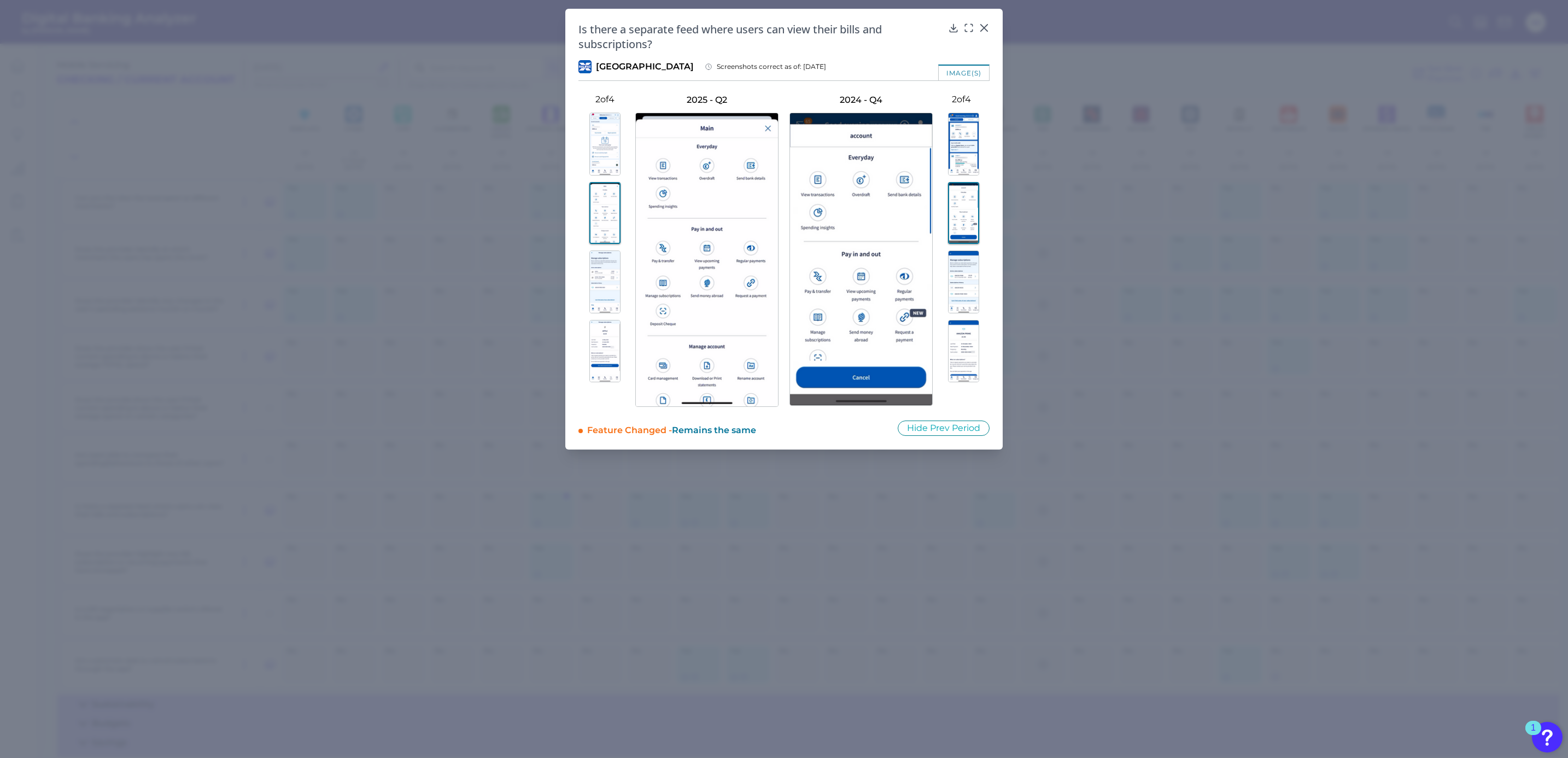
click at [613, 279] on img at bounding box center [605, 282] width 31 height 63
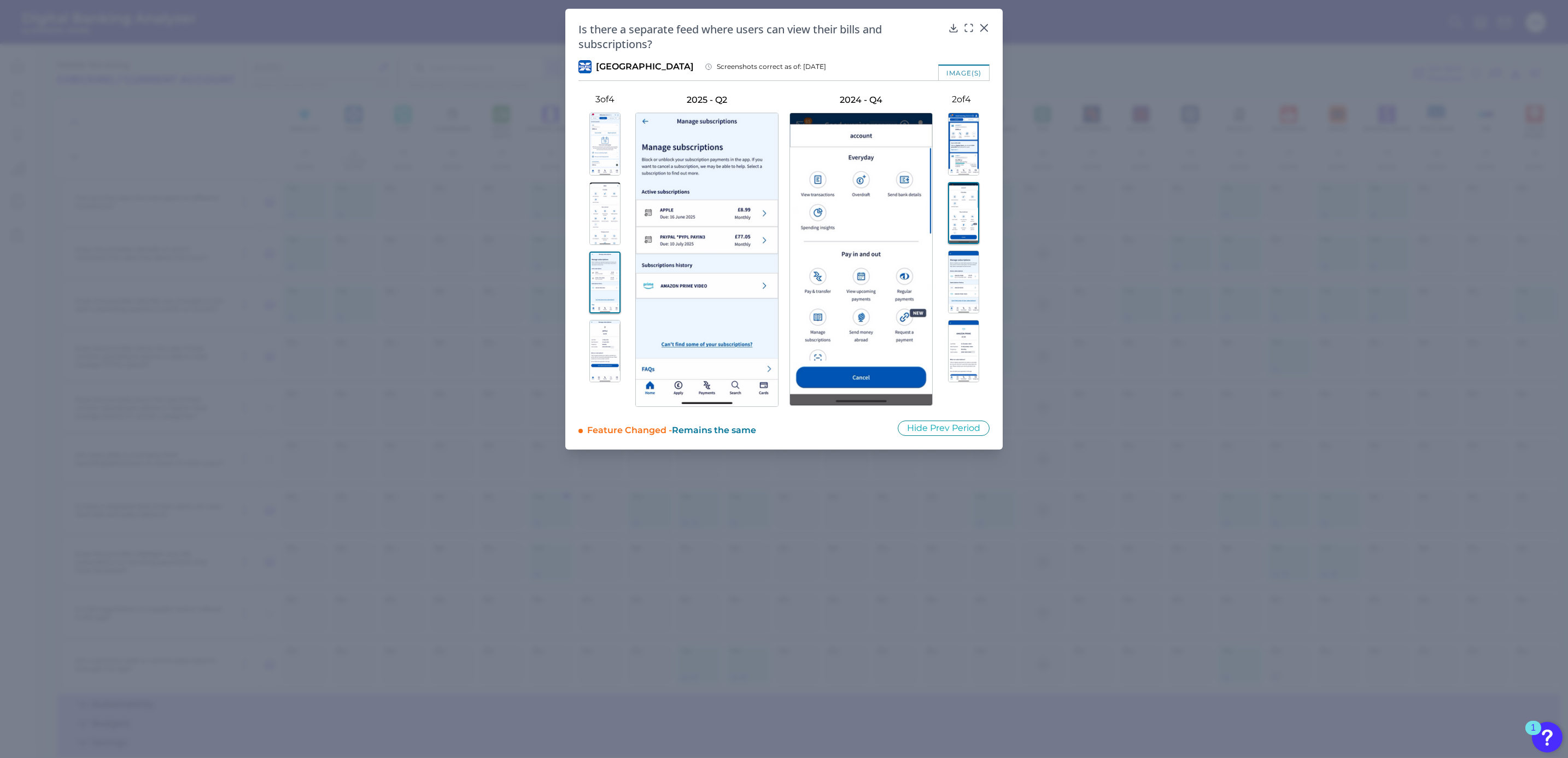
click at [974, 286] on img at bounding box center [964, 282] width 31 height 63
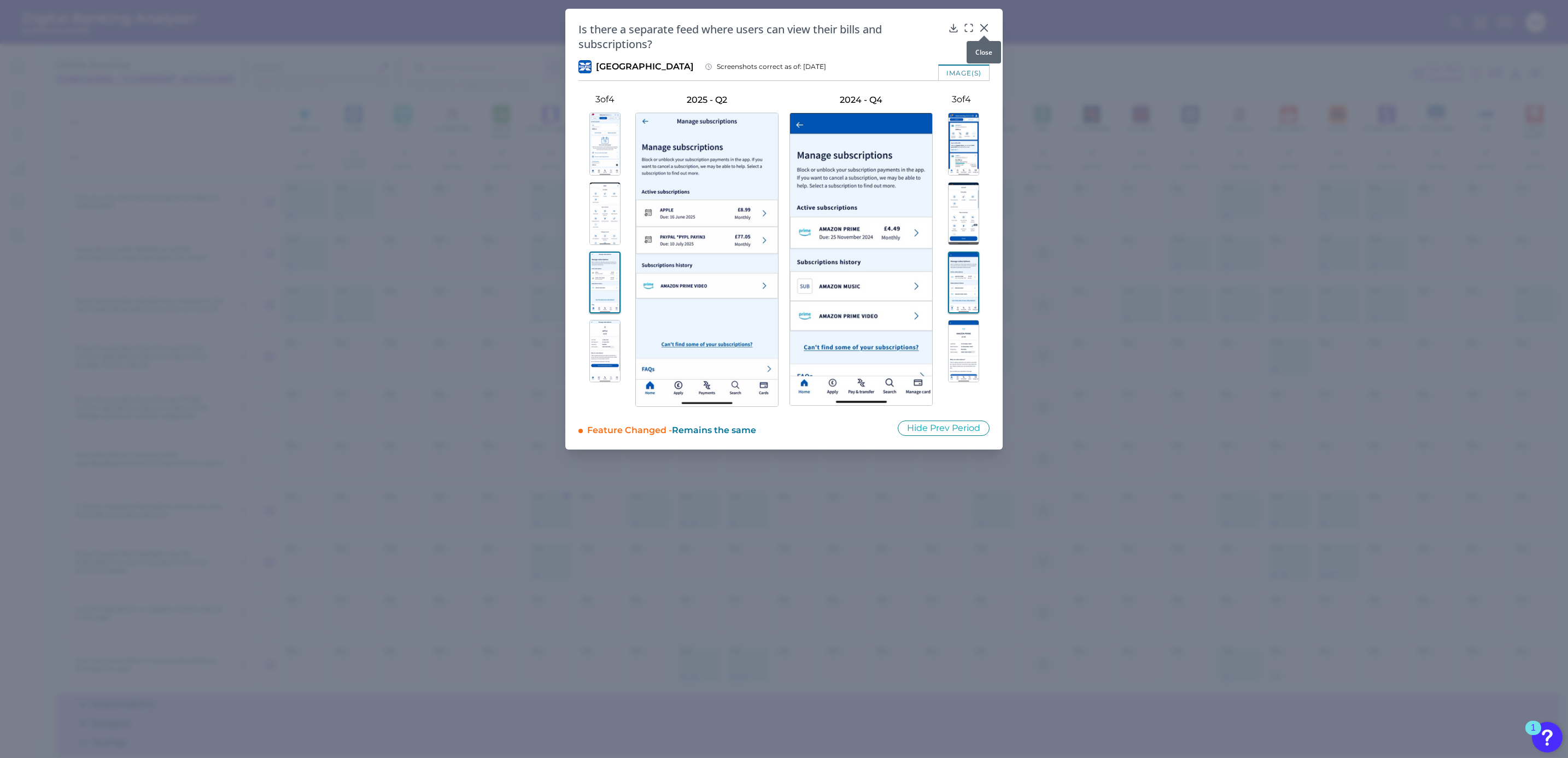
click at [981, 27] on icon at bounding box center [984, 28] width 11 height 11
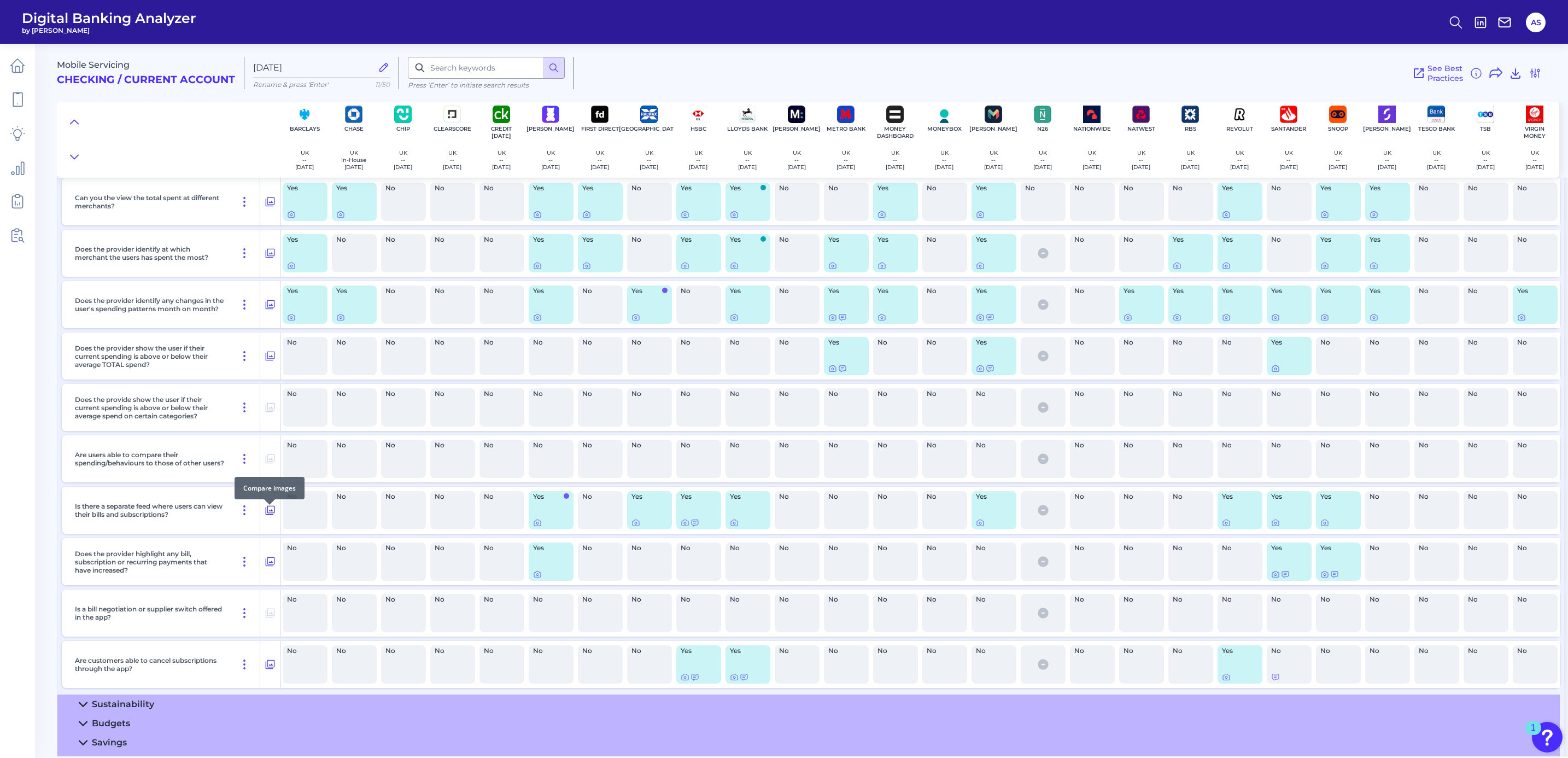
click at [271, 515] on icon at bounding box center [270, 510] width 9 height 9
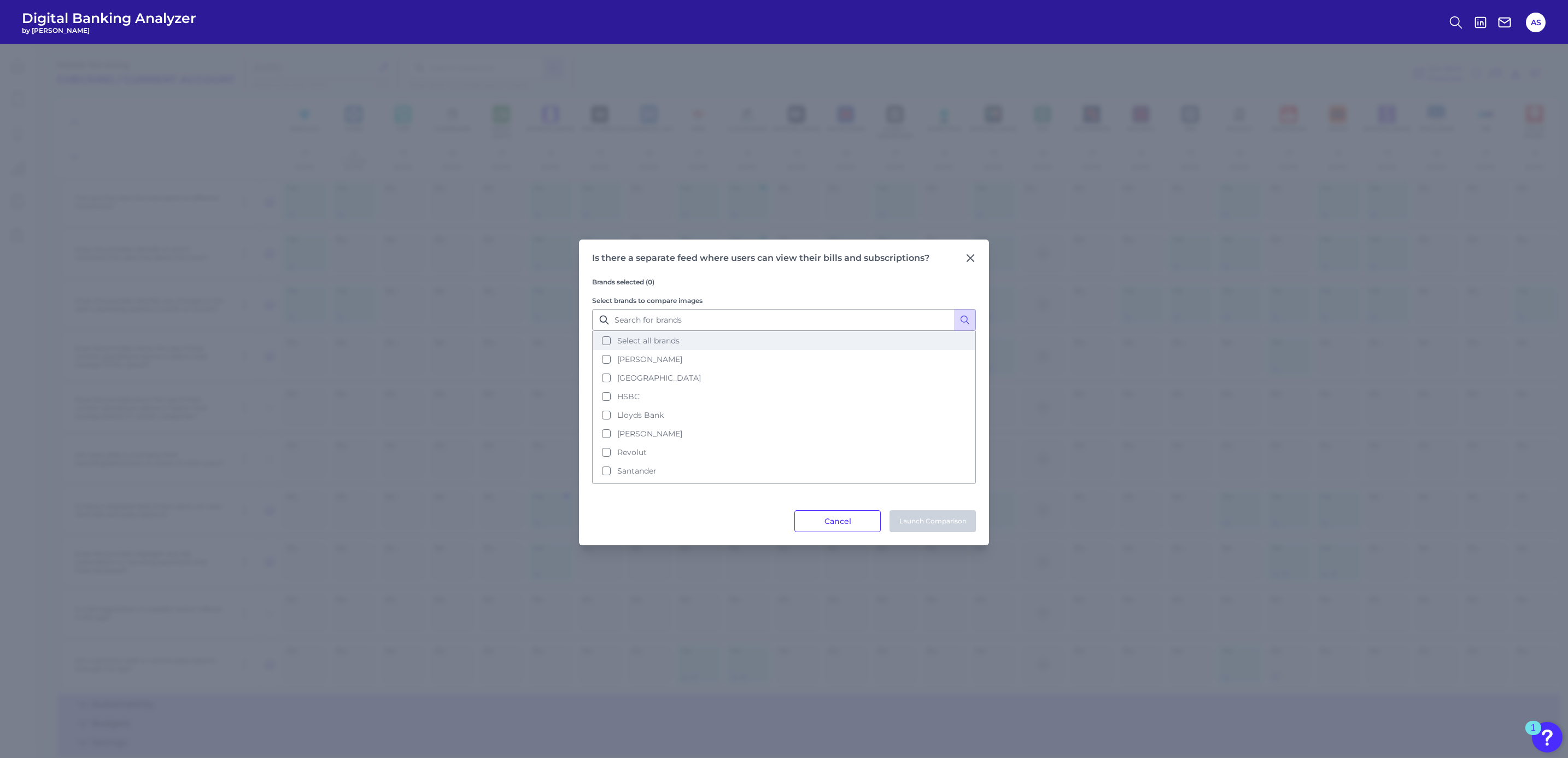
click at [605, 340] on button "Select all brands" at bounding box center [783, 341] width 382 height 19
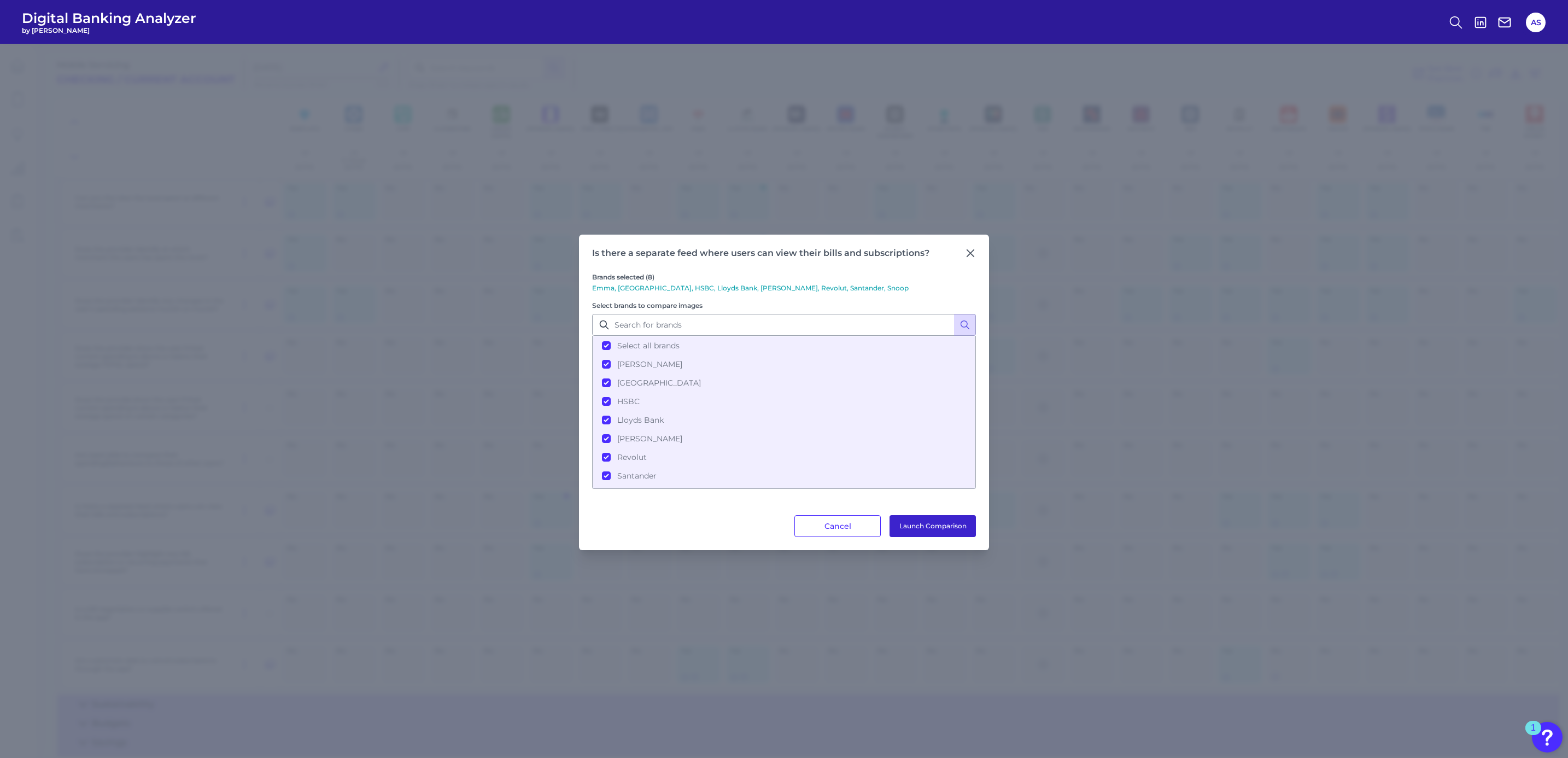
click at [904, 527] on button "Launch Comparison" at bounding box center [933, 526] width 87 height 22
click at [966, 534] on button "Launch Comparison" at bounding box center [933, 526] width 87 height 22
drag, startPoint x: 969, startPoint y: 252, endPoint x: 799, endPoint y: 211, distance: 174.9
click at [969, 252] on icon at bounding box center [970, 253] width 7 height 7
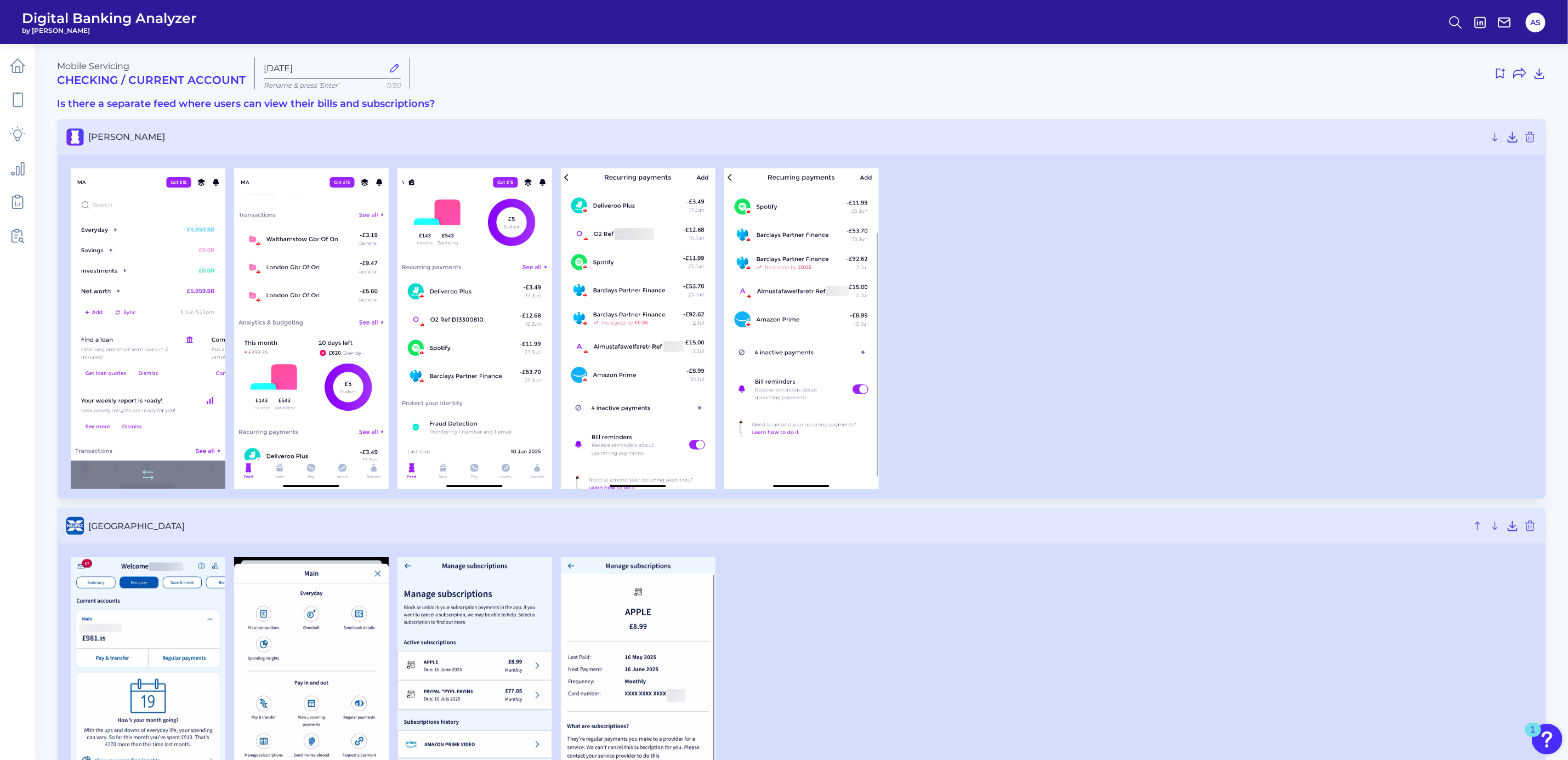
click at [196, 470] on div at bounding box center [148, 475] width 154 height 28
click at [150, 475] on icon at bounding box center [148, 475] width 13 height 13
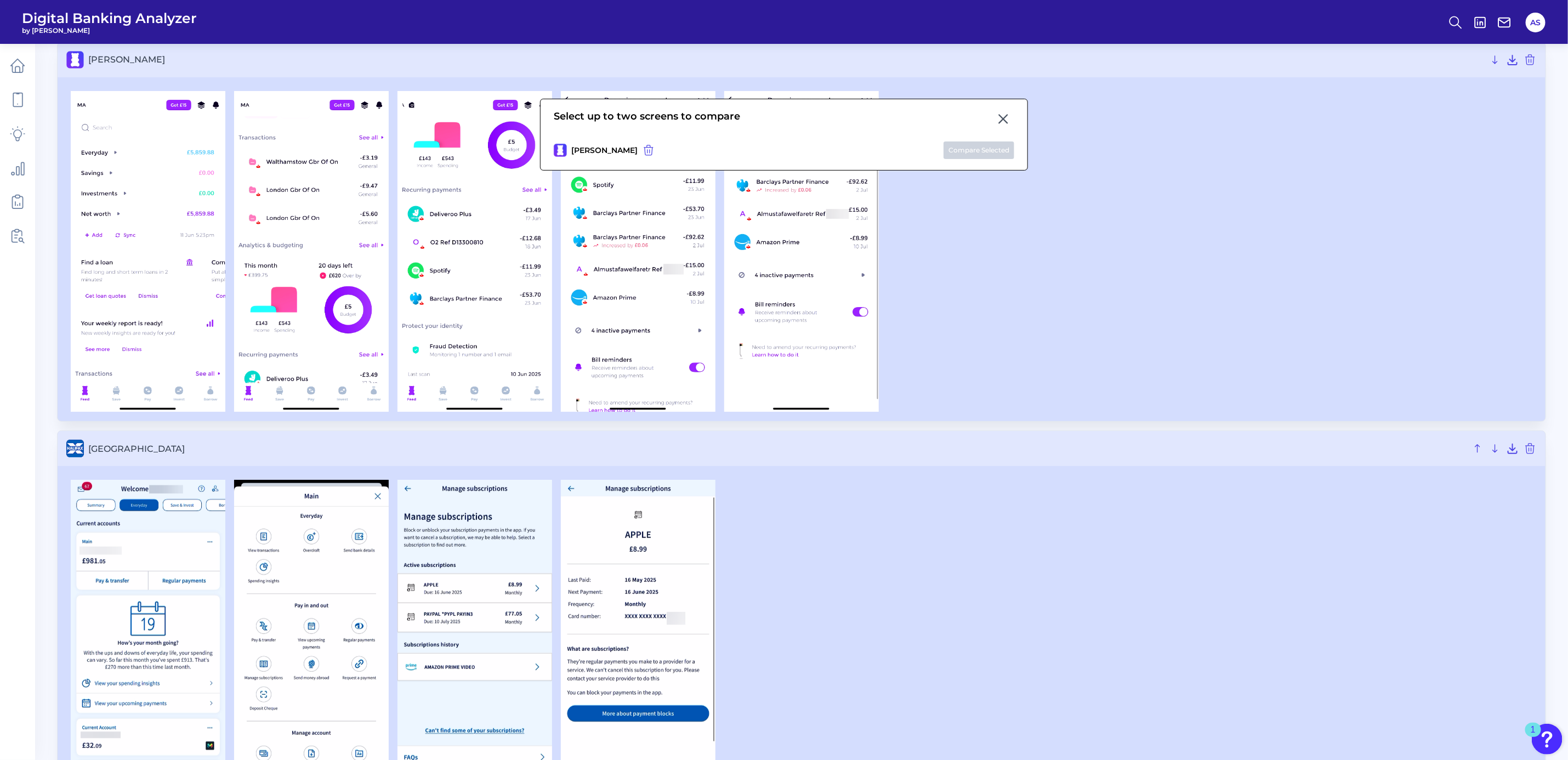
scroll to position [165, 0]
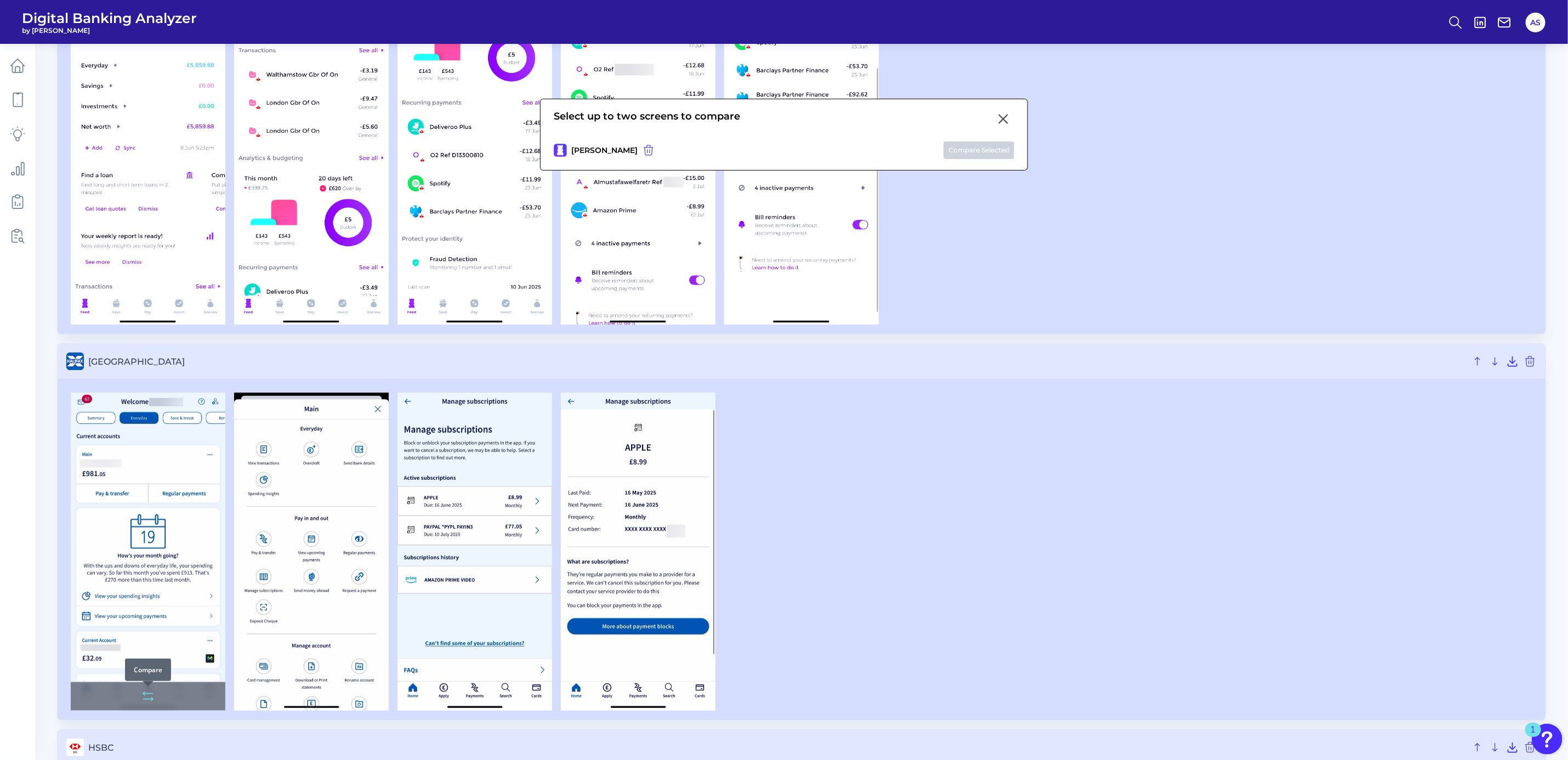
click at [143, 696] on icon at bounding box center [148, 696] width 13 height 13
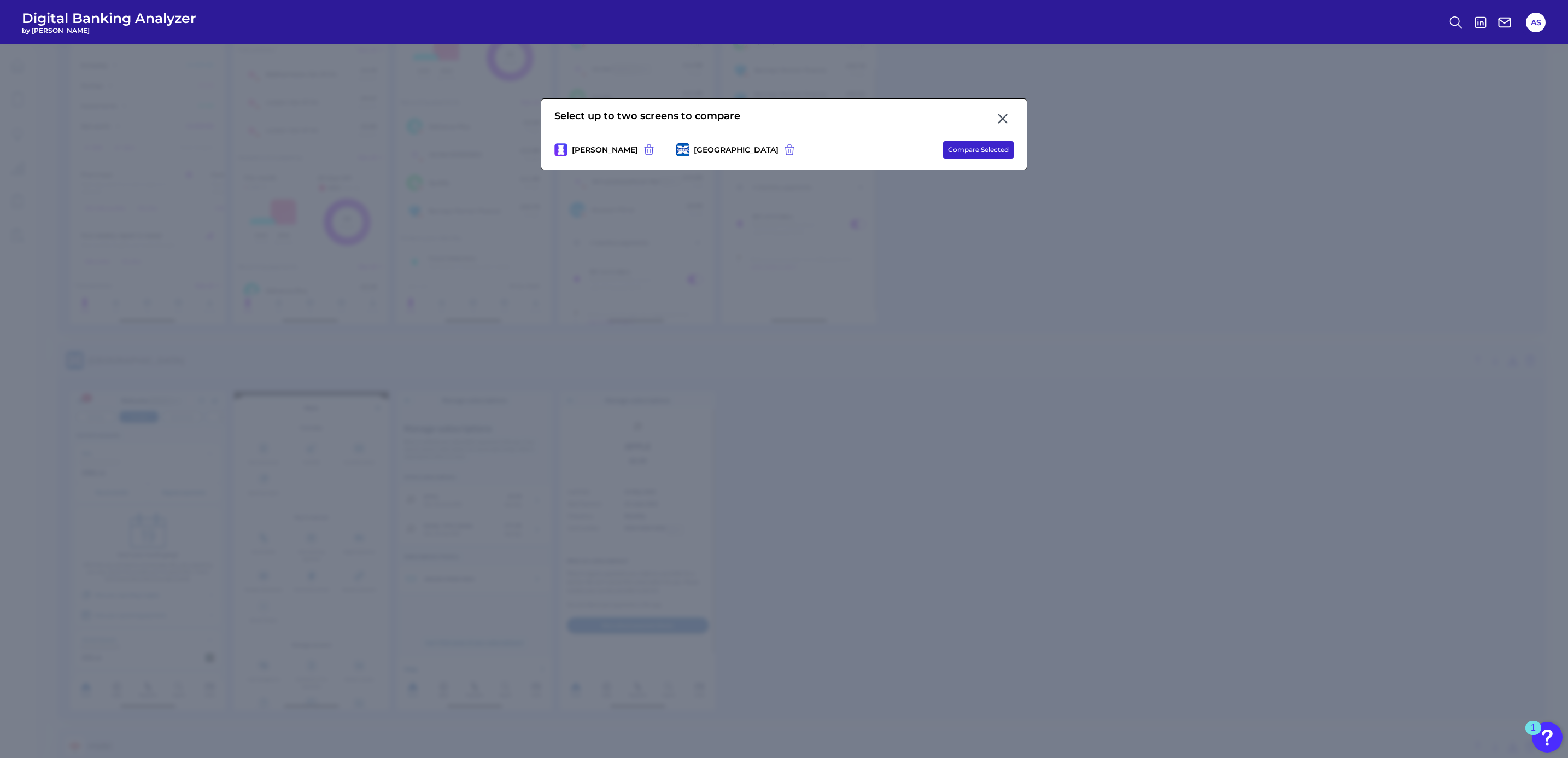
click at [971, 148] on button "Compare Selected" at bounding box center [978, 149] width 70 height 17
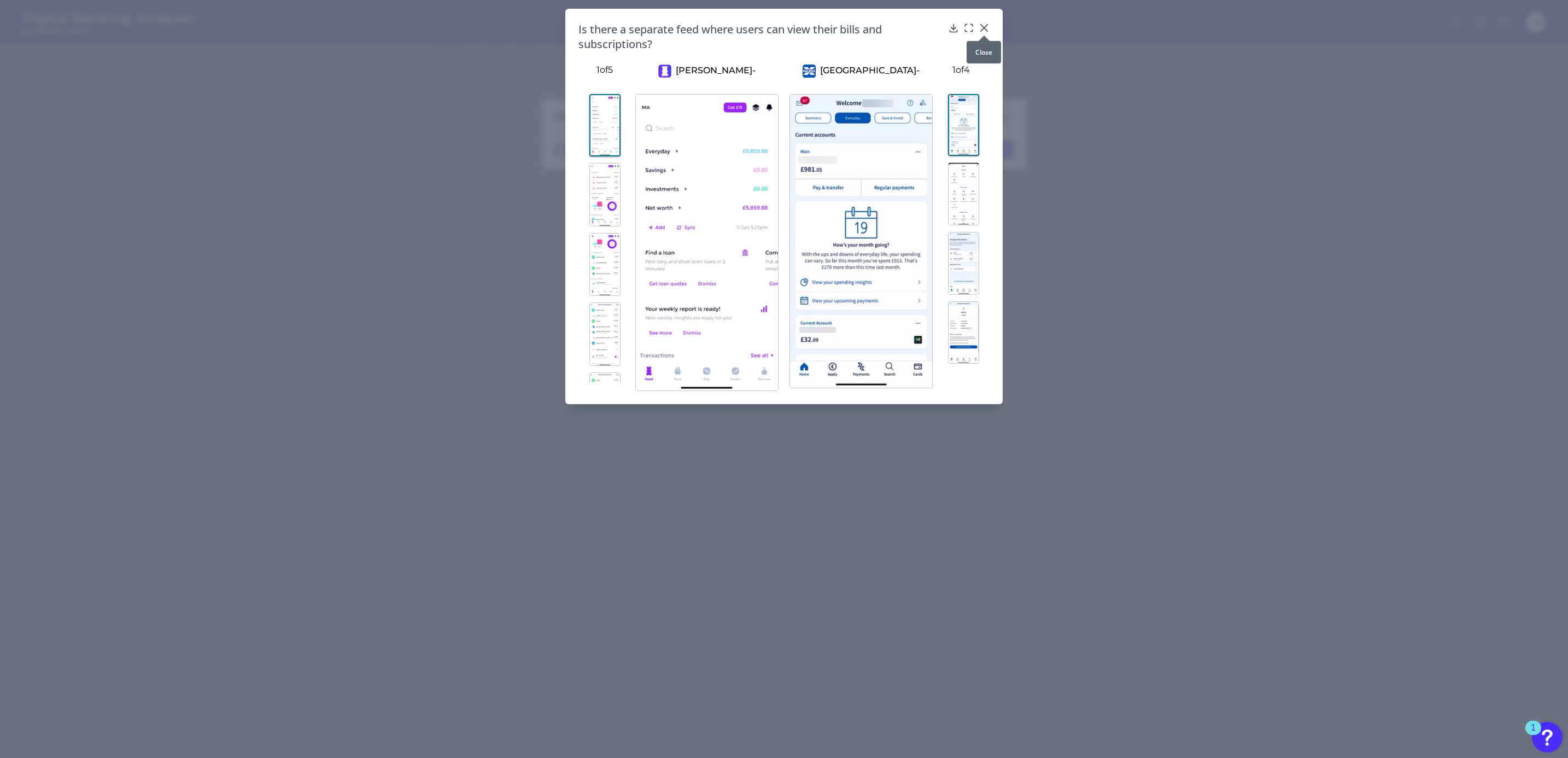
click at [986, 25] on icon at bounding box center [984, 28] width 11 height 11
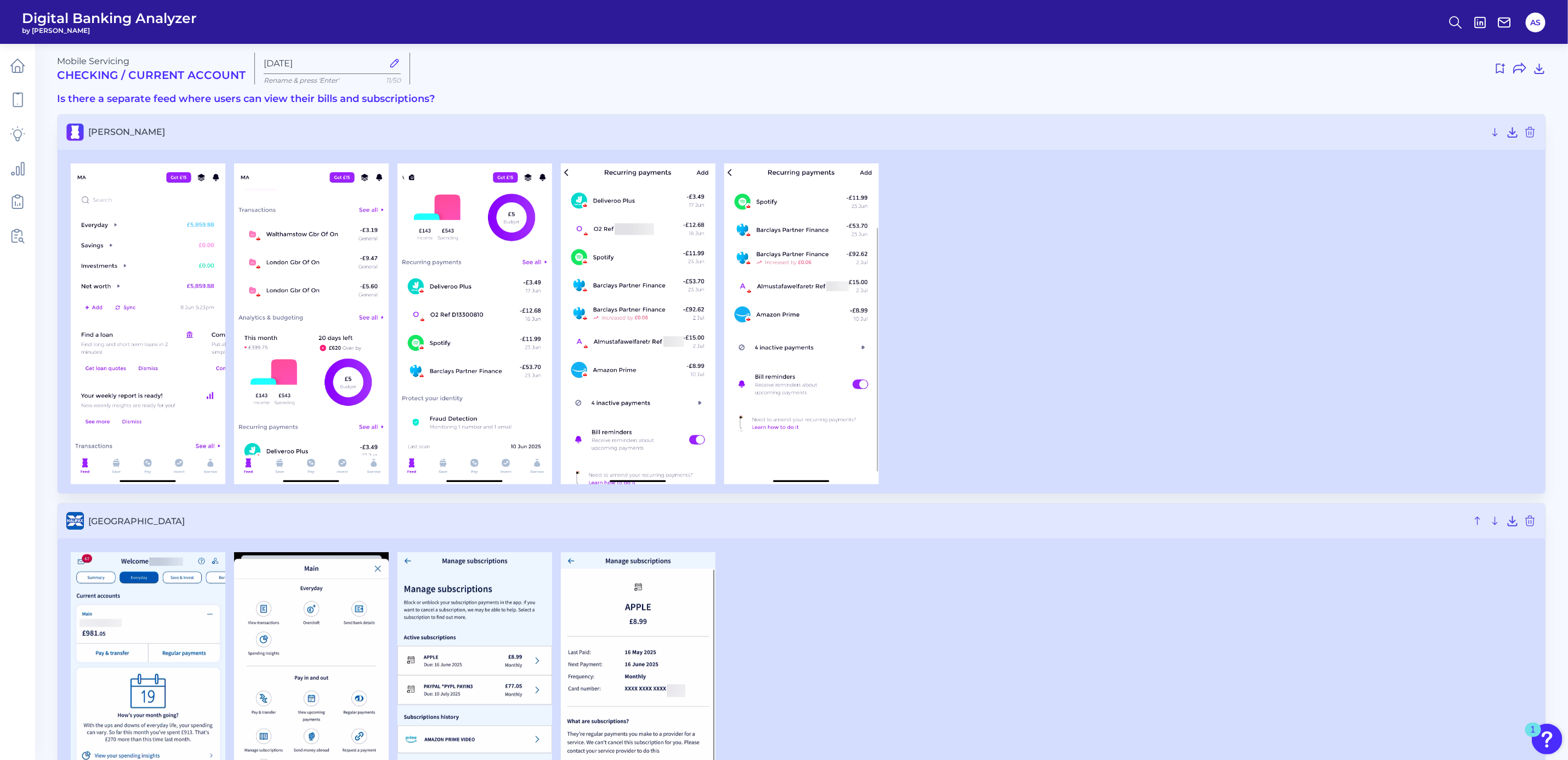
scroll to position [0, 0]
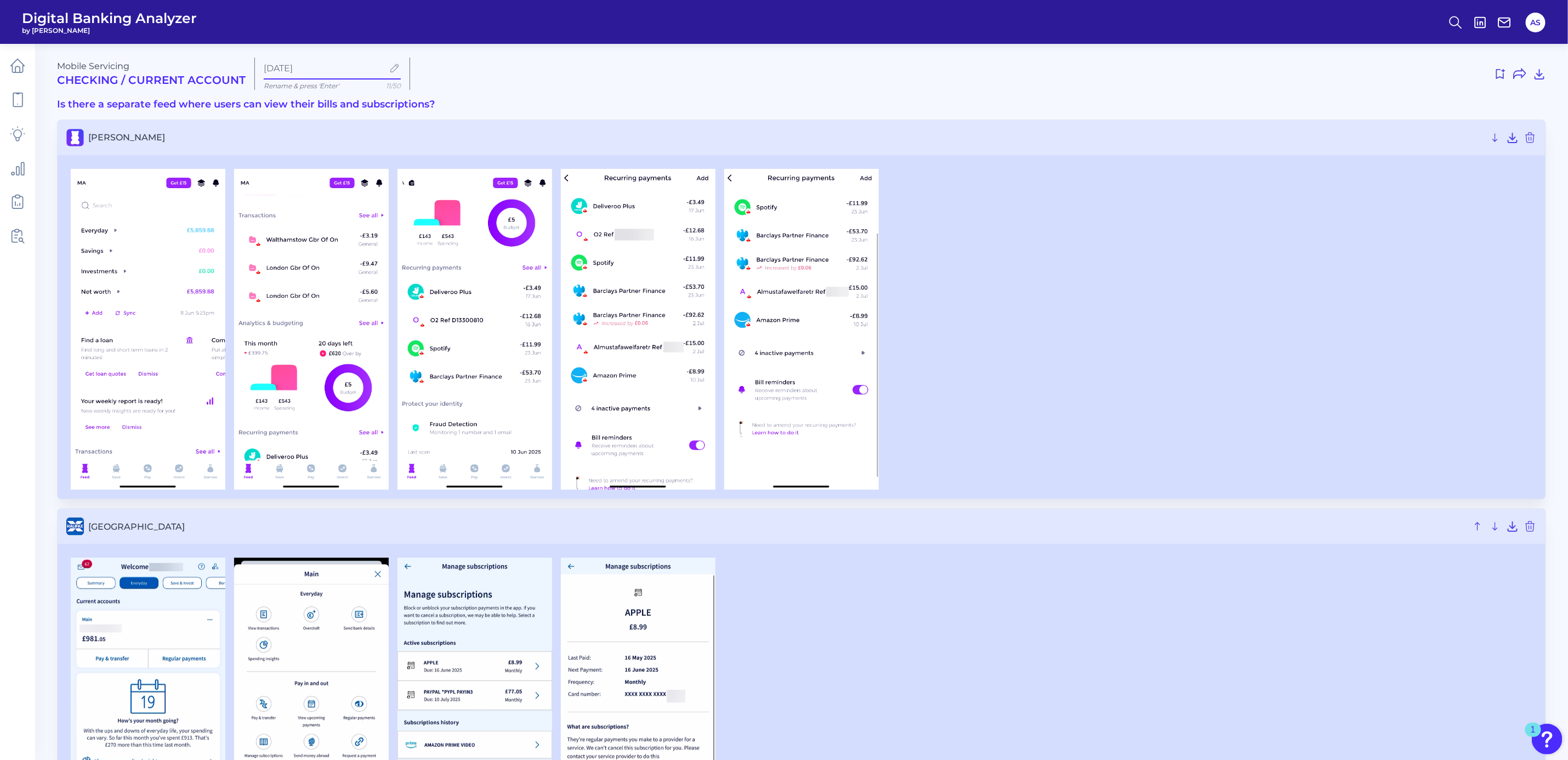
drag, startPoint x: 331, startPoint y: 64, endPoint x: 342, endPoint y: 67, distance: 11.4
click at [331, 64] on input "Sep 19 2025" at bounding box center [323, 68] width 120 height 10
drag, startPoint x: 237, startPoint y: 64, endPoint x: 163, endPoint y: 64, distance: 74.0
click at [163, 64] on div "Mobile Servicing Checking / Current Account Sep 19 2025 Rename & press 'Enter' …" at bounding box center [801, 73] width 1489 height 32
drag, startPoint x: 352, startPoint y: 63, endPoint x: 203, endPoint y: 70, distance: 149.2
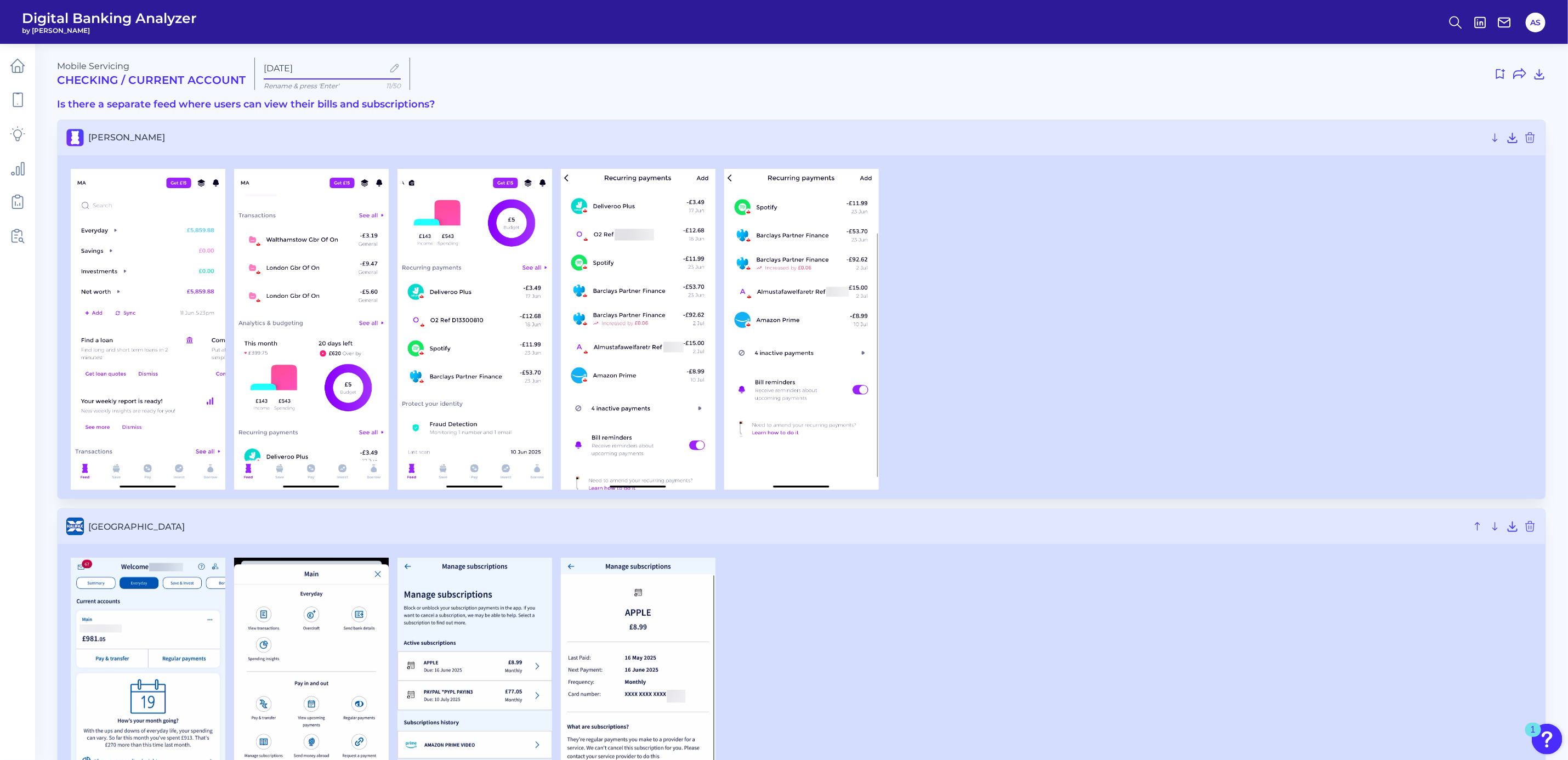
click at [203, 70] on div "Mobile Servicing Checking / Current Account Sep 19 2025 Rename & press 'Enter' …" at bounding box center [801, 73] width 1489 height 32
type input "feed"
click at [586, 76] on div at bounding box center [982, 73] width 1127 height 17
click at [1501, 69] on use at bounding box center [1501, 73] width 9 height 10
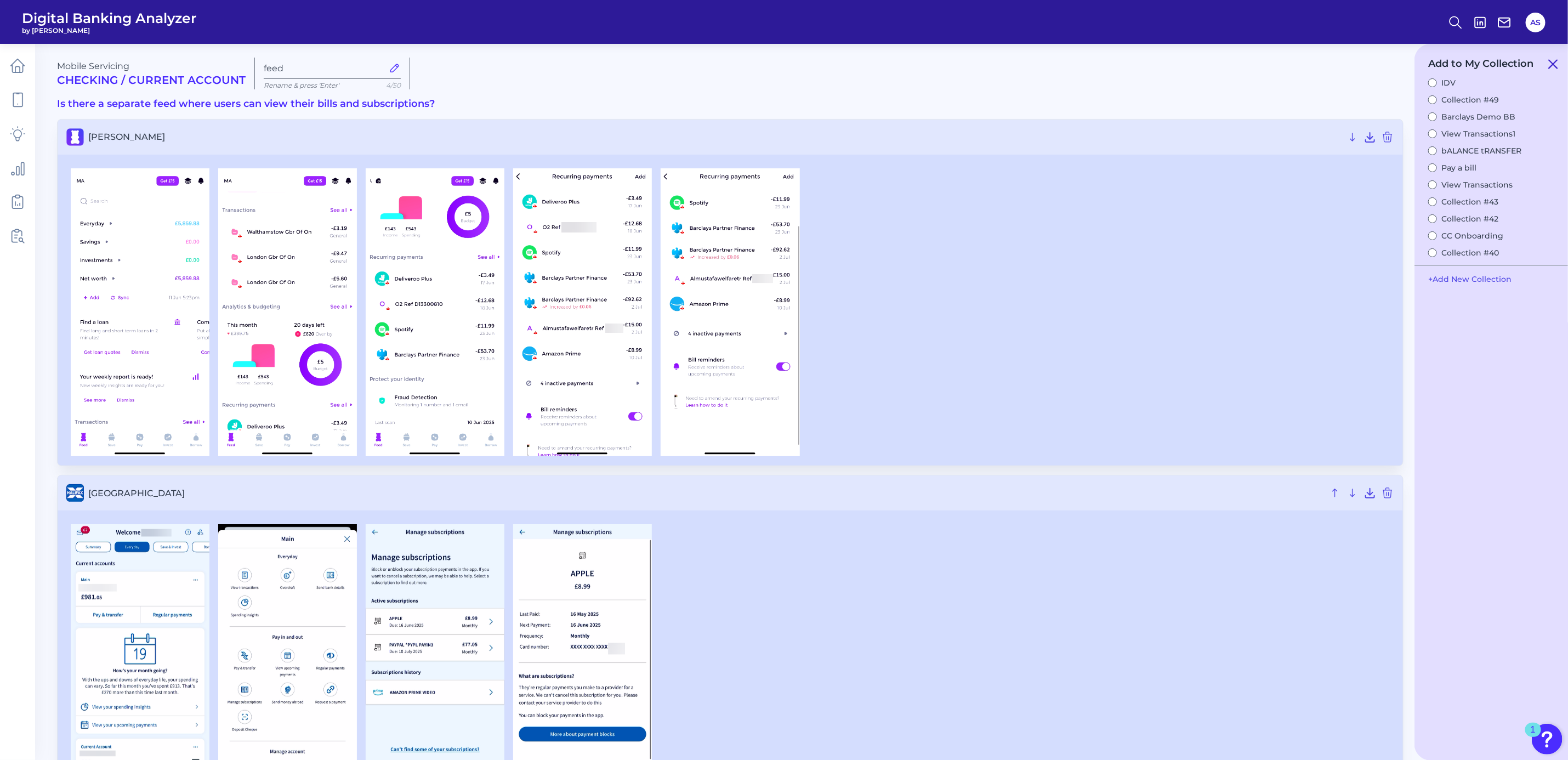
click at [1558, 61] on icon at bounding box center [1553, 64] width 13 height 13
